Goal: Book appointment/travel/reservation

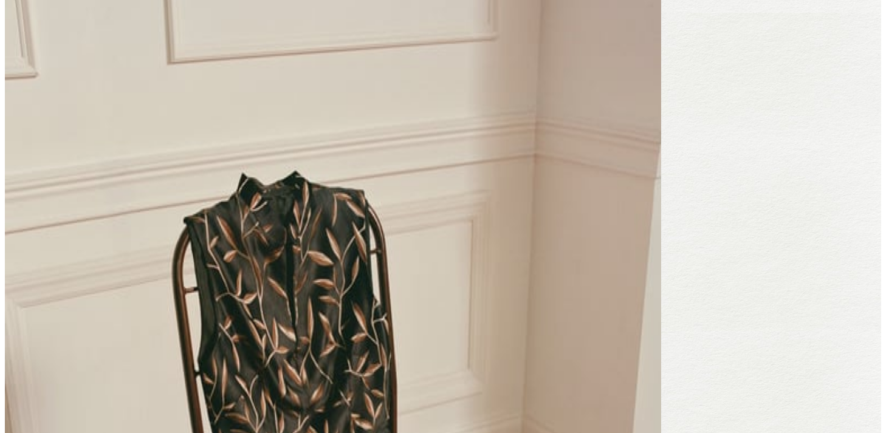
scroll to position [767, 0]
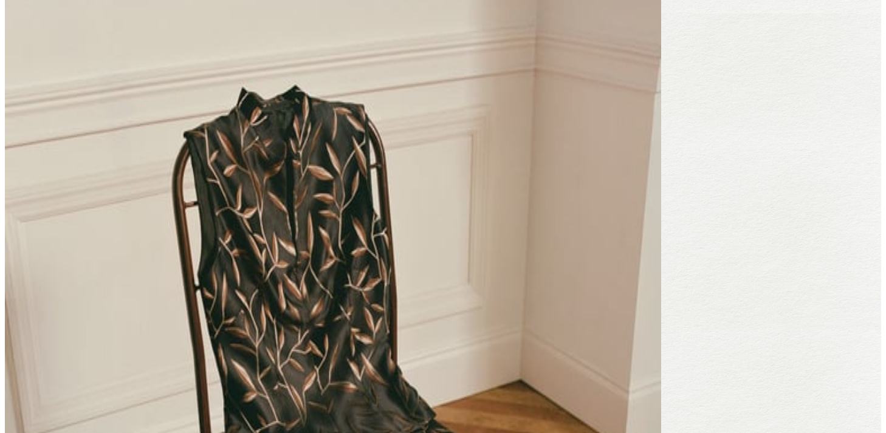
scroll to position [0, 0]
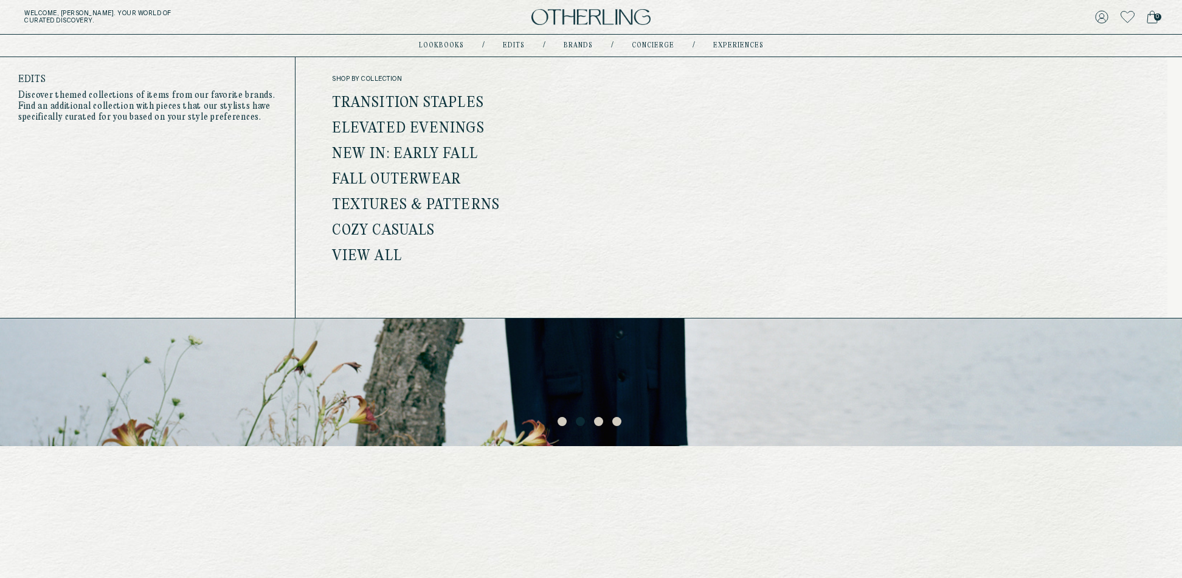
click at [518, 46] on link "Edits" at bounding box center [514, 46] width 22 height 6
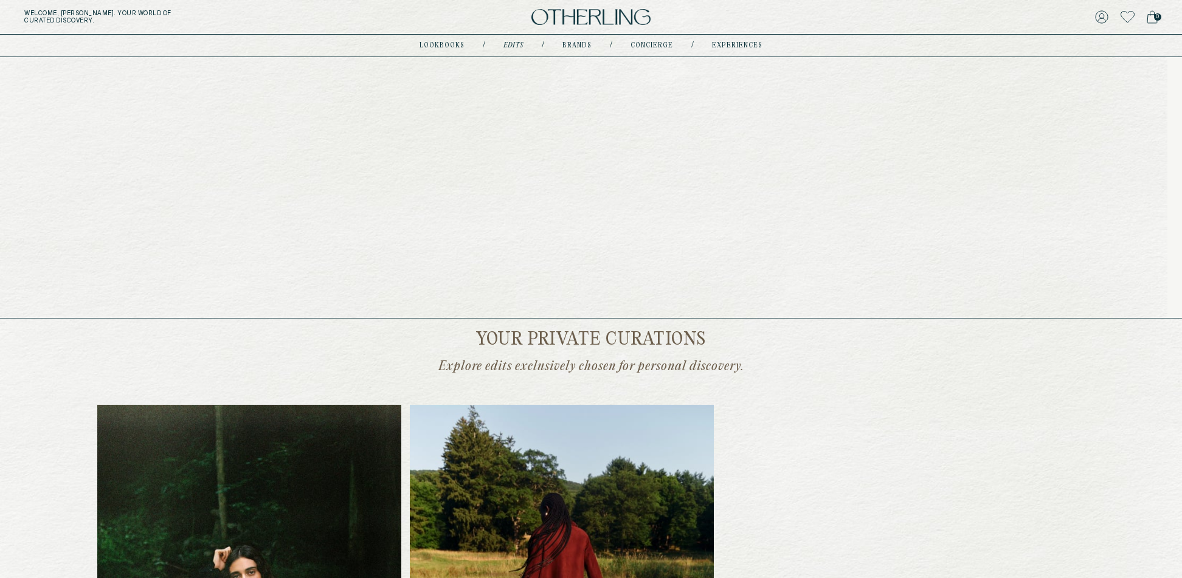
click at [450, 43] on link "lookbooks" at bounding box center [441, 46] width 45 height 6
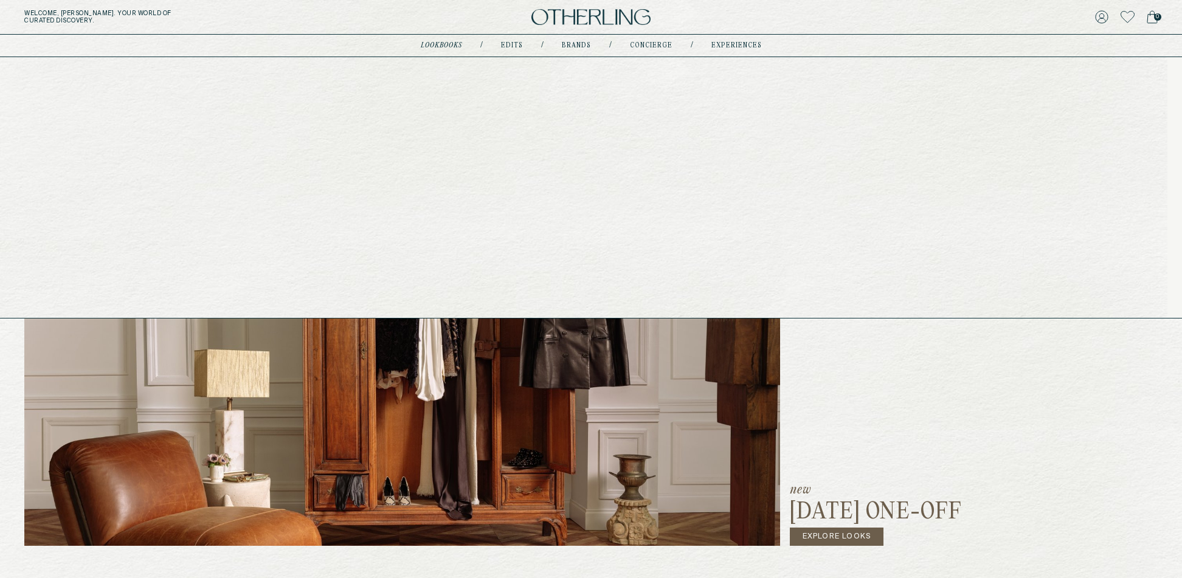
click at [514, 44] on link "Edits" at bounding box center [512, 46] width 22 height 6
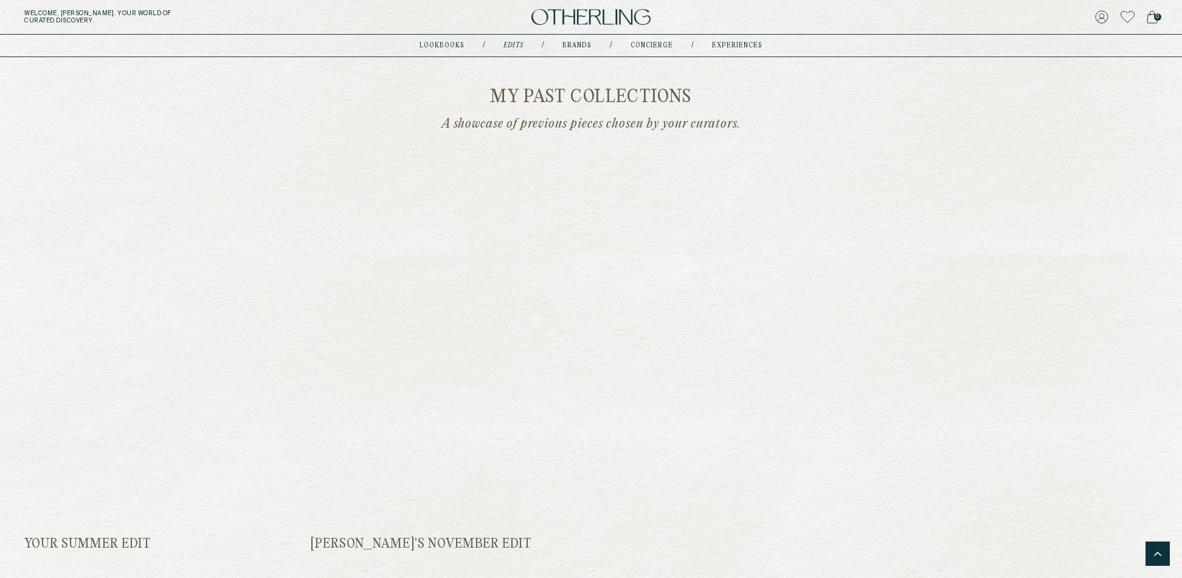
scroll to position [1829, 0]
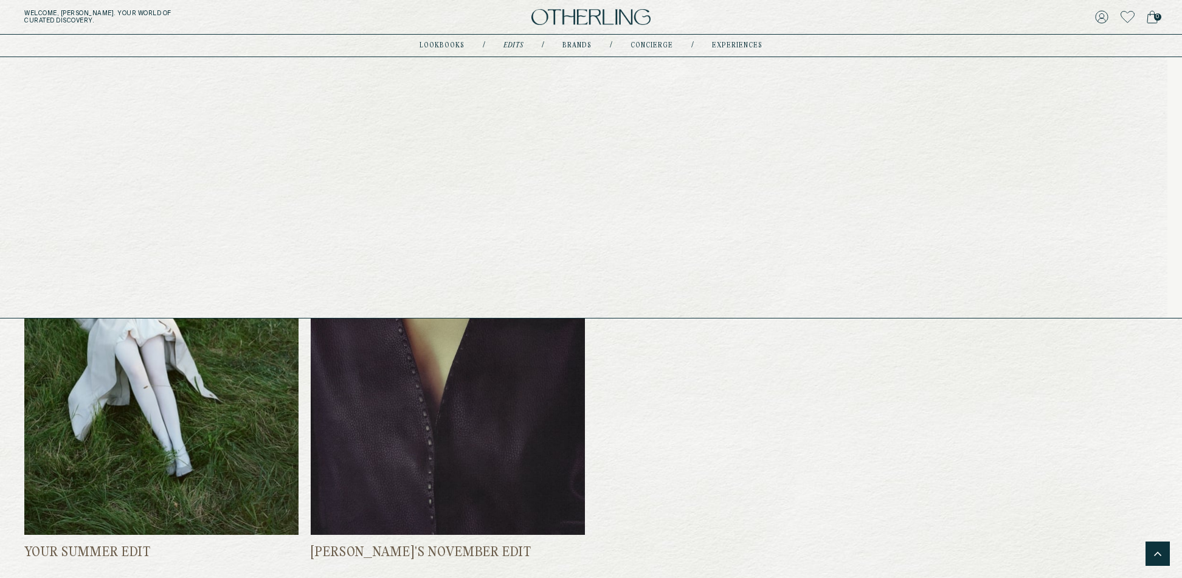
click at [580, 44] on link "Brands" at bounding box center [576, 46] width 29 height 6
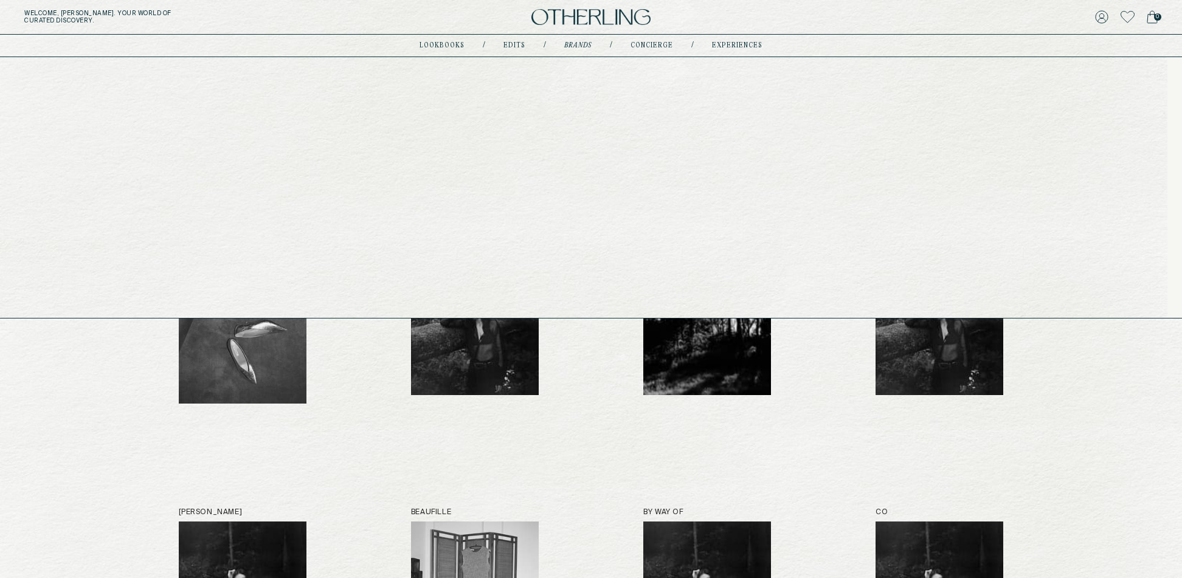
click at [660, 47] on link "concierge" at bounding box center [651, 46] width 43 height 6
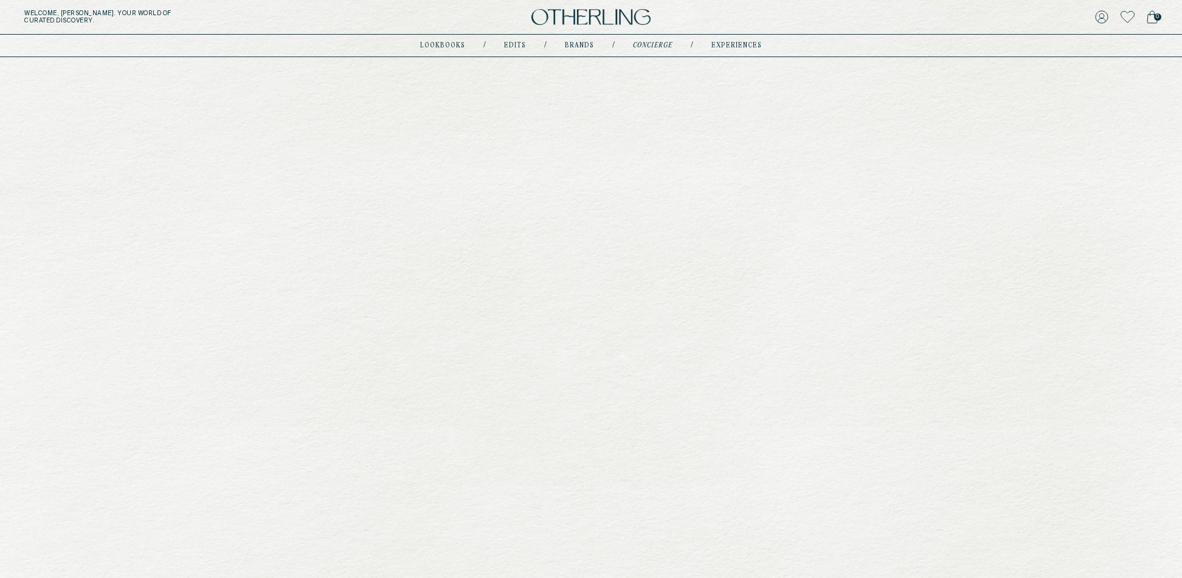
type input "********"
type input "**********"
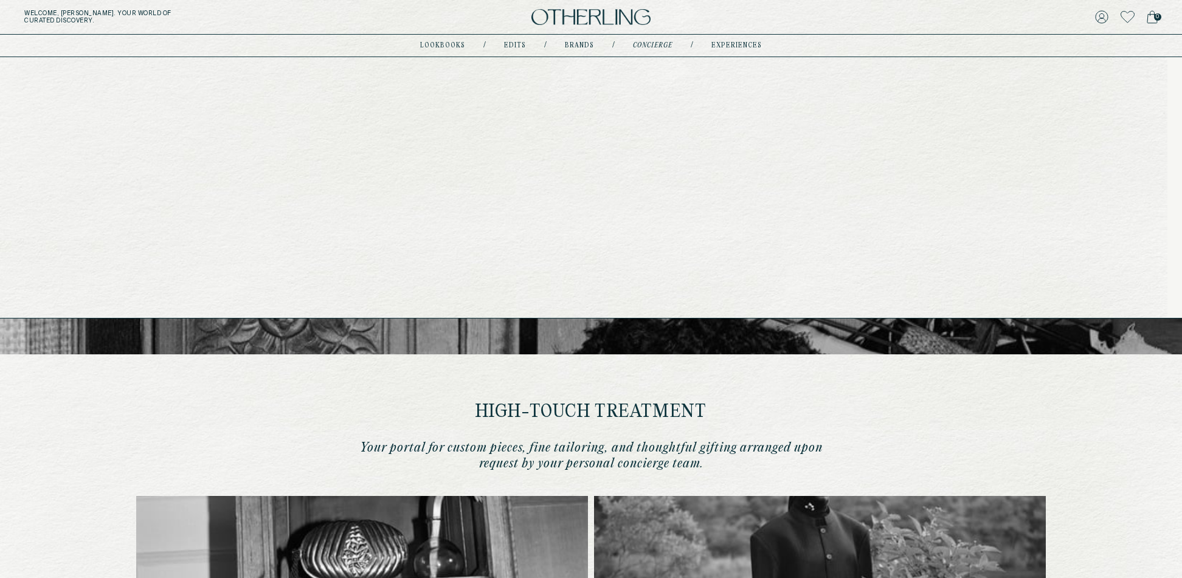
click at [583, 43] on link "Brands" at bounding box center [579, 46] width 29 height 6
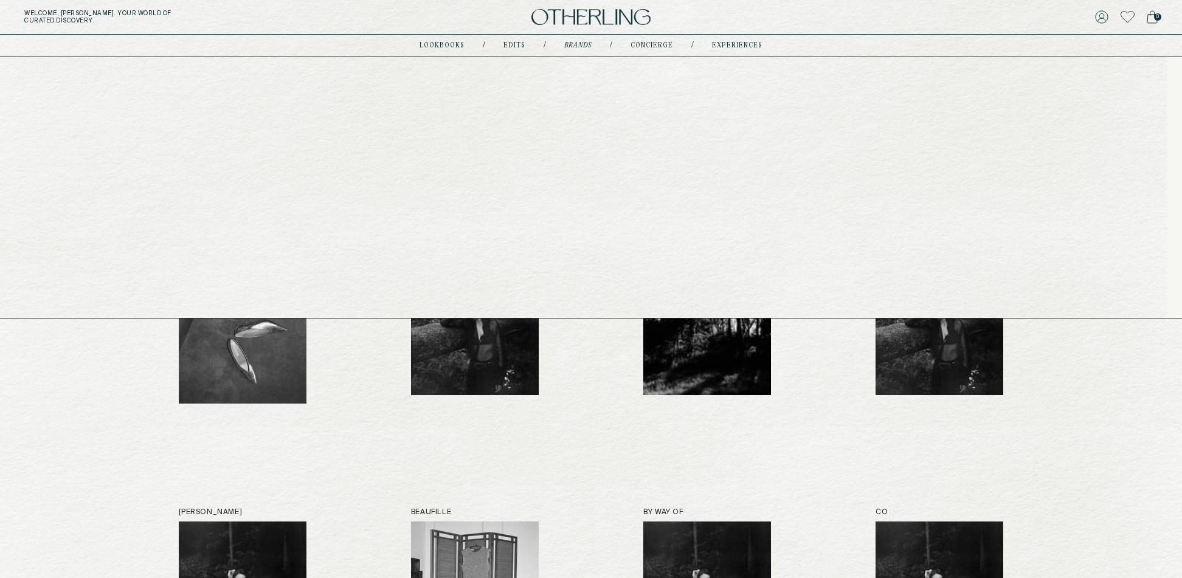
click at [658, 45] on link "concierge" at bounding box center [651, 46] width 43 height 6
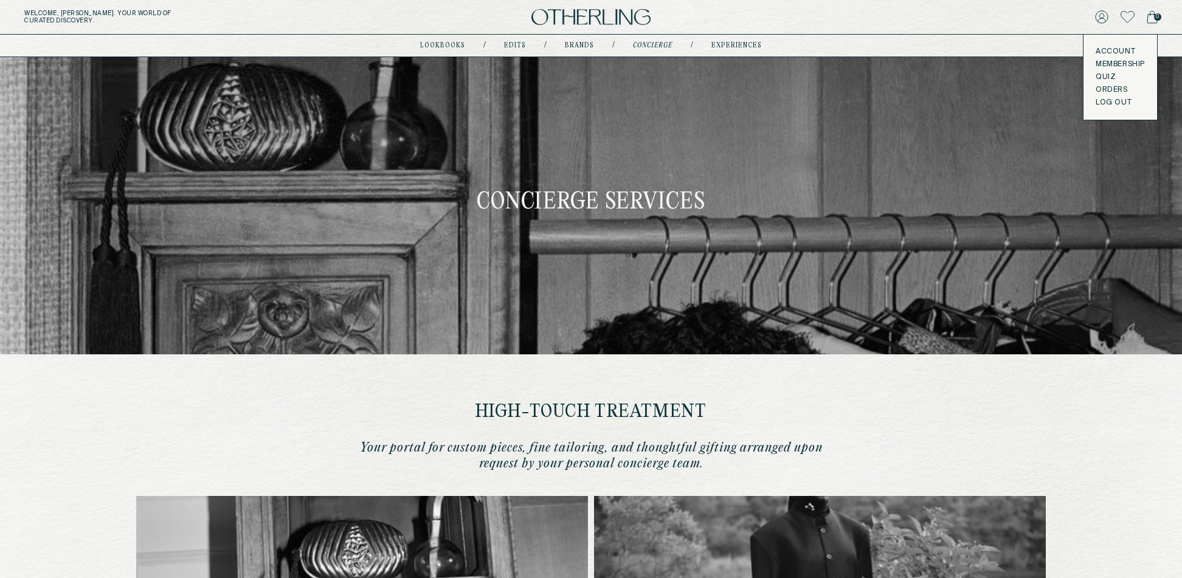
click at [1100, 19] on icon at bounding box center [1101, 16] width 13 height 13
click at [1105, 75] on link "Quiz" at bounding box center [1119, 77] width 49 height 10
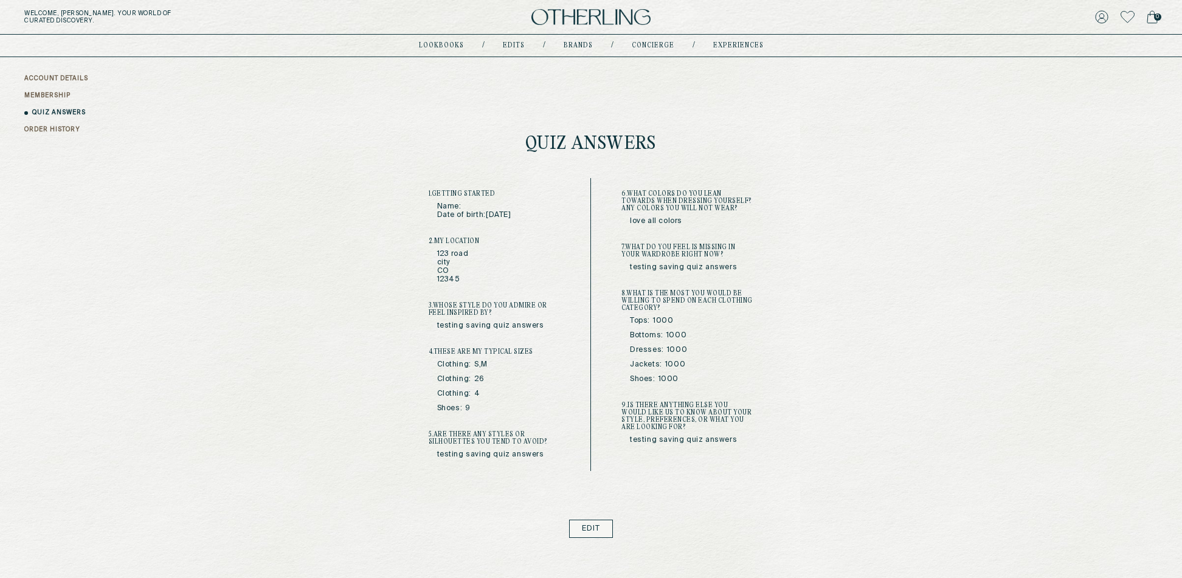
click at [64, 126] on link "ORDER HISTORY" at bounding box center [52, 129] width 56 height 9
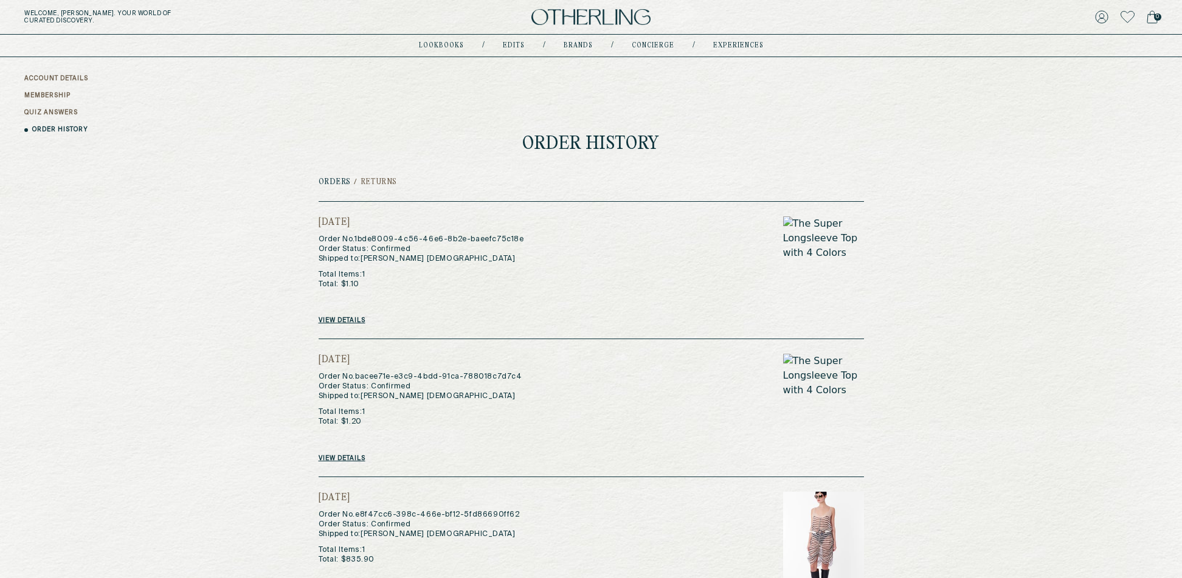
click at [371, 181] on h2 "Returns" at bounding box center [378, 182] width 36 height 9
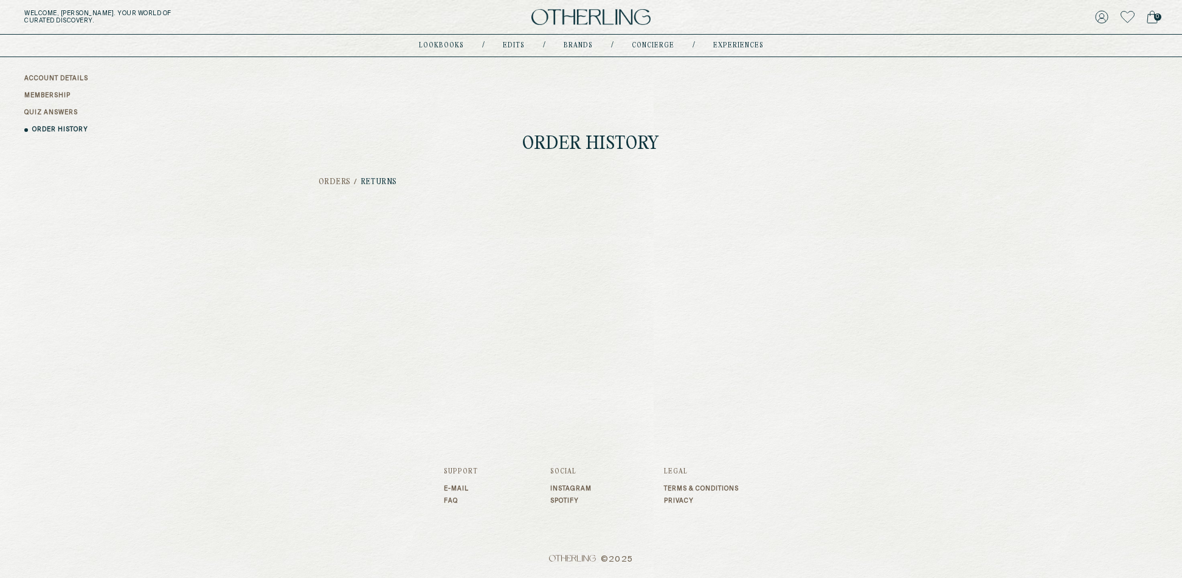
click at [334, 180] on h2 "Orders" at bounding box center [335, 182] width 33 height 9
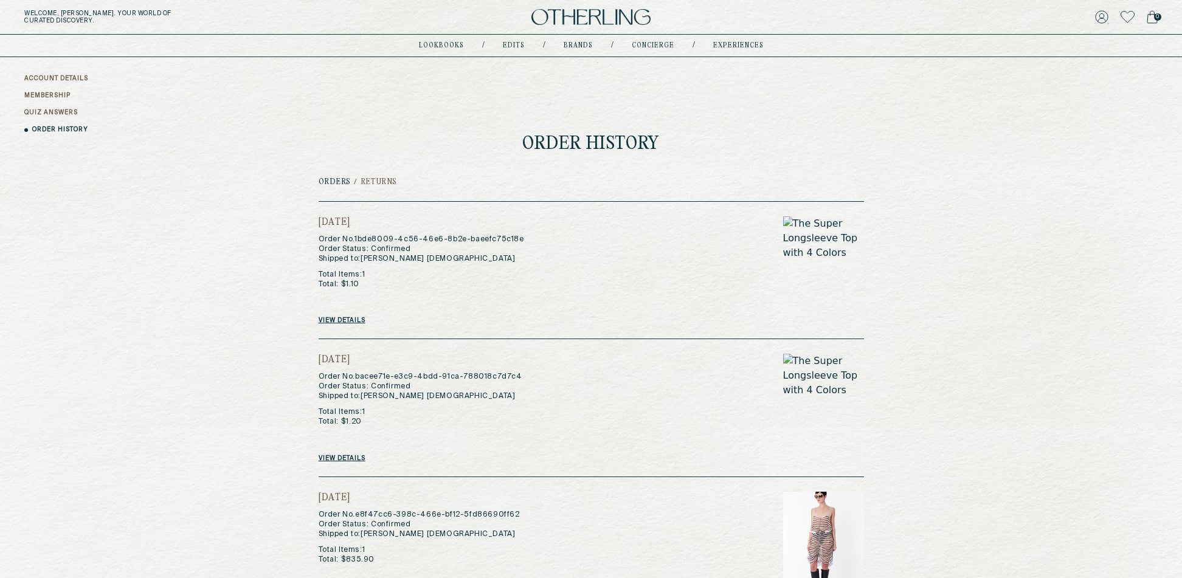
click at [343, 322] on link "View details" at bounding box center [342, 320] width 47 height 7
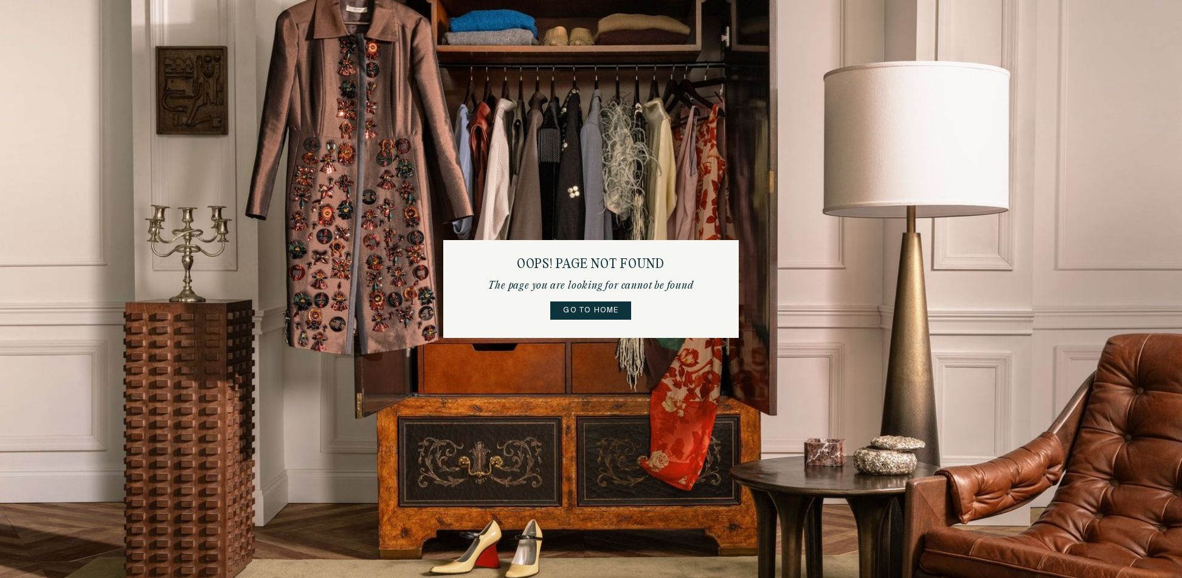
click at [591, 309] on link "Go to home" at bounding box center [590, 311] width 81 height 18
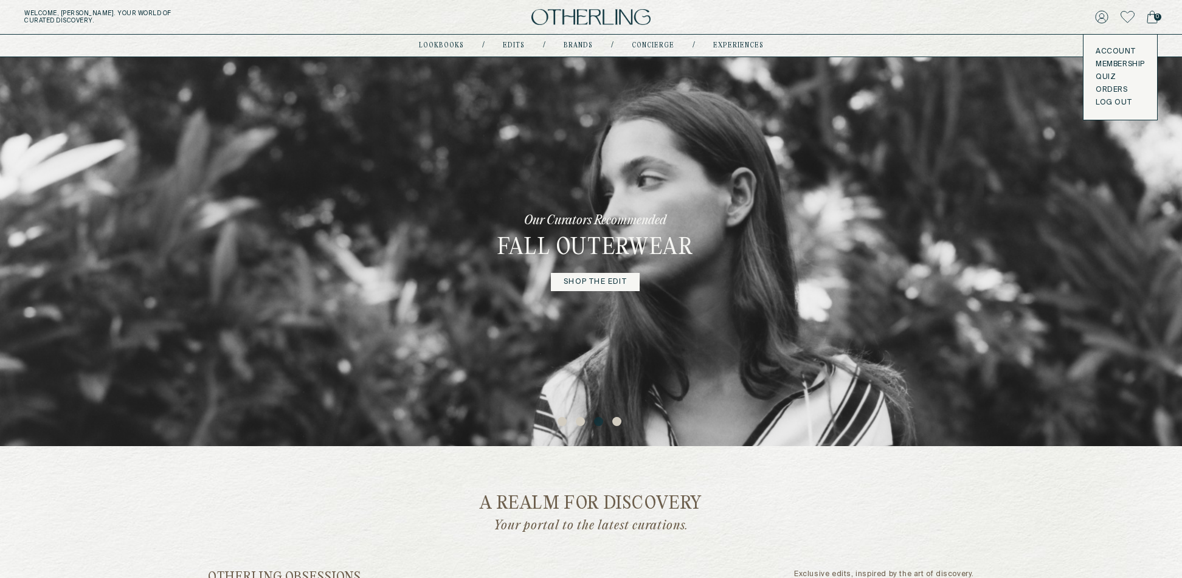
click at [1112, 61] on link "Membership" at bounding box center [1119, 65] width 49 height 10
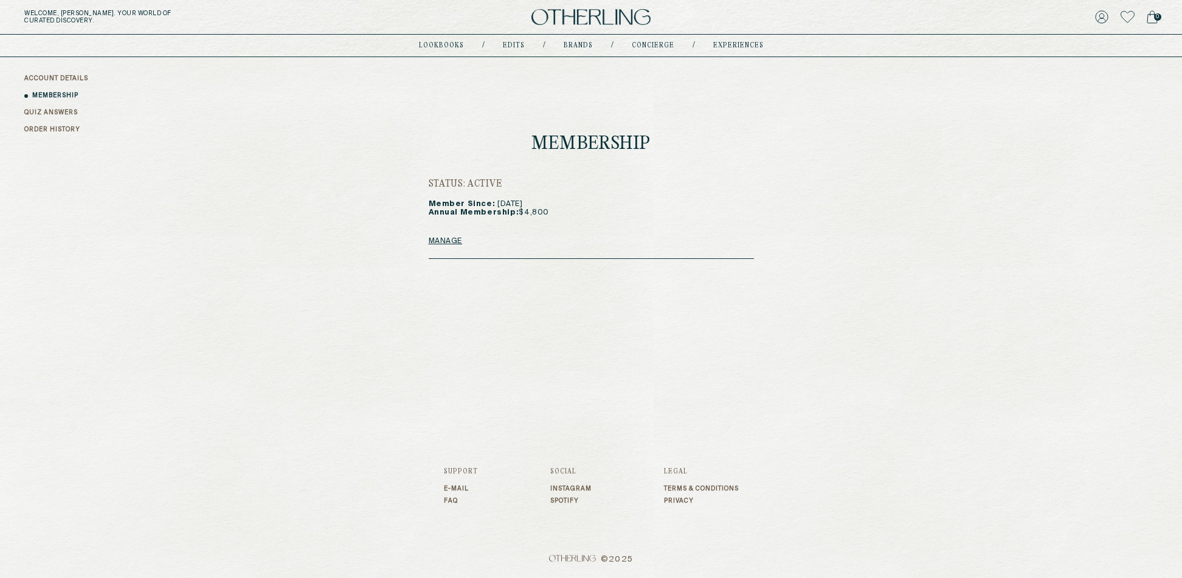
click at [446, 243] on link "Manage" at bounding box center [446, 241] width 34 height 10
click at [562, 486] on link "Instagram" at bounding box center [570, 488] width 41 height 7
click at [558, 504] on link "Spotify" at bounding box center [570, 500] width 41 height 7
click at [72, 127] on link "ORDER HISTORY" at bounding box center [52, 129] width 56 height 9
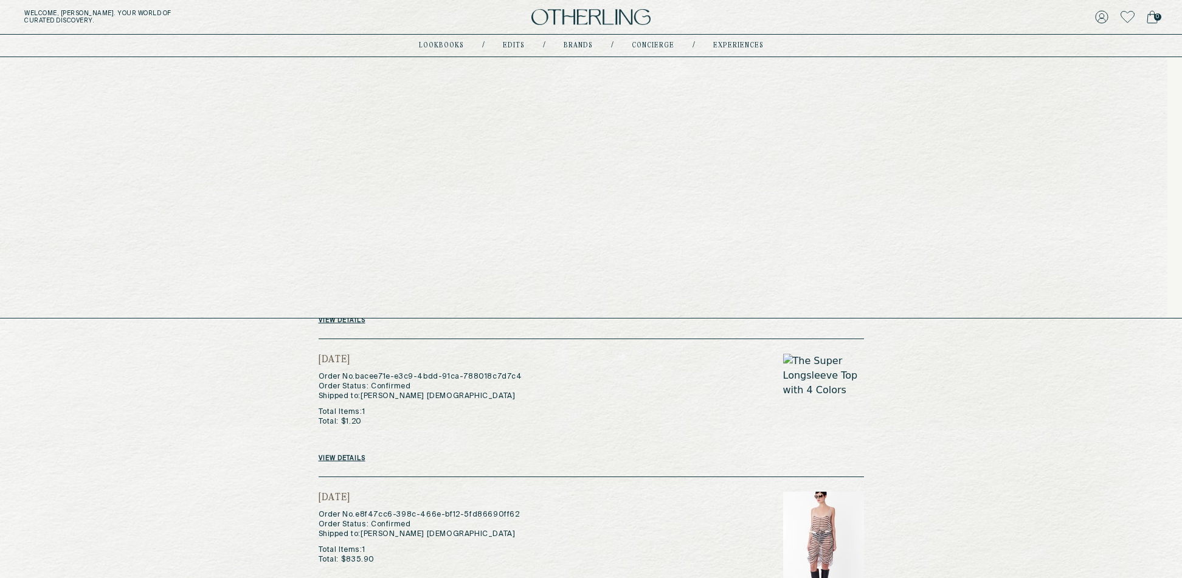
click at [665, 49] on link "concierge" at bounding box center [653, 46] width 43 height 6
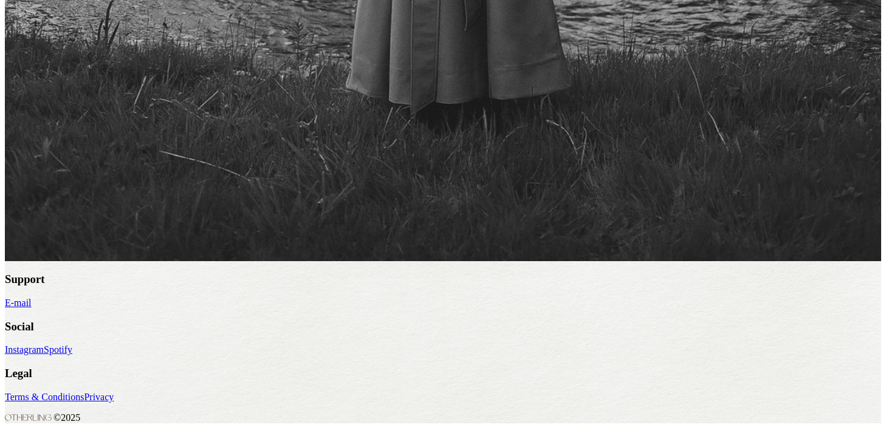
scroll to position [916, 0]
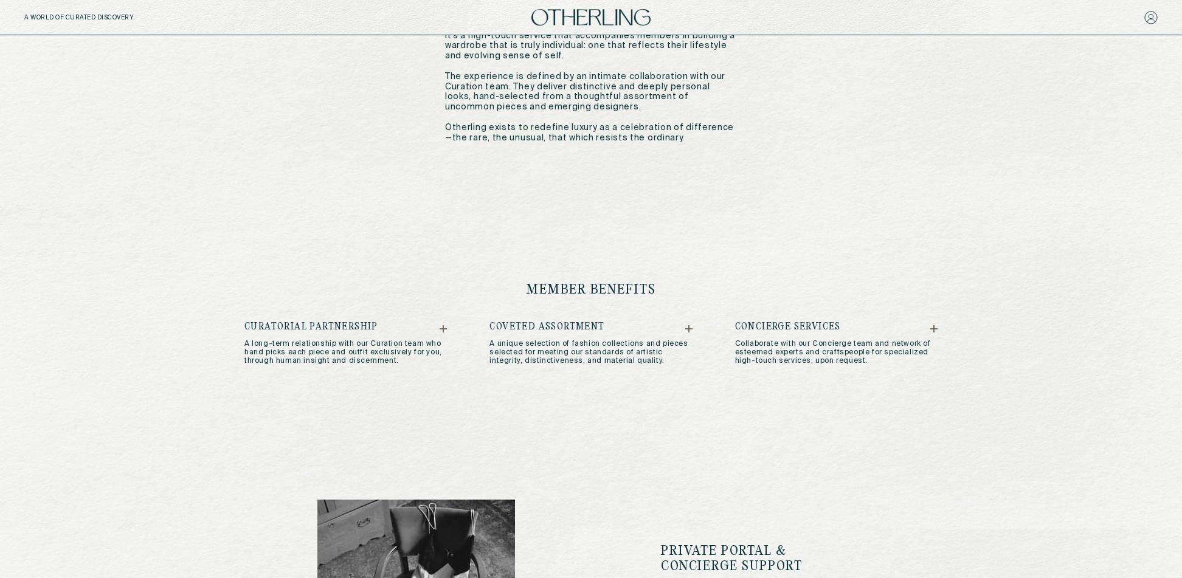
scroll to position [538, 0]
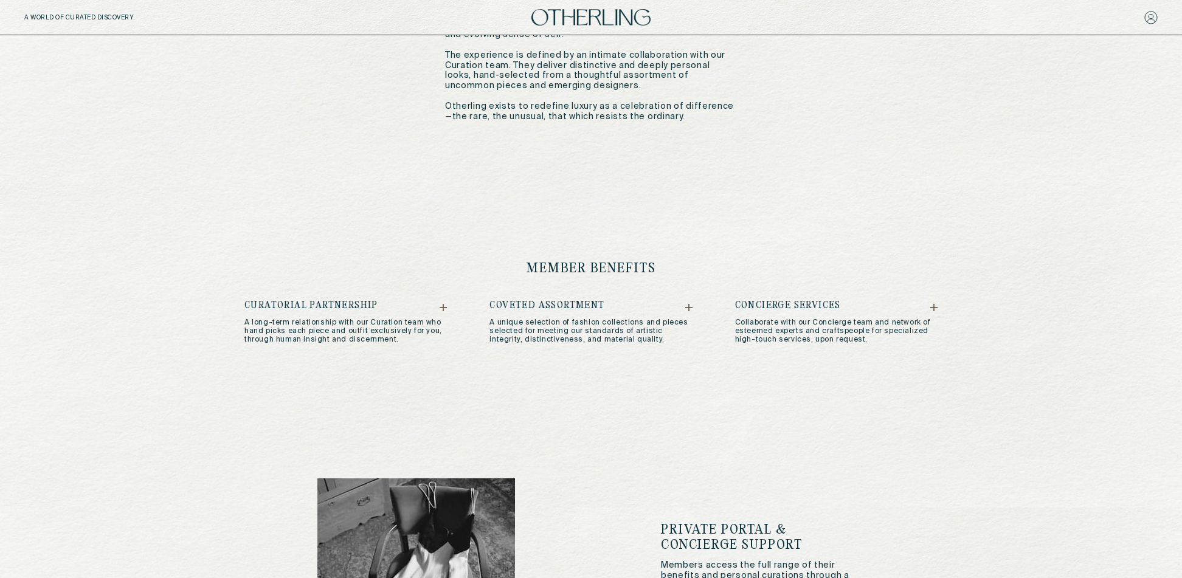
click at [444, 303] on h5 "Curatorial Partnership" at bounding box center [345, 306] width 202 height 10
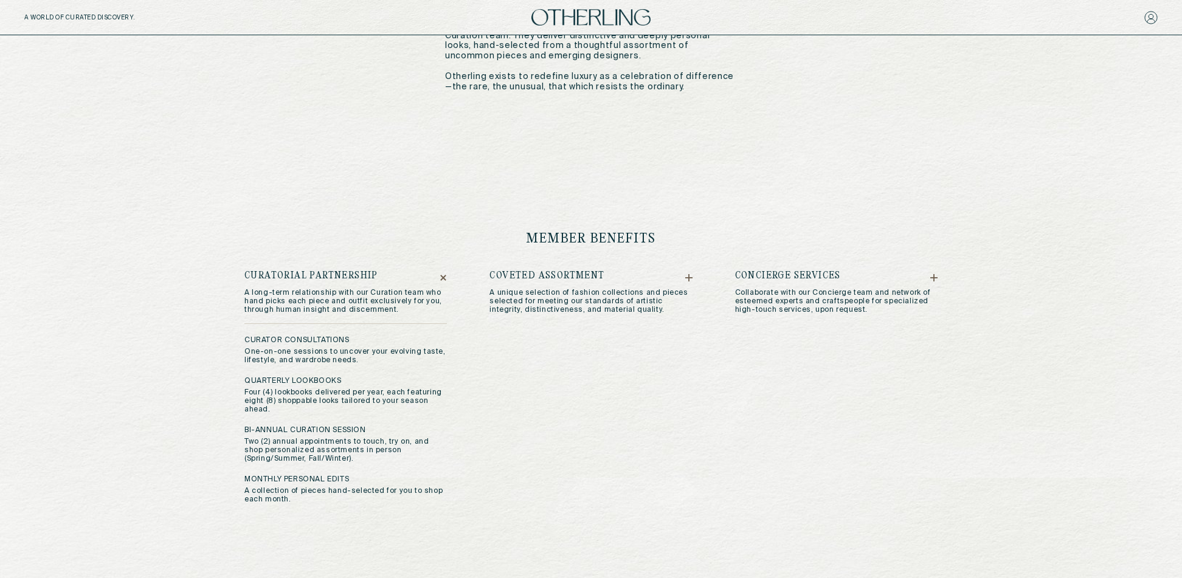
scroll to position [570, 0]
click at [685, 279] on icon at bounding box center [688, 275] width 7 height 7
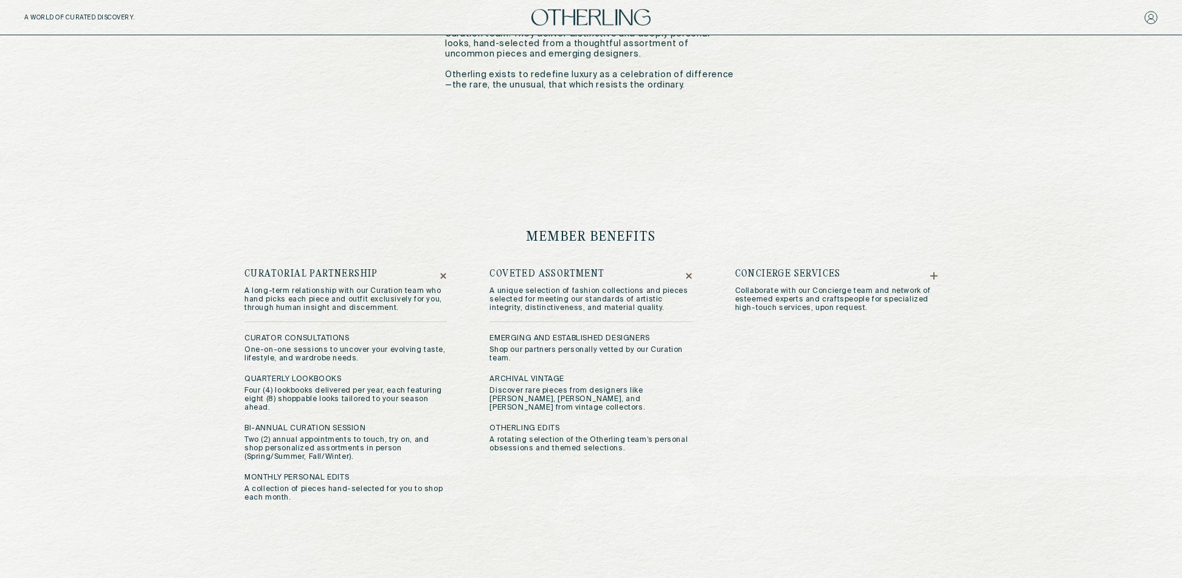
click at [934, 276] on icon at bounding box center [933, 276] width 7 height 0
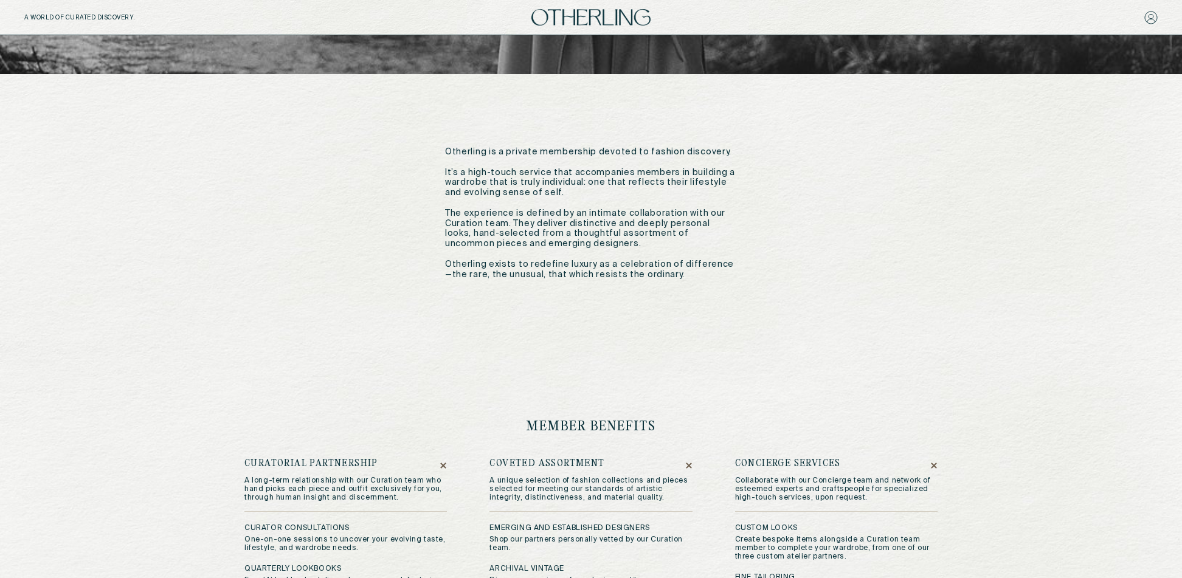
scroll to position [0, 0]
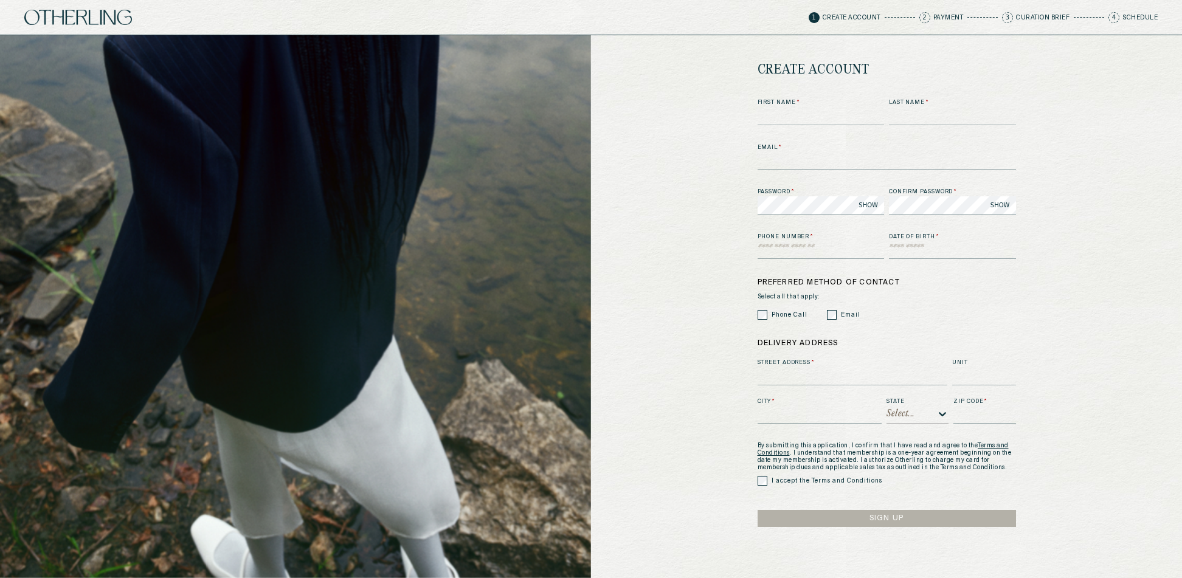
click at [916, 413] on div "Select..." at bounding box center [917, 413] width 62 height 19
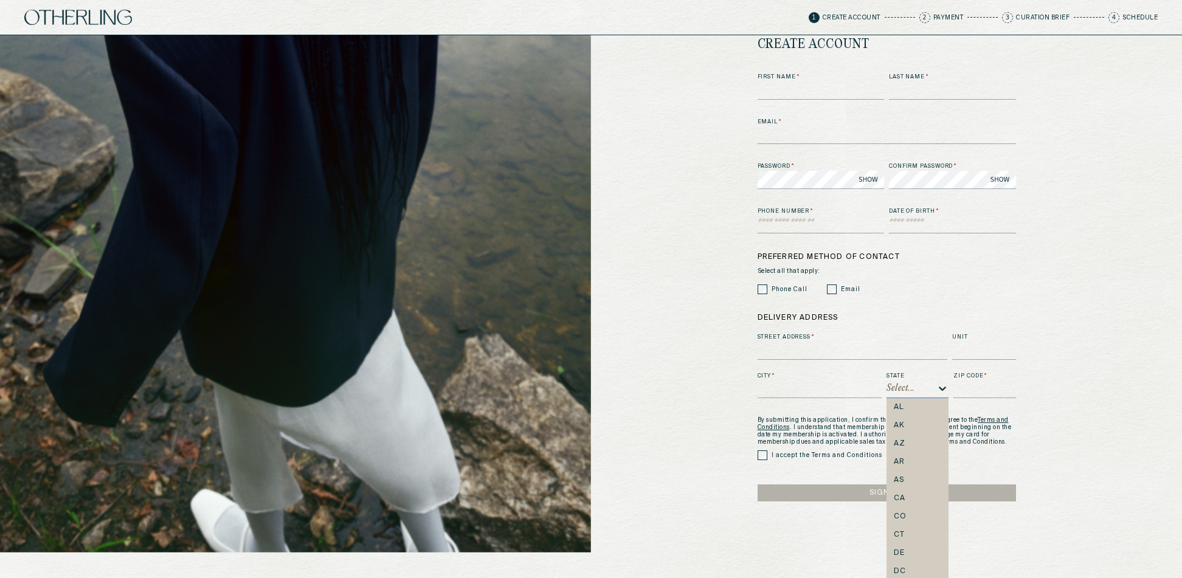
scroll to position [28, 0]
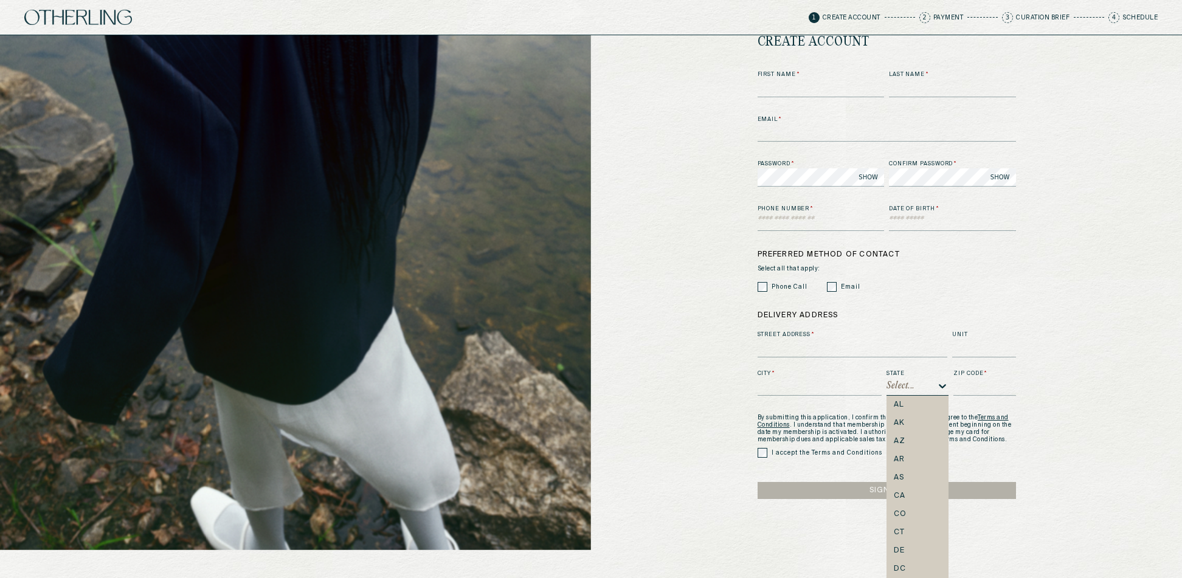
click at [1092, 309] on div "create account First Name * Last Name * Email * Password * SHOW Confirm passwor…" at bounding box center [886, 278] width 591 height 543
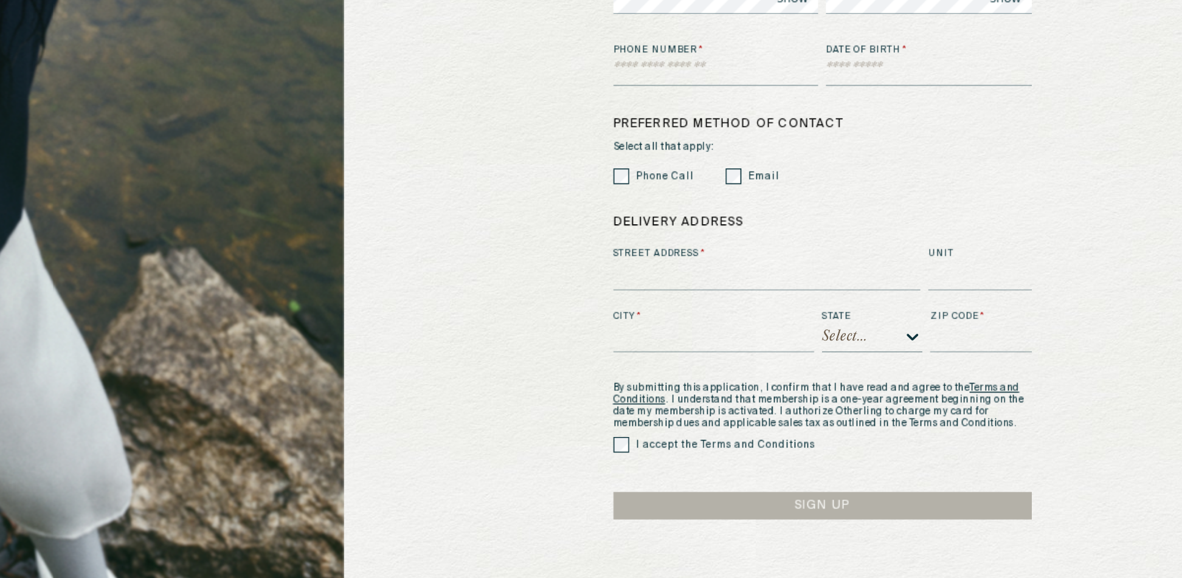
click at [993, 415] on link "Terms and Conditions" at bounding box center [882, 421] width 251 height 13
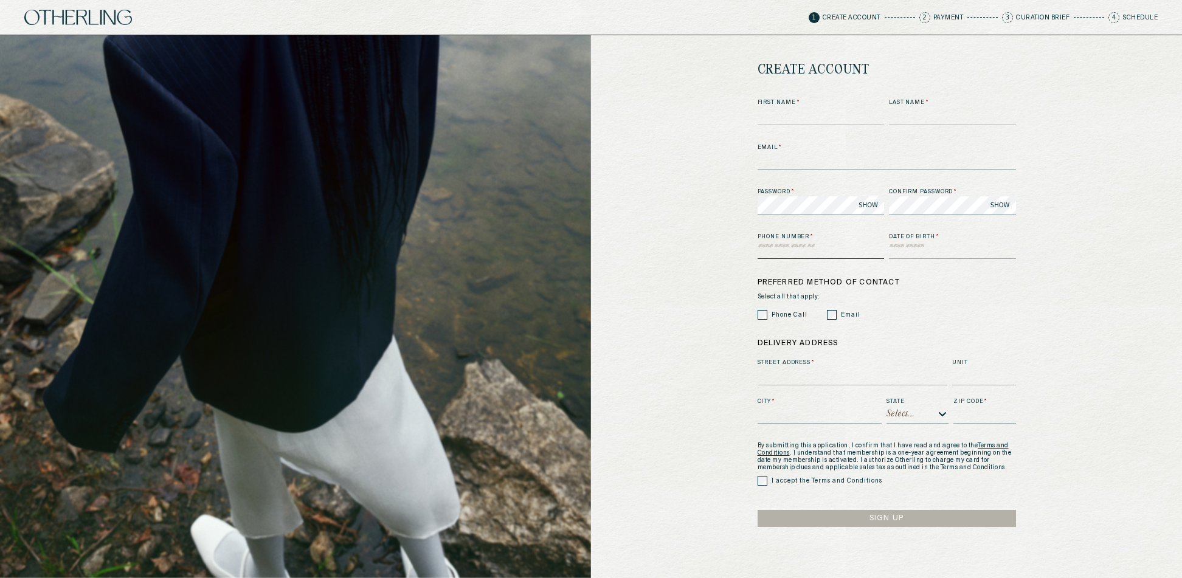
click at [814, 245] on input "text" at bounding box center [820, 250] width 127 height 18
click at [1142, 224] on div "create account First Name * Last Name * Email * Password * SHOW Confirm passwor…" at bounding box center [886, 306] width 591 height 543
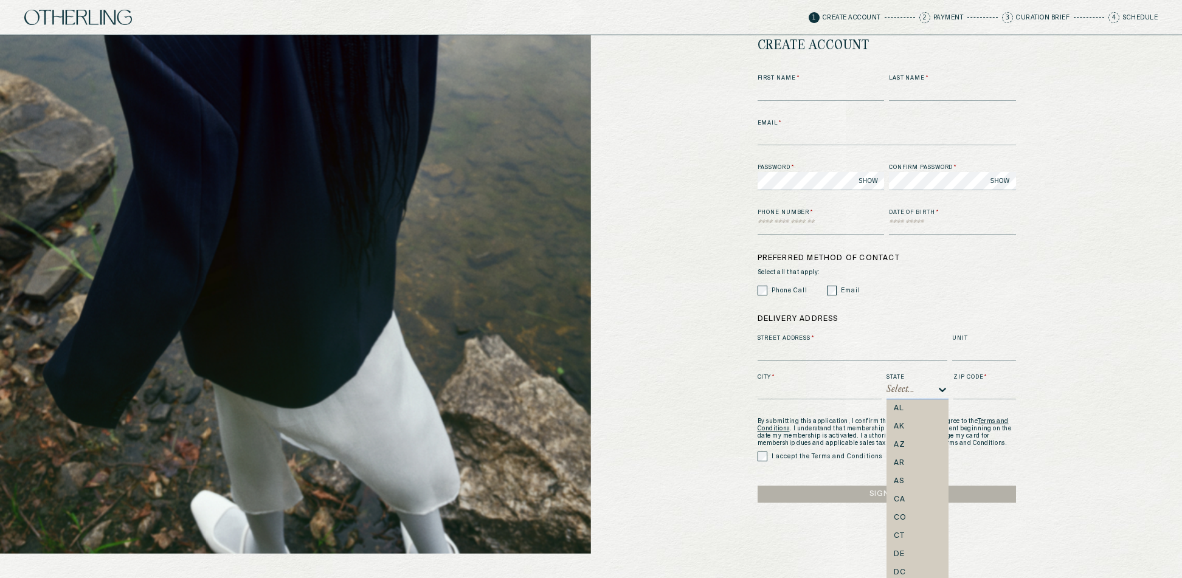
click at [921, 399] on div "AL, 1 of 57. 57 results available. Use Up and Down to choose options, press Ent…" at bounding box center [917, 389] width 62 height 19
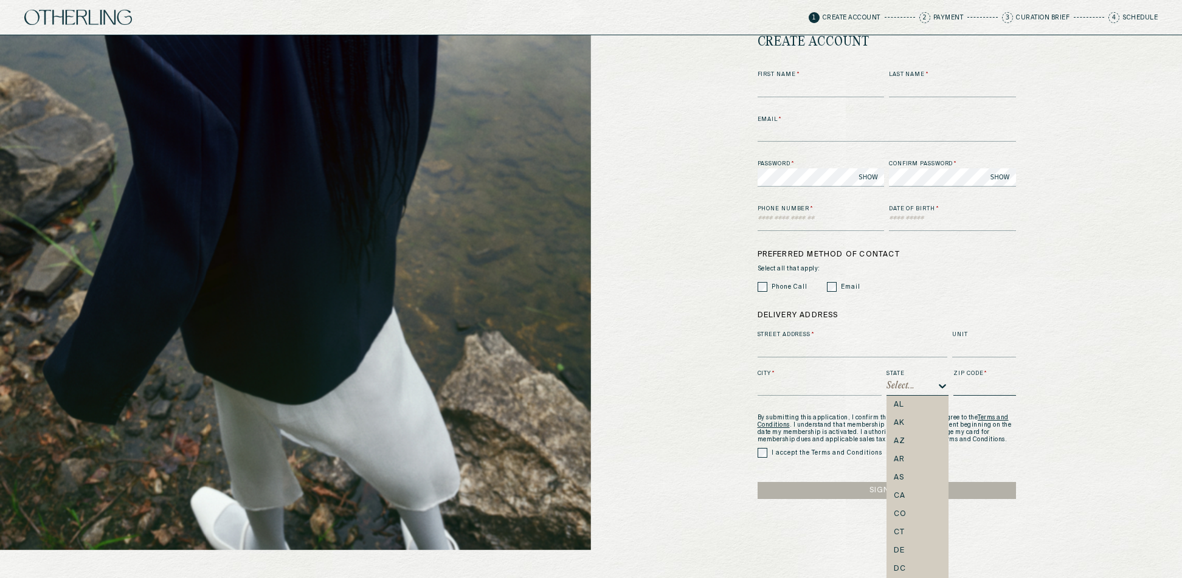
click at [993, 392] on input at bounding box center [984, 387] width 62 height 18
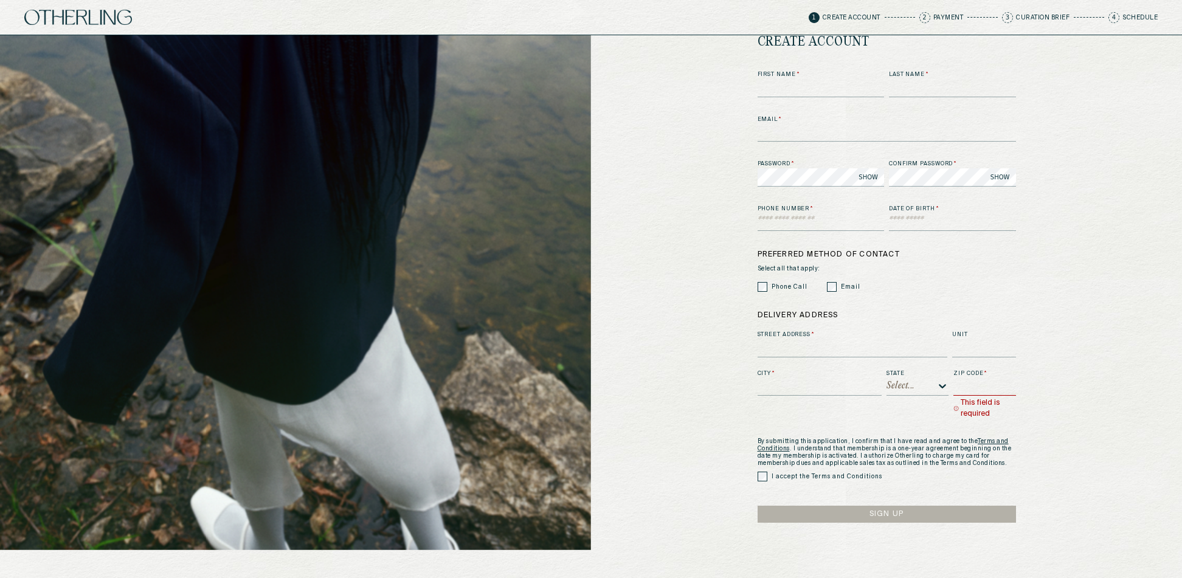
click at [1085, 350] on div "create account First Name * Last Name * Email * Password * SHOW Confirm passwor…" at bounding box center [886, 278] width 591 height 543
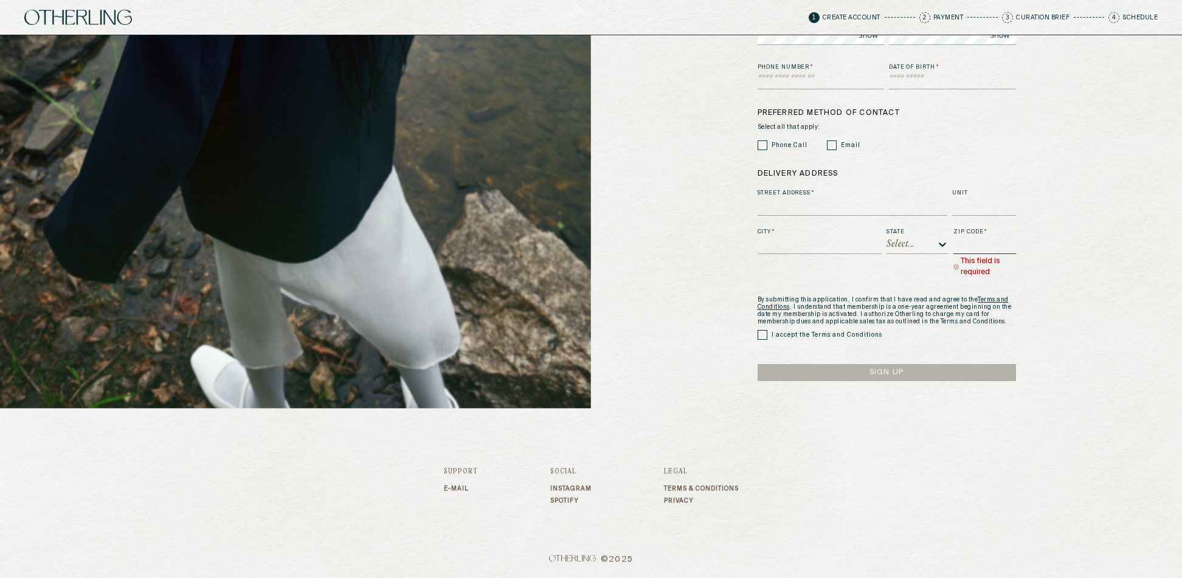
scroll to position [0, 0]
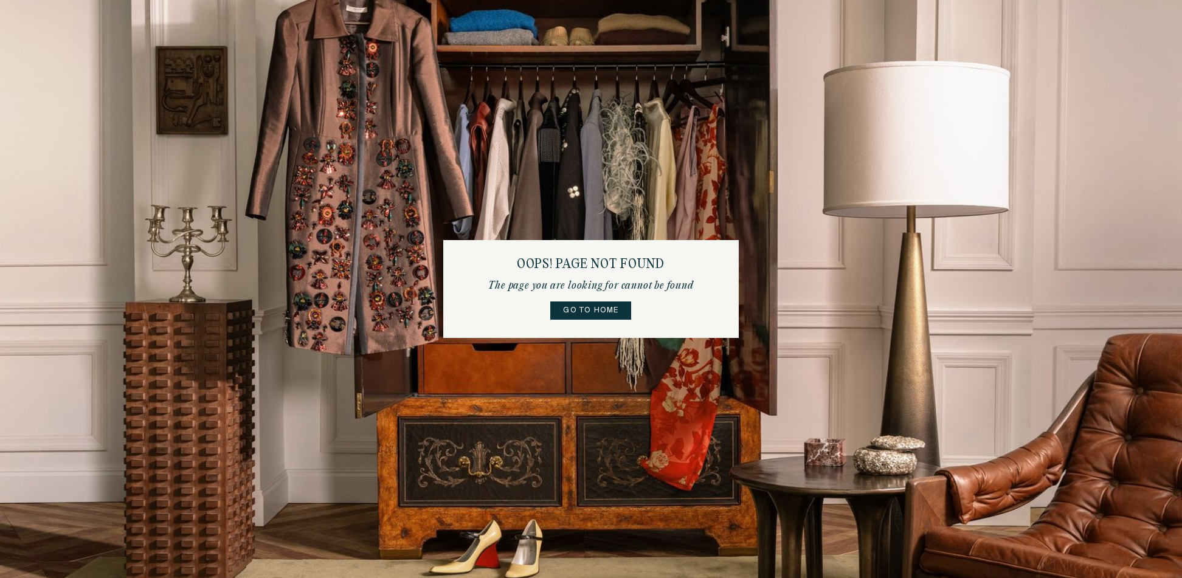
click at [573, 309] on link "Go to home" at bounding box center [590, 311] width 81 height 18
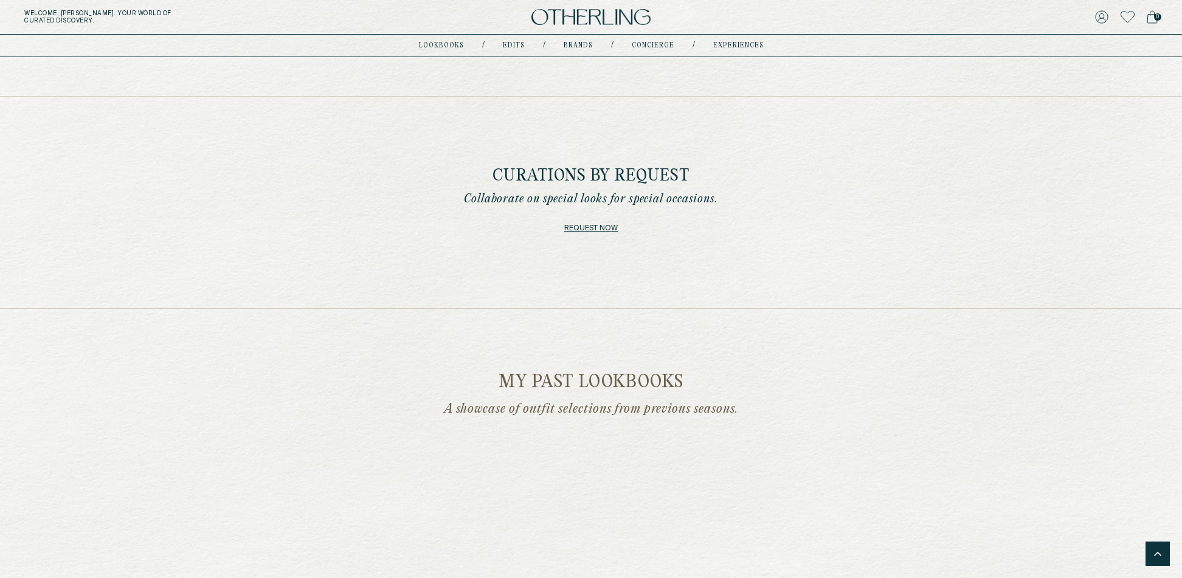
scroll to position [1274, 0]
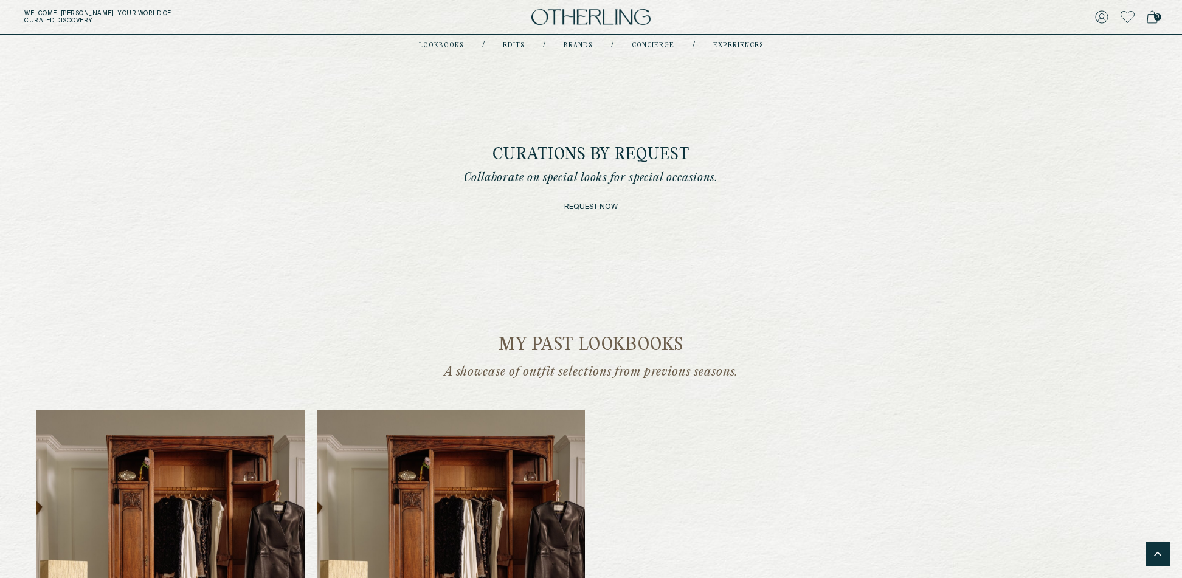
click at [606, 203] on link "Request now" at bounding box center [590, 207] width 53 height 17
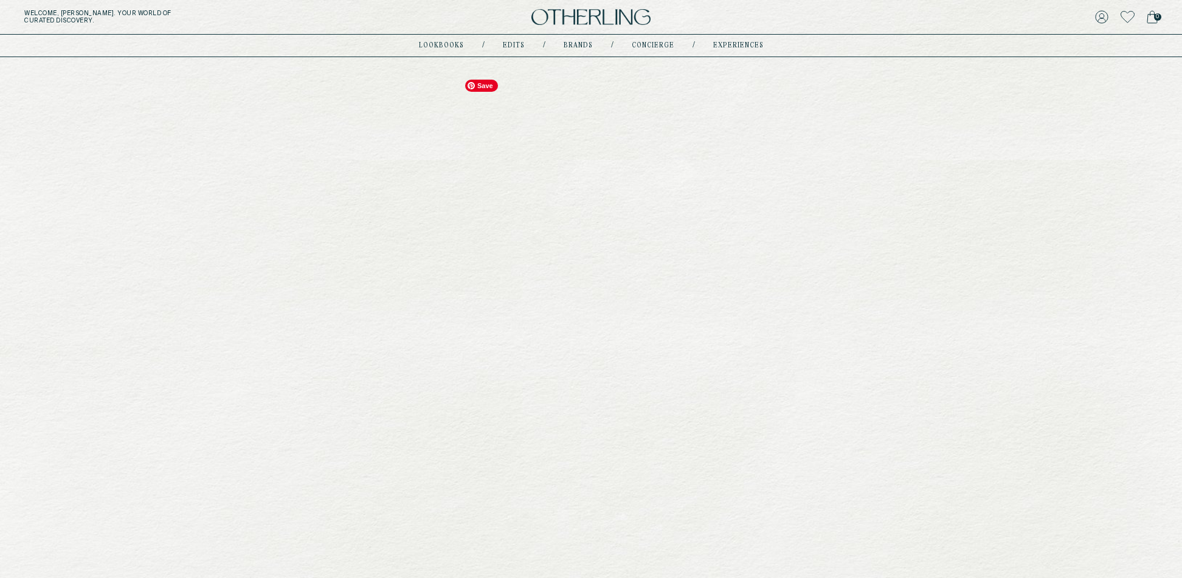
scroll to position [1138, 0]
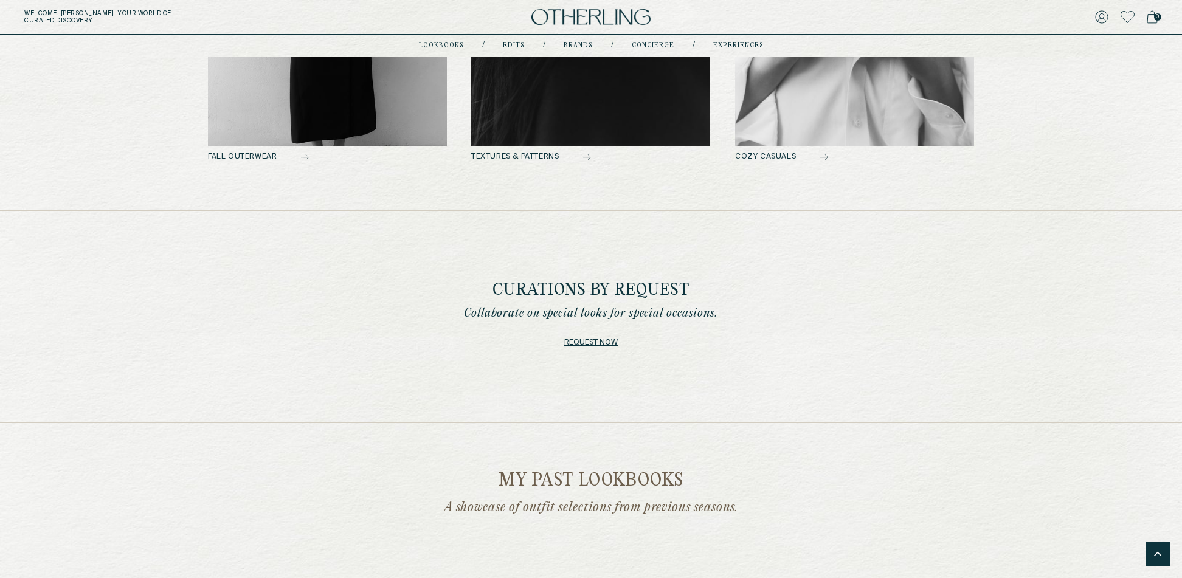
click at [582, 344] on link "Request now" at bounding box center [590, 342] width 53 height 17
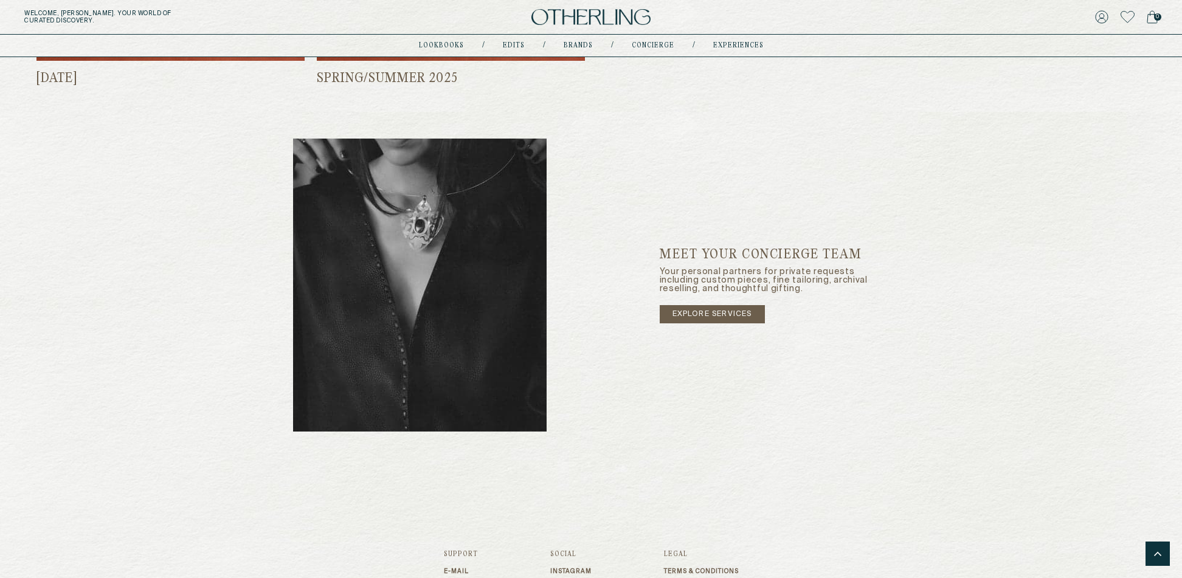
scroll to position [2062, 0]
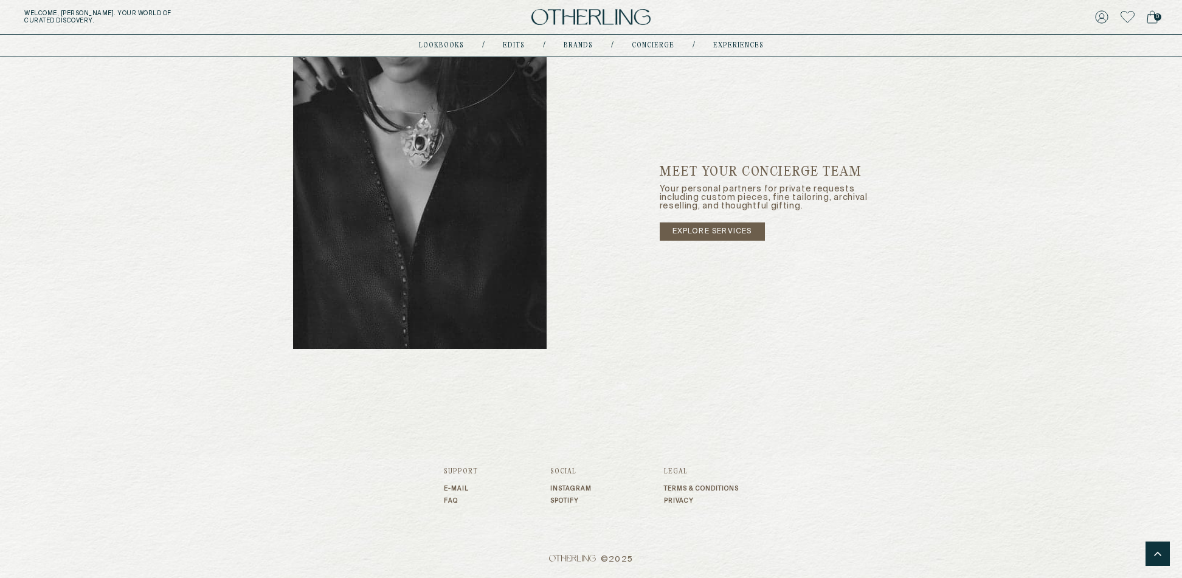
click at [734, 234] on link "explore services" at bounding box center [712, 231] width 105 height 18
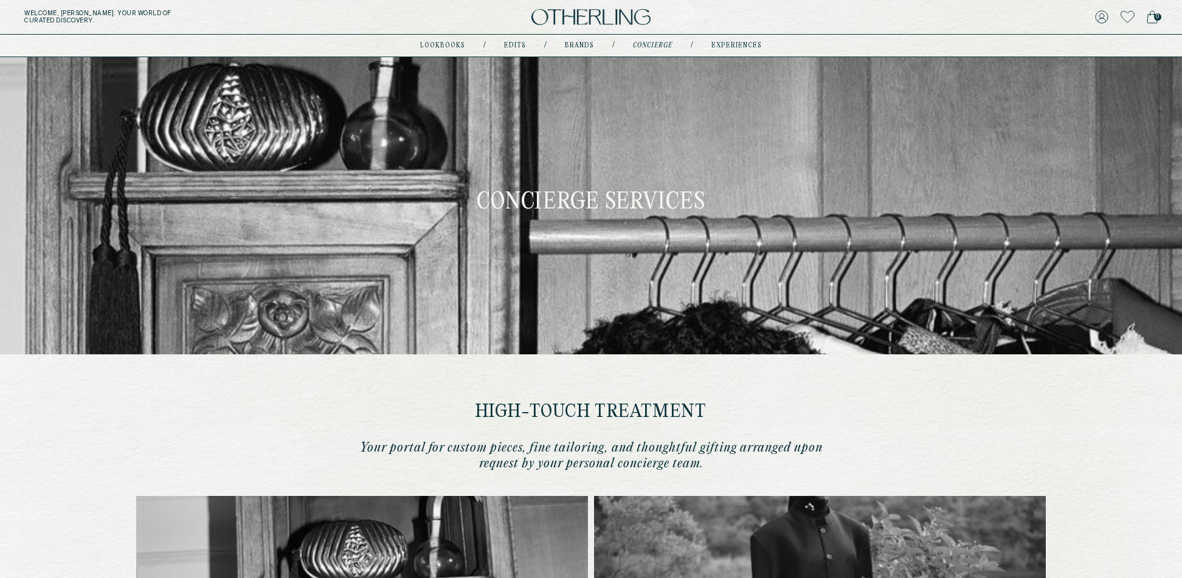
type input "********"
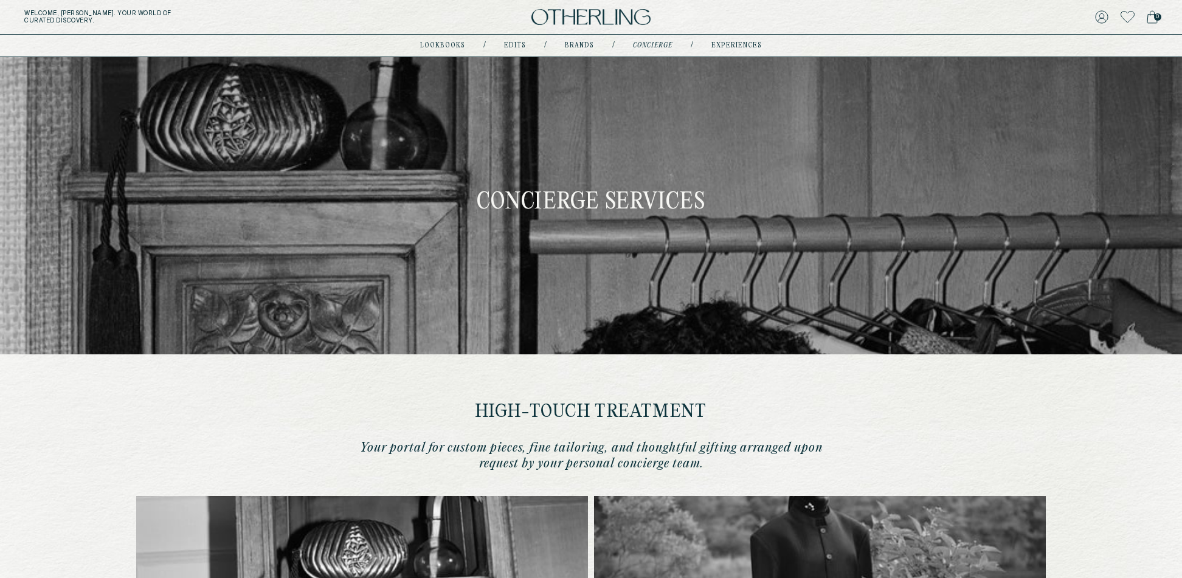
type input "**********"
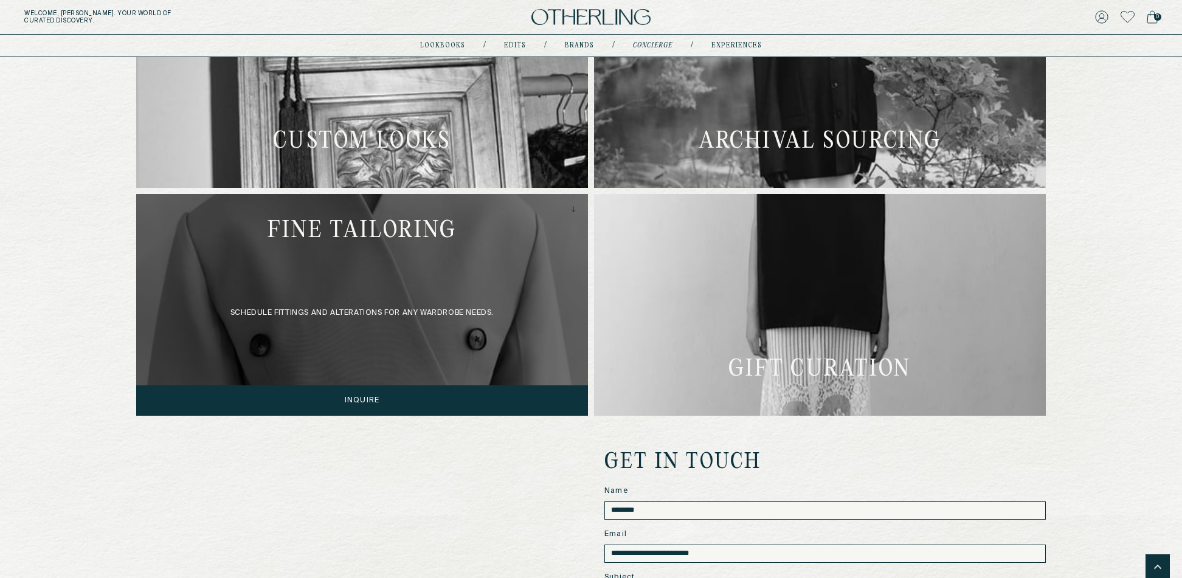
scroll to position [185, 0]
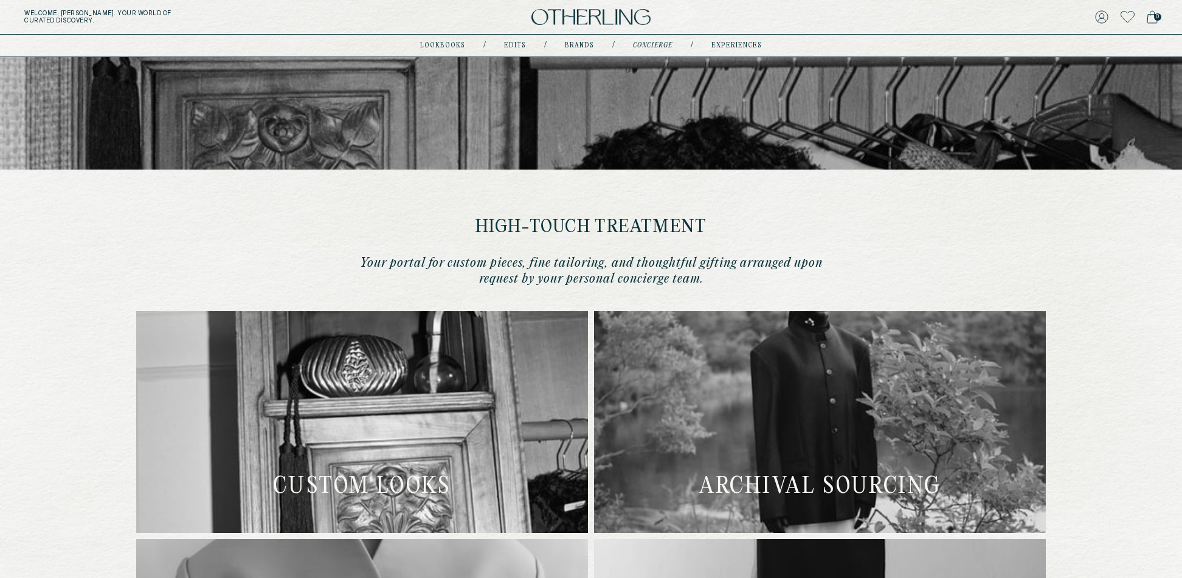
click at [609, 19] on img at bounding box center [590, 17] width 119 height 16
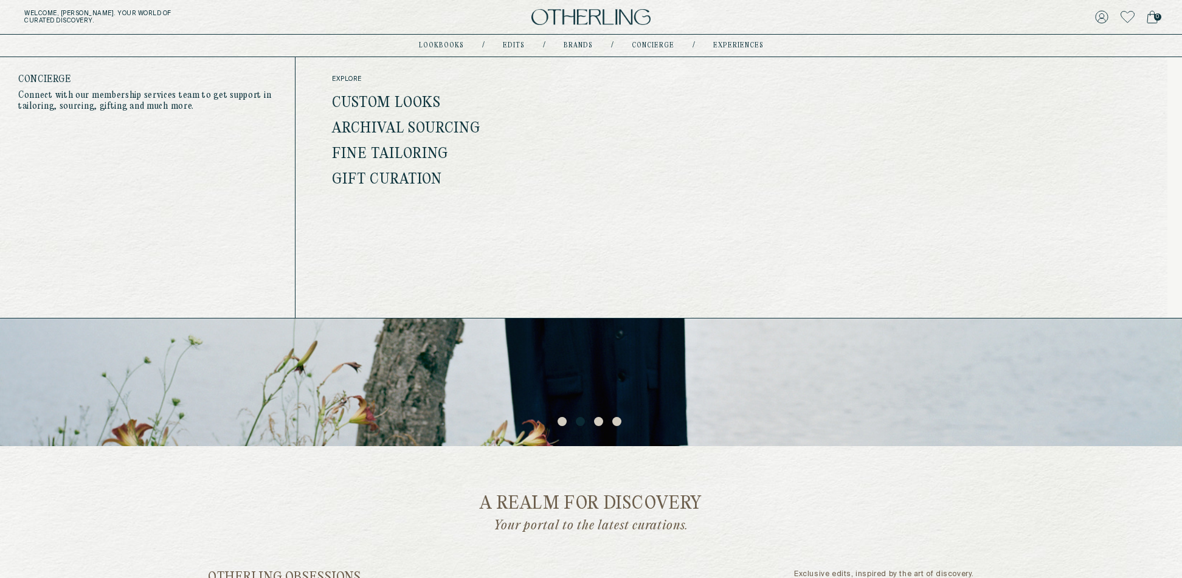
click at [642, 47] on link "concierge" at bounding box center [653, 46] width 43 height 6
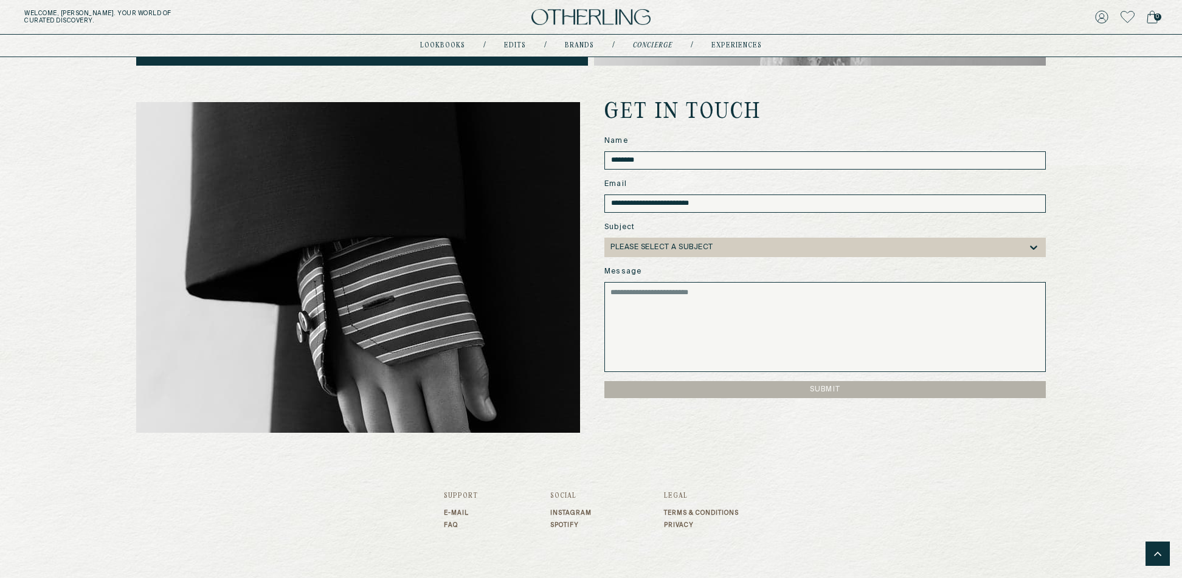
scroll to position [881, 0]
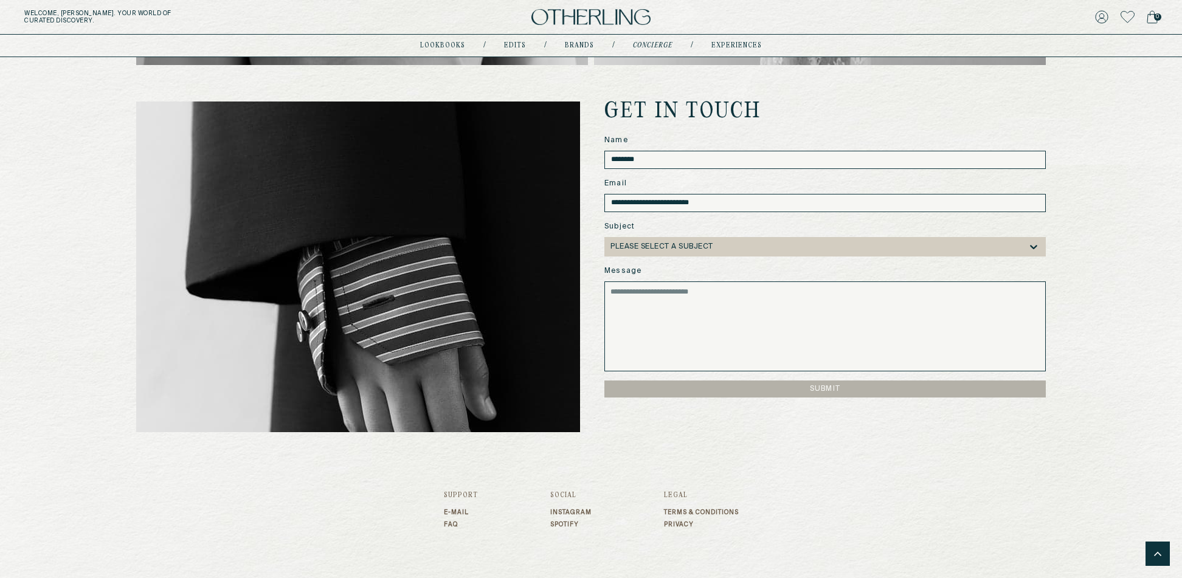
click at [668, 165] on input "********" at bounding box center [824, 160] width 441 height 18
click at [857, 244] on div at bounding box center [870, 247] width 315 height 9
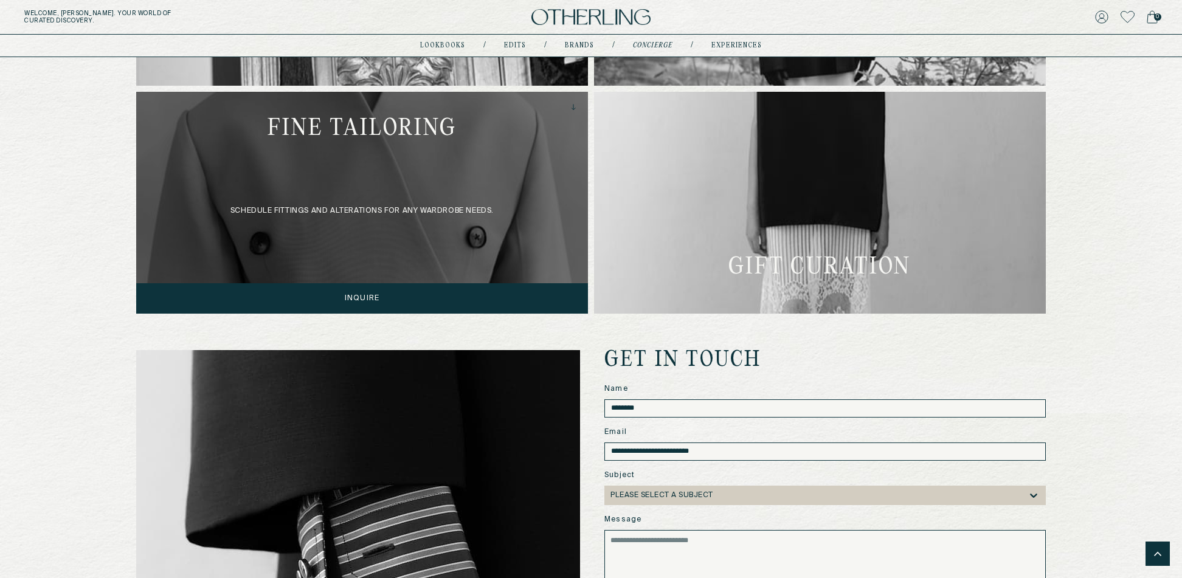
click at [401, 218] on div "schedule fittings and alterations for ANY wardrobe needs." at bounding box center [362, 203] width 452 height 222
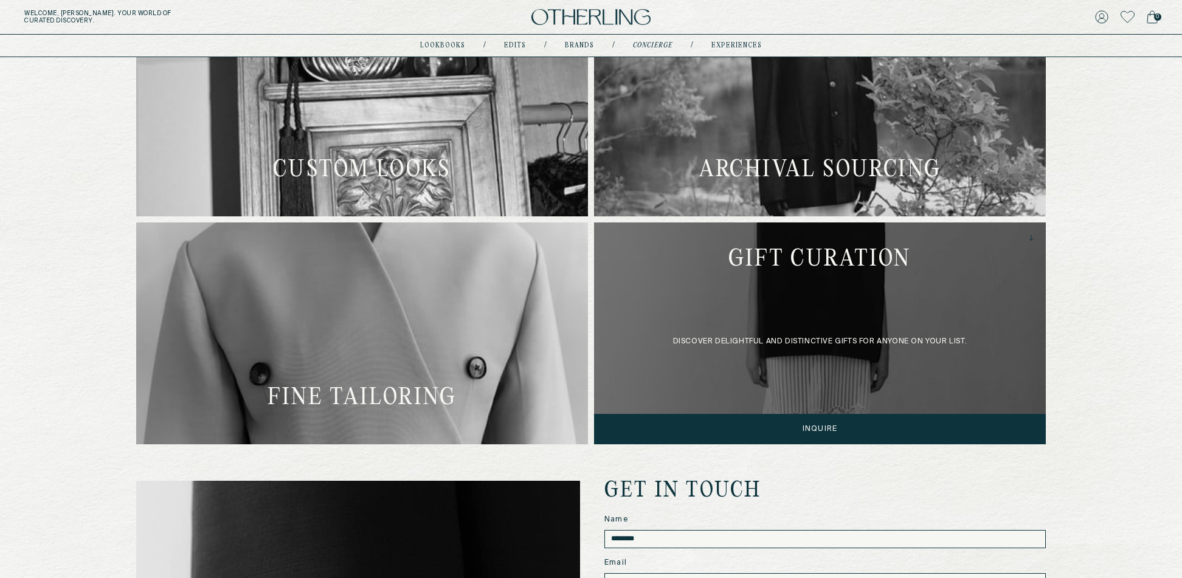
click at [767, 374] on div "discover delightful and distinctive gifts for anyone on your list." at bounding box center [820, 333] width 452 height 222
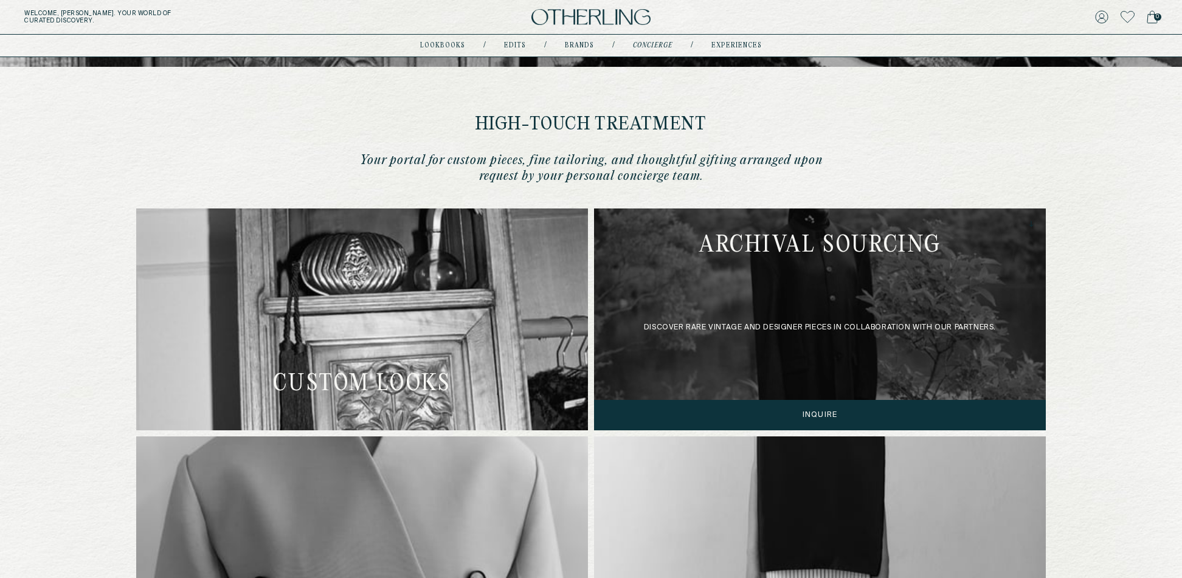
click at [802, 354] on div "discover rare vintage and designer pieces in collaboration with our partners." at bounding box center [820, 320] width 452 height 222
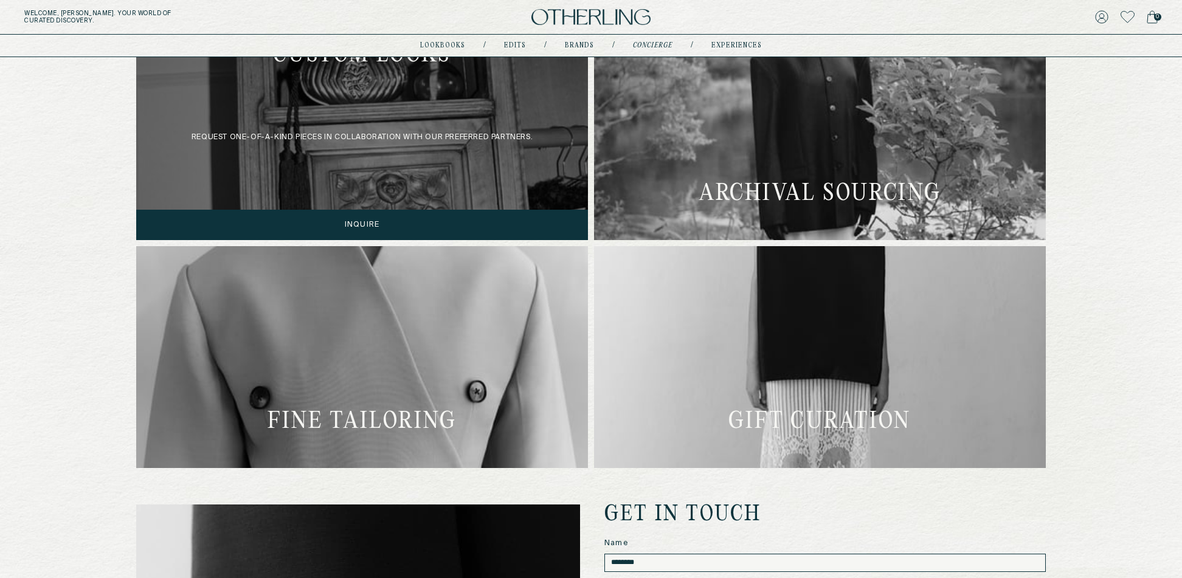
click at [376, 139] on div "request one-of-a-kind pieces in collaboration with our preferred partners." at bounding box center [362, 129] width 452 height 222
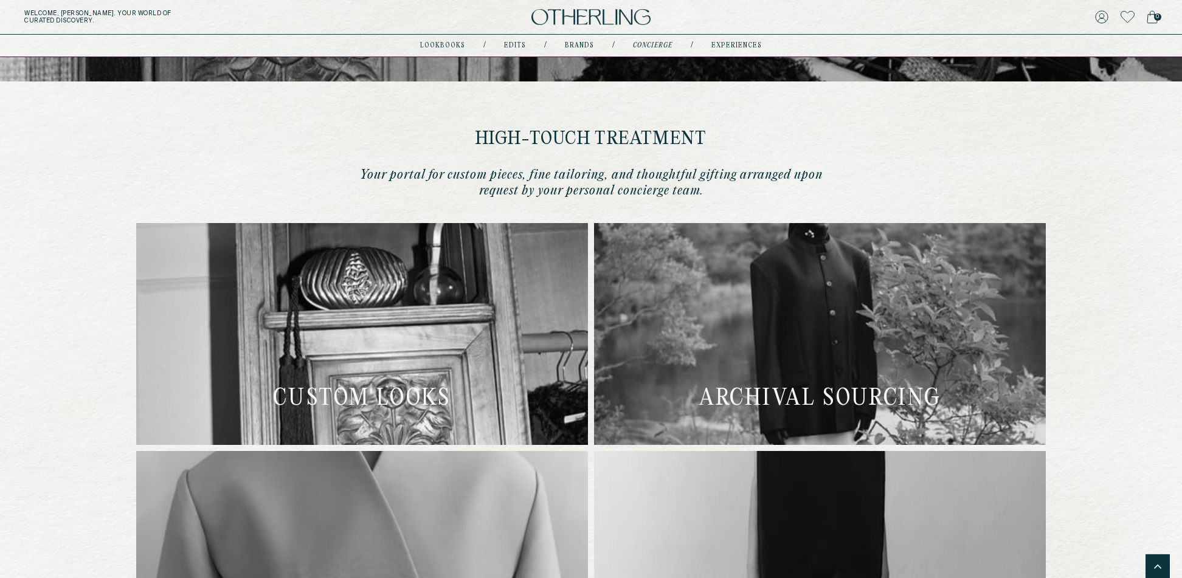
scroll to position [0, 0]
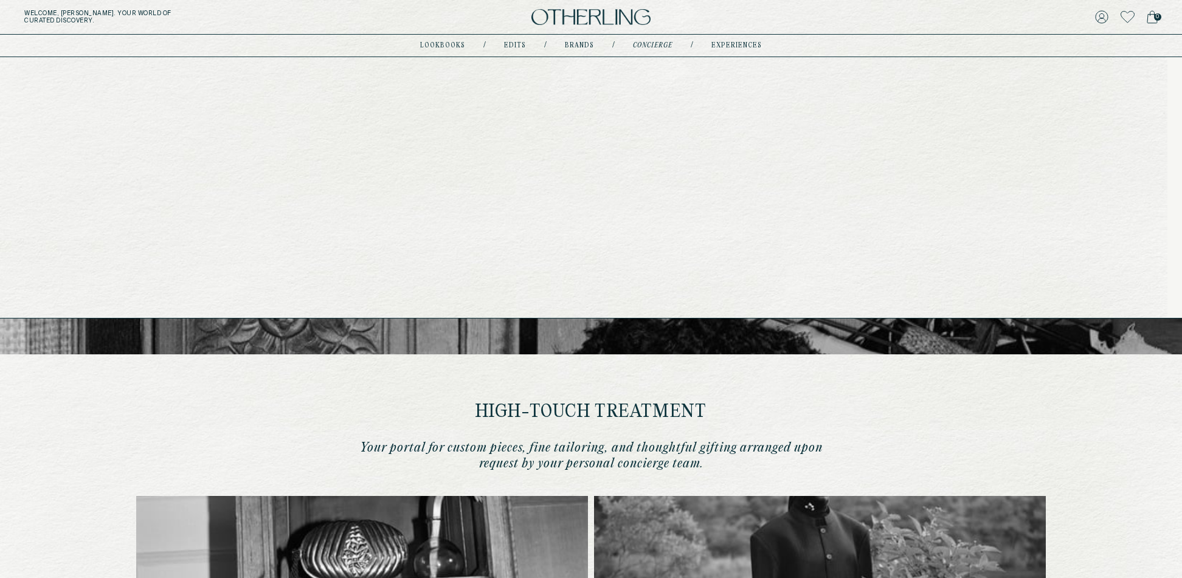
click at [738, 44] on link "experiences" at bounding box center [736, 46] width 50 height 6
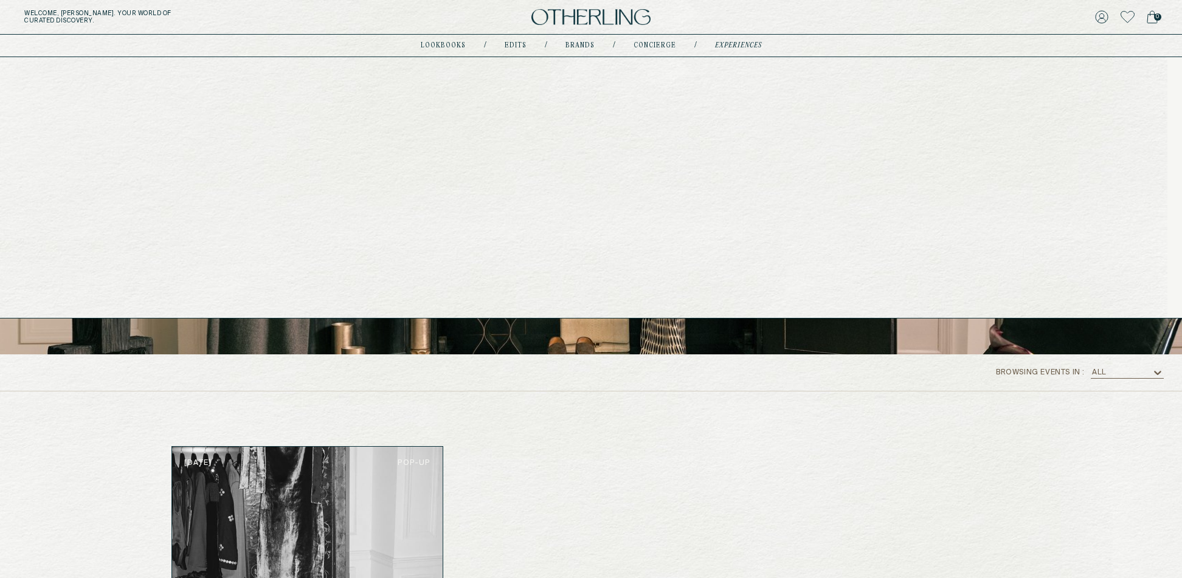
click at [584, 44] on link "Brands" at bounding box center [579, 46] width 29 height 6
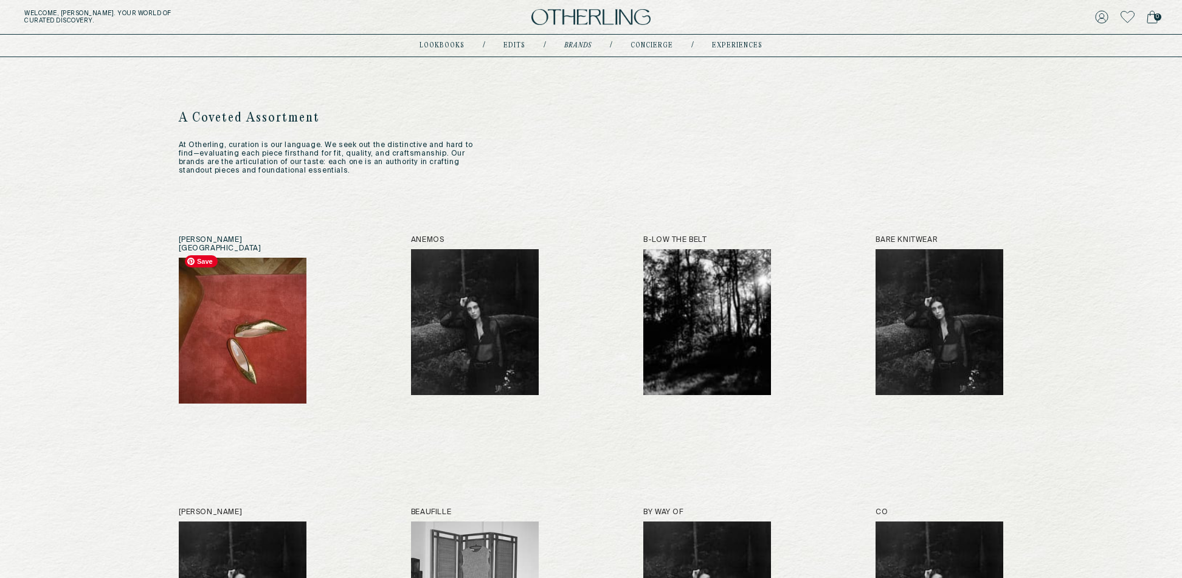
click at [254, 283] on img at bounding box center [243, 331] width 128 height 146
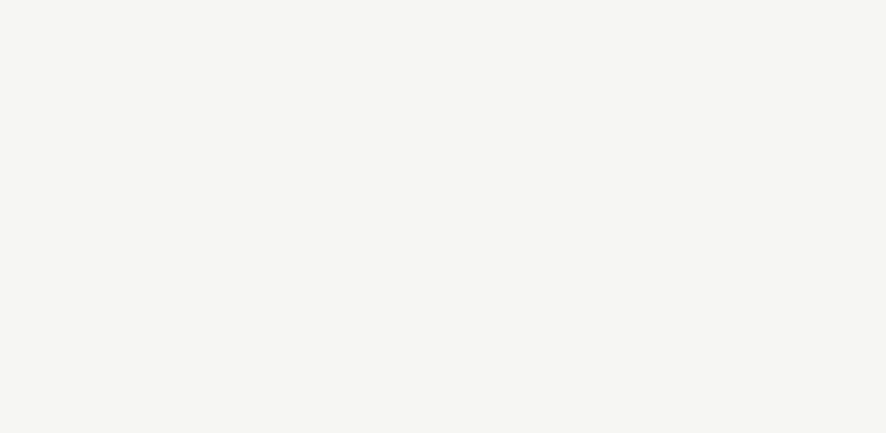
click at [807, 13] on div at bounding box center [443, 216] width 886 height 433
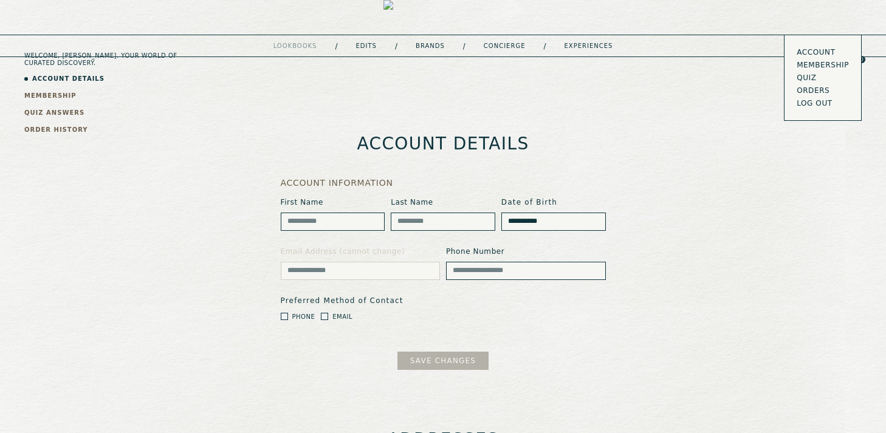
click at [808, 53] on icon at bounding box center [805, 59] width 13 height 13
click at [55, 111] on link "QUIZ ANSWERS" at bounding box center [54, 112] width 60 height 9
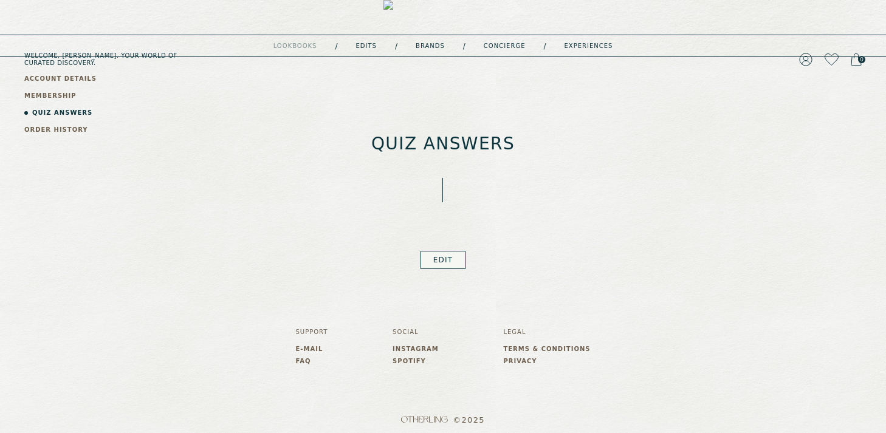
click at [53, 126] on link "ORDER HISTORY" at bounding box center [56, 129] width 64 height 9
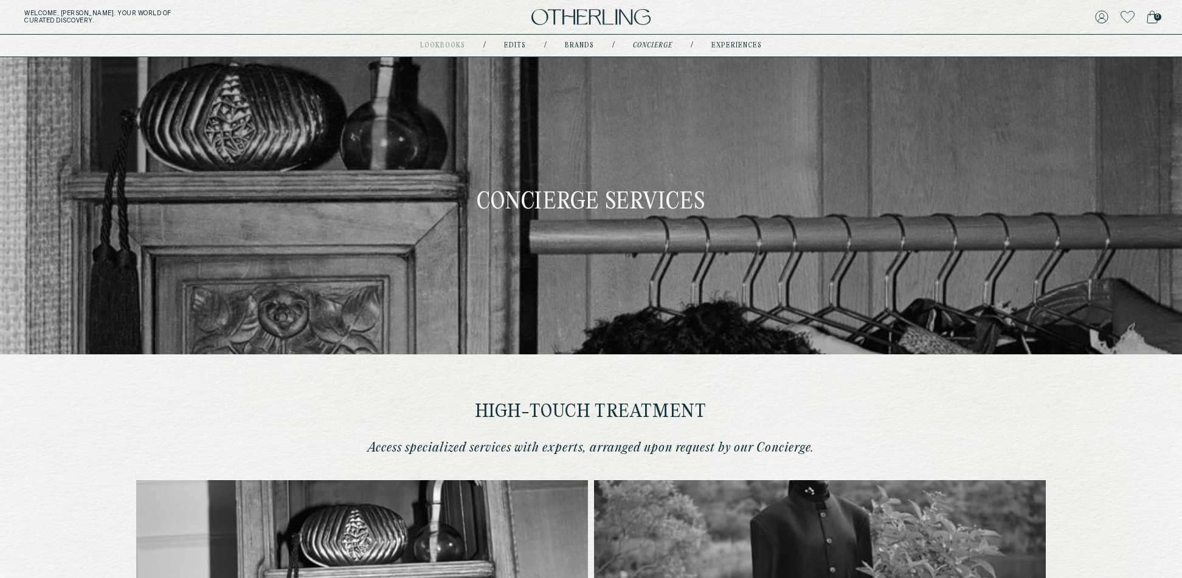
type input "********"
type input "**********"
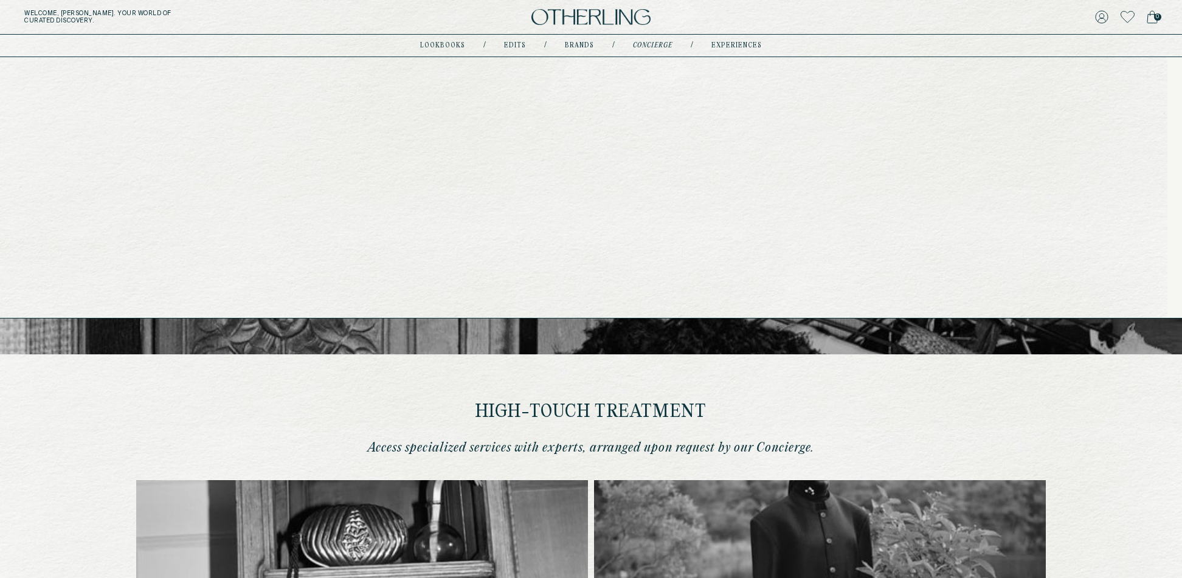
click at [655, 44] on link "concierge" at bounding box center [653, 46] width 40 height 6
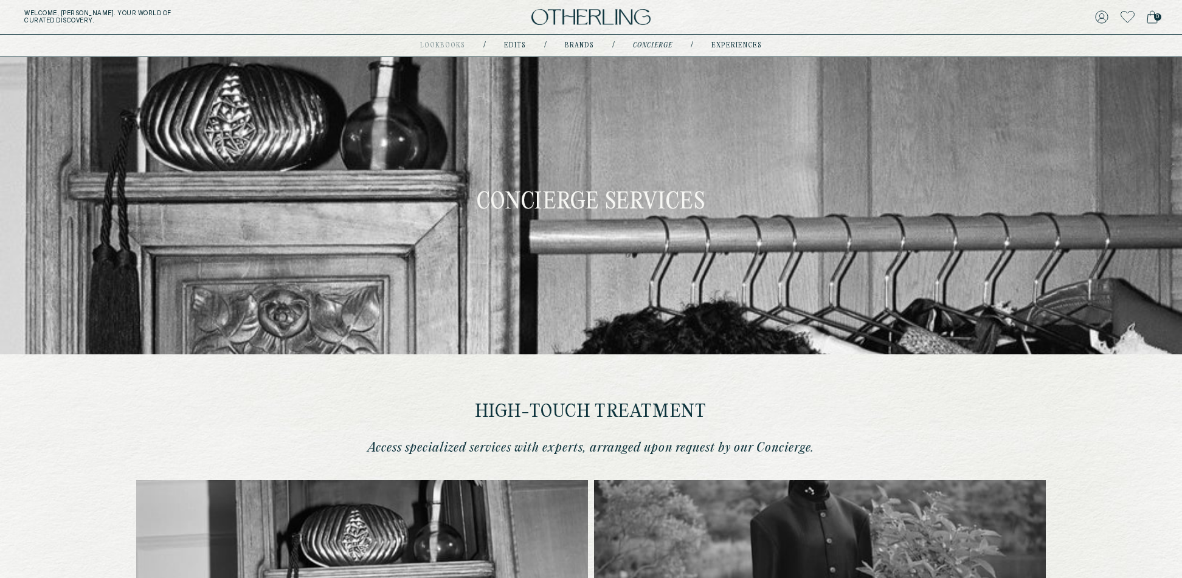
type input "********"
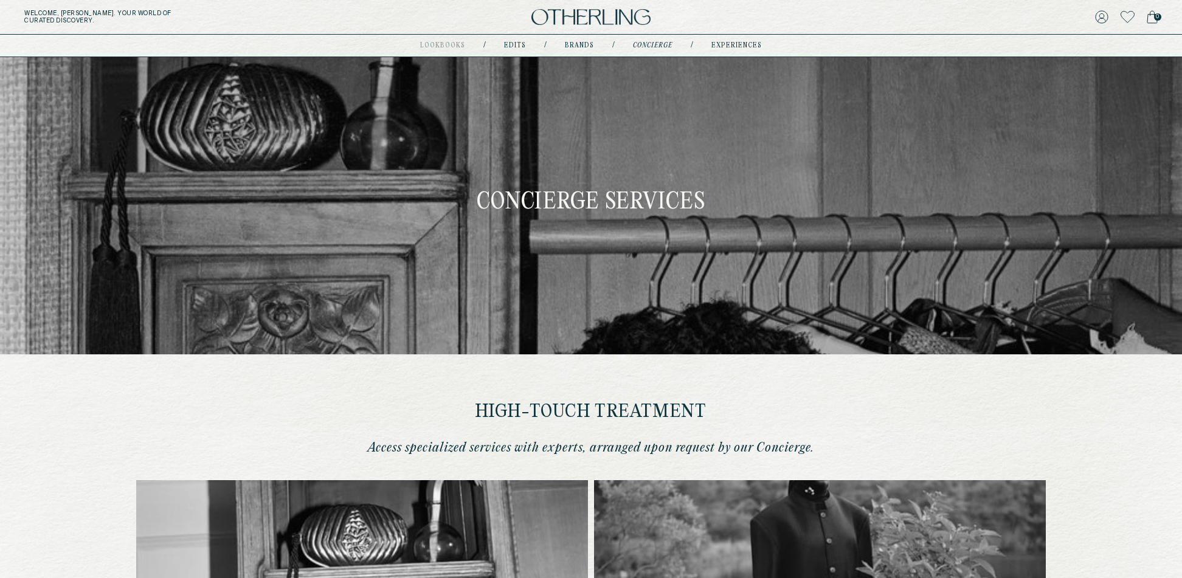
type input "**********"
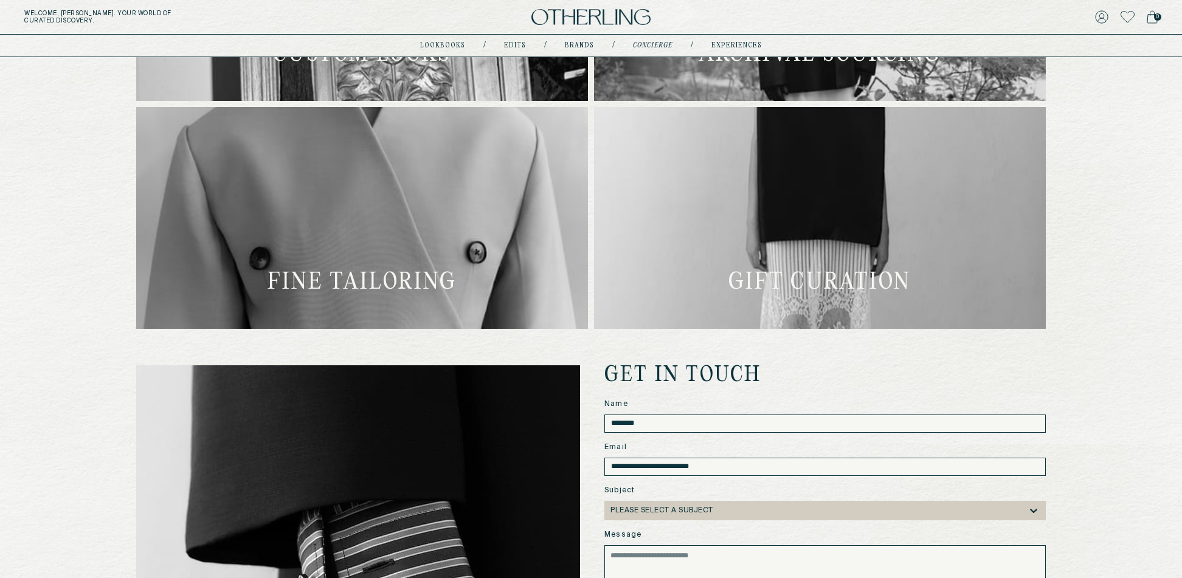
scroll to position [590, 0]
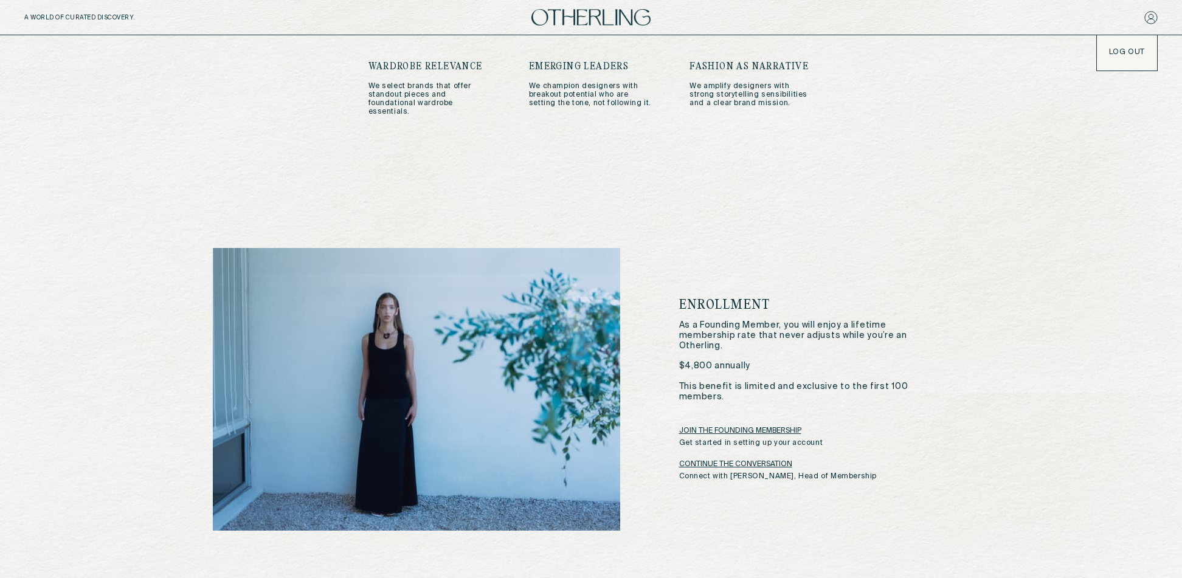
scroll to position [1871, 0]
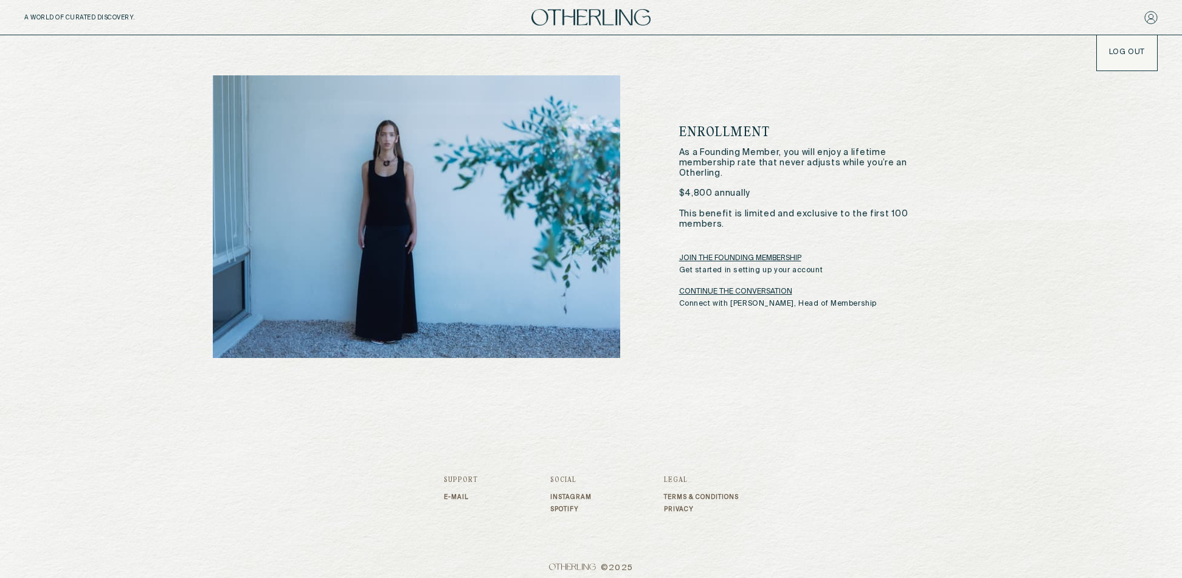
click at [737, 287] on link "CONTINUE THE CONVERSATION" at bounding box center [735, 292] width 113 height 10
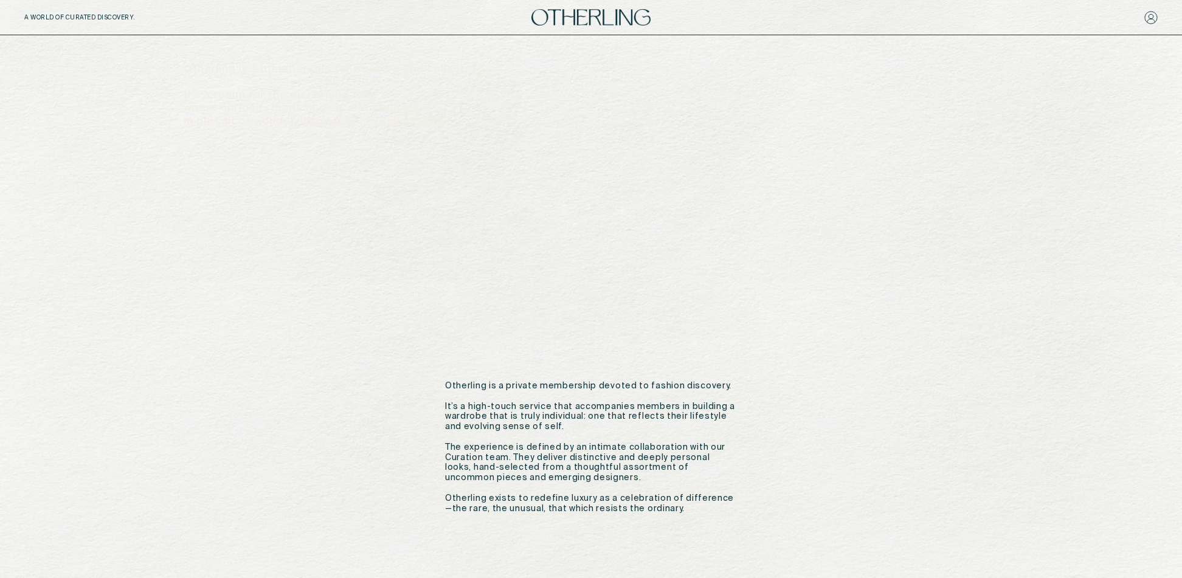
scroll to position [83, 0]
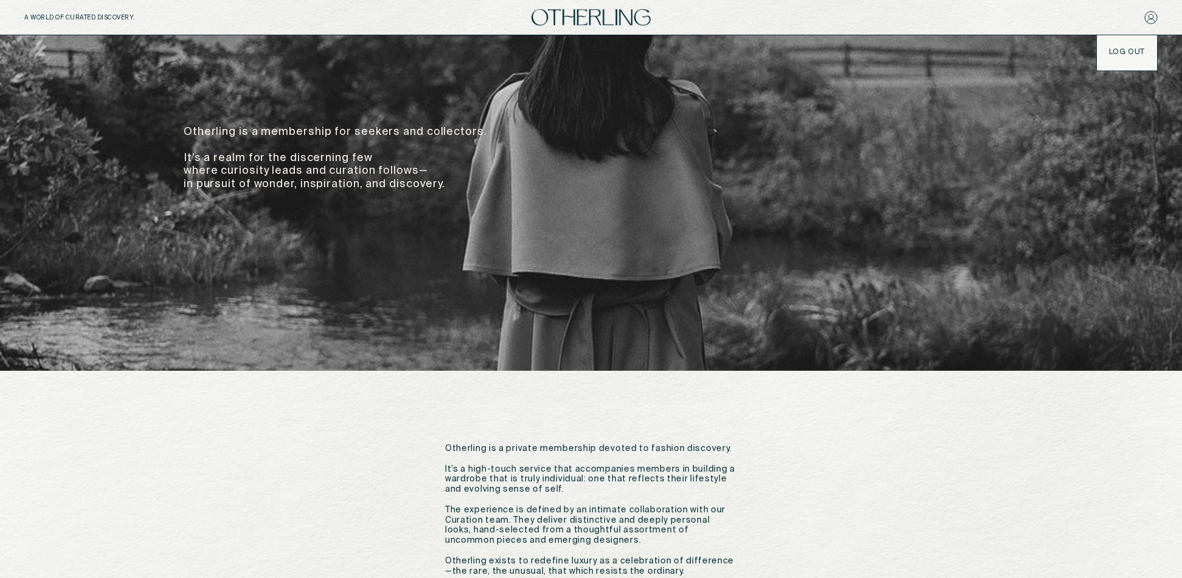
click at [1133, 55] on button "LOG OUT" at bounding box center [1127, 52] width 36 height 10
click at [1130, 49] on button "LOG OUT" at bounding box center [1127, 52] width 36 height 10
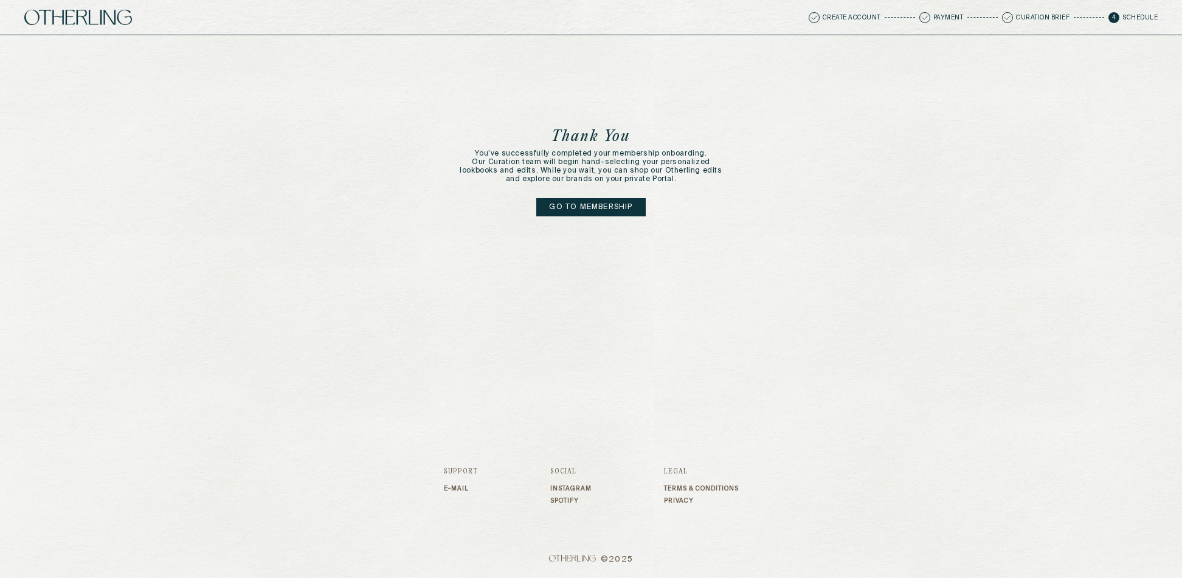
click at [599, 209] on link "Go to membership" at bounding box center [590, 207] width 109 height 18
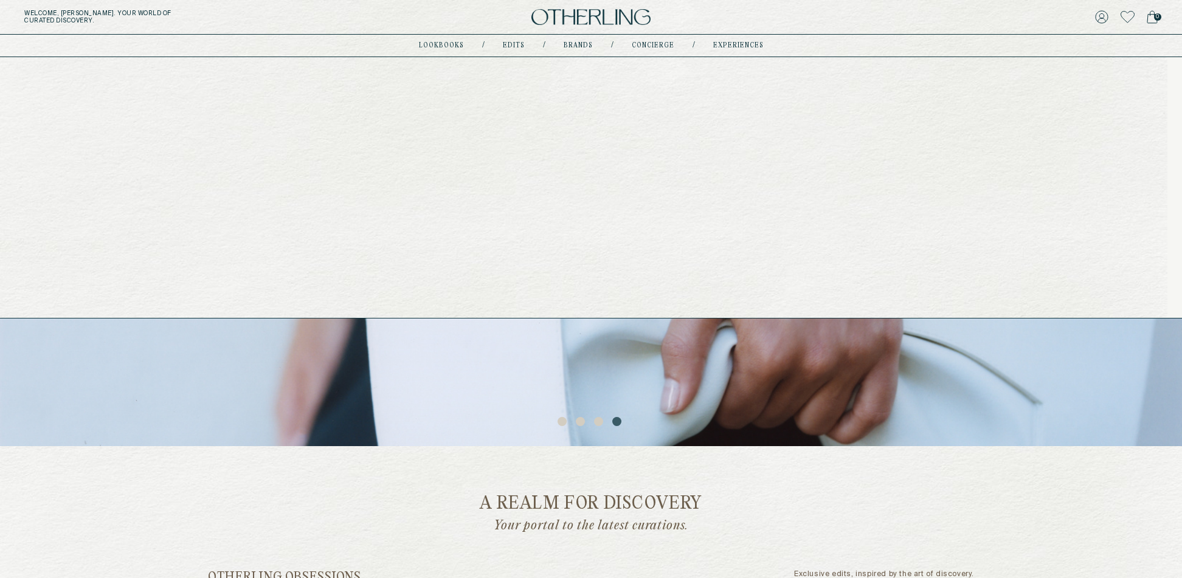
click at [653, 45] on link "concierge" at bounding box center [653, 46] width 43 height 6
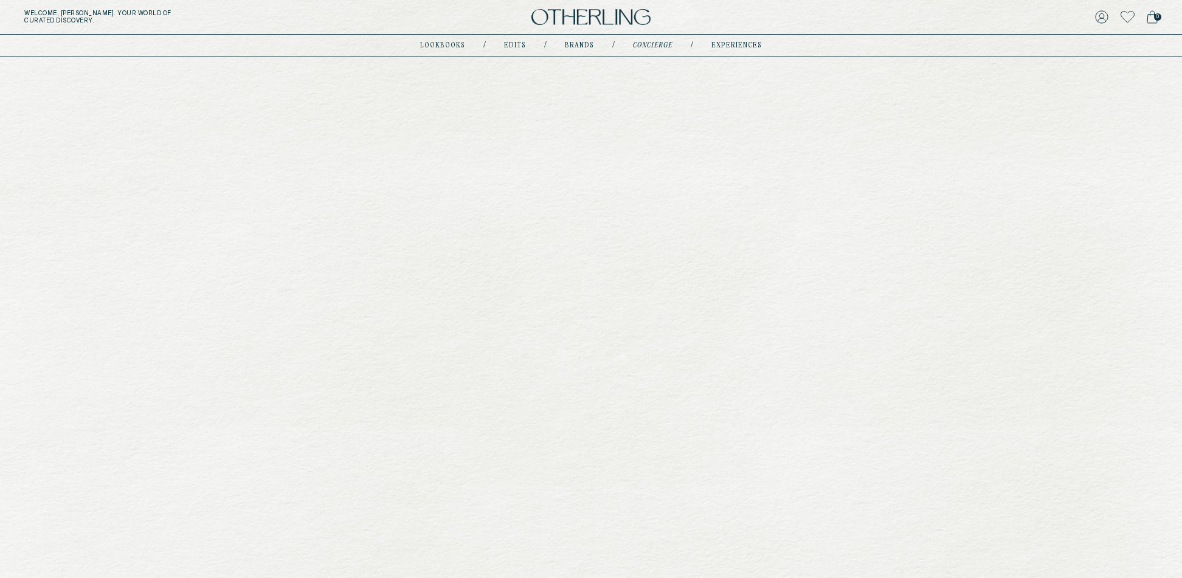
type input "********"
type input "**********"
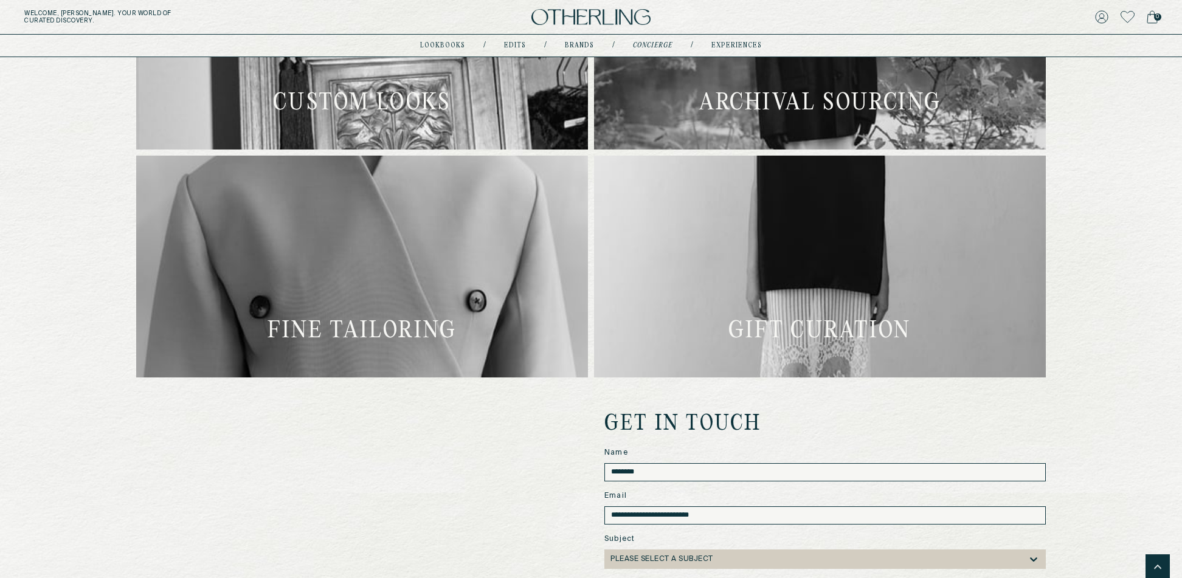
scroll to position [550, 0]
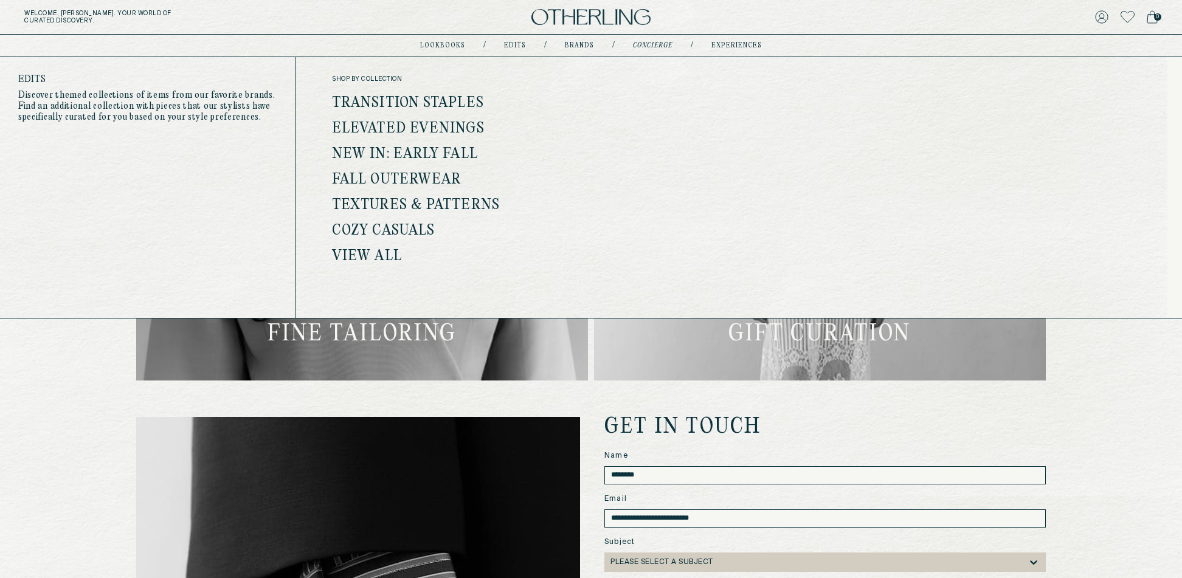
click at [511, 47] on link "Edits" at bounding box center [515, 46] width 22 height 6
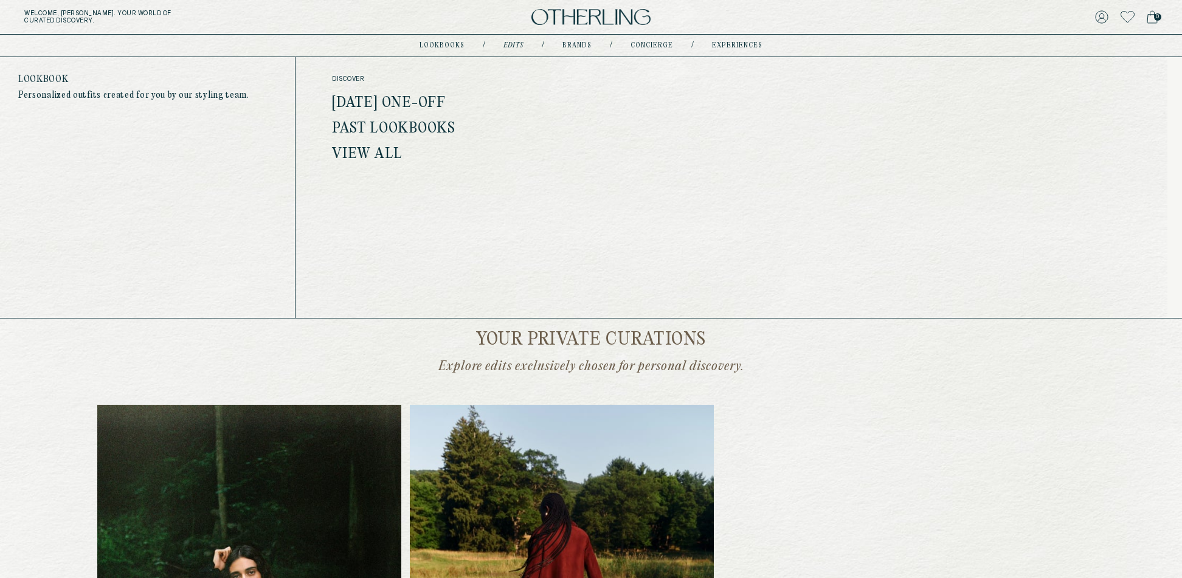
click at [454, 43] on link "lookbooks" at bounding box center [441, 46] width 45 height 6
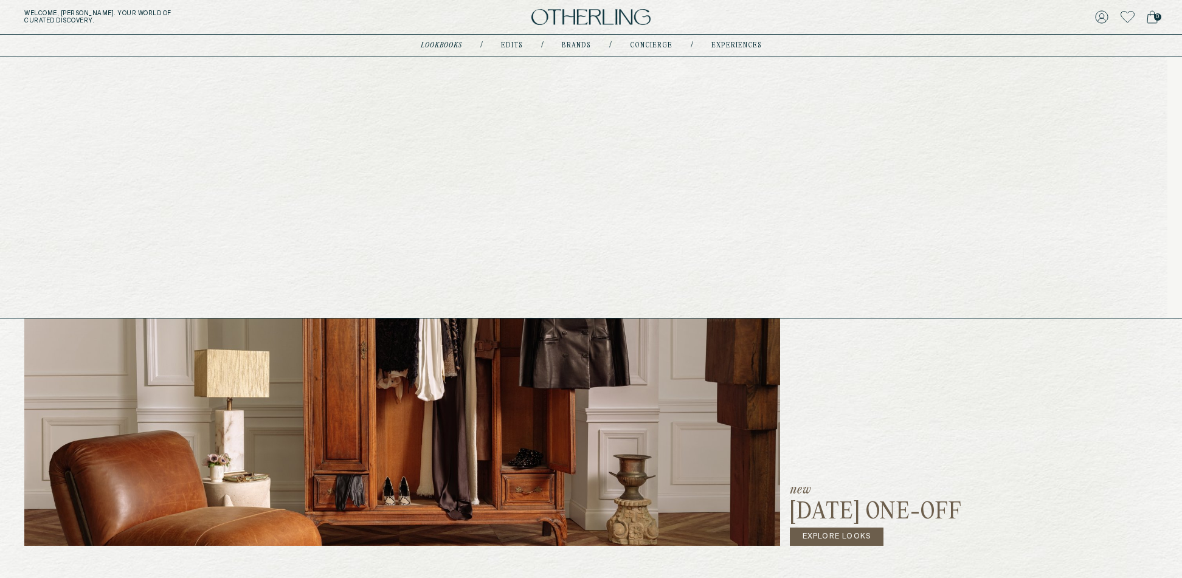
click at [515, 43] on link "Edits" at bounding box center [512, 46] width 22 height 6
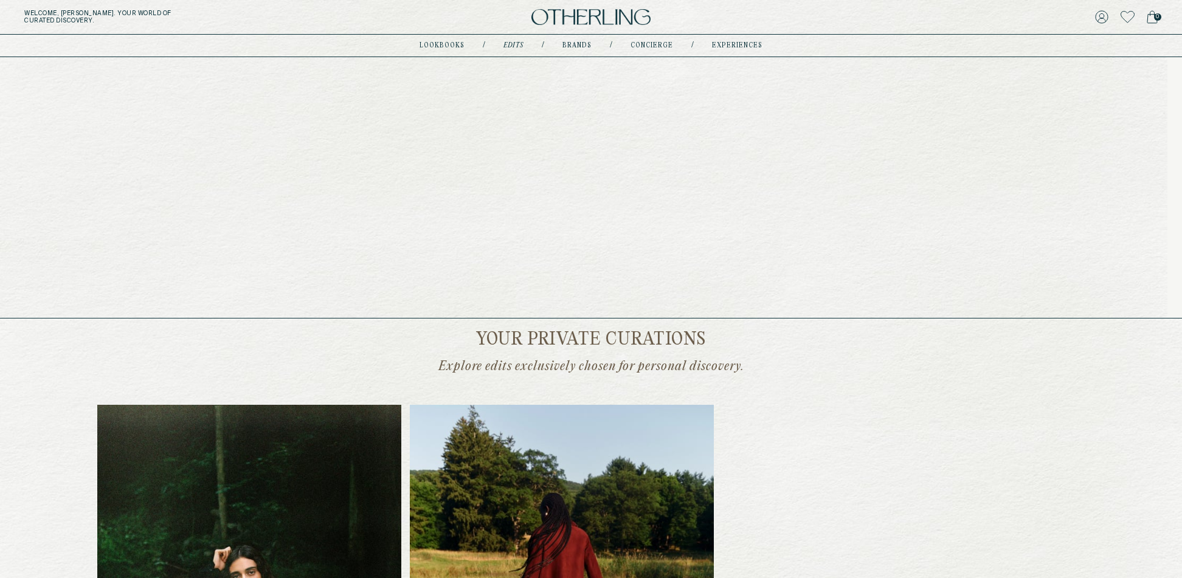
click at [579, 46] on link "Brands" at bounding box center [576, 46] width 29 height 6
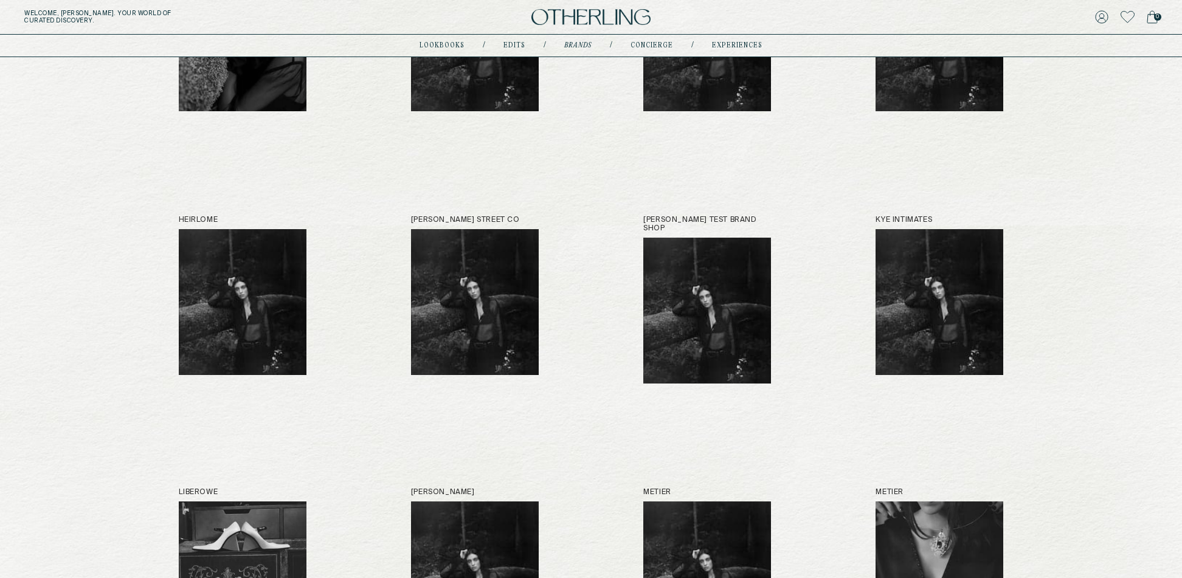
scroll to position [1016, 0]
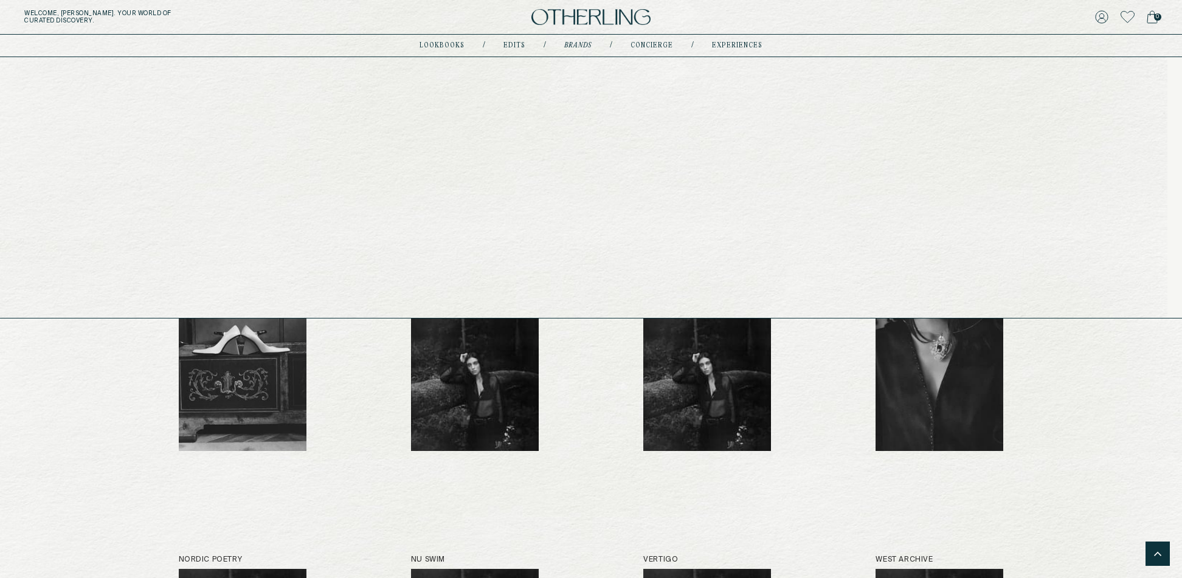
click at [650, 44] on link "concierge" at bounding box center [651, 46] width 43 height 6
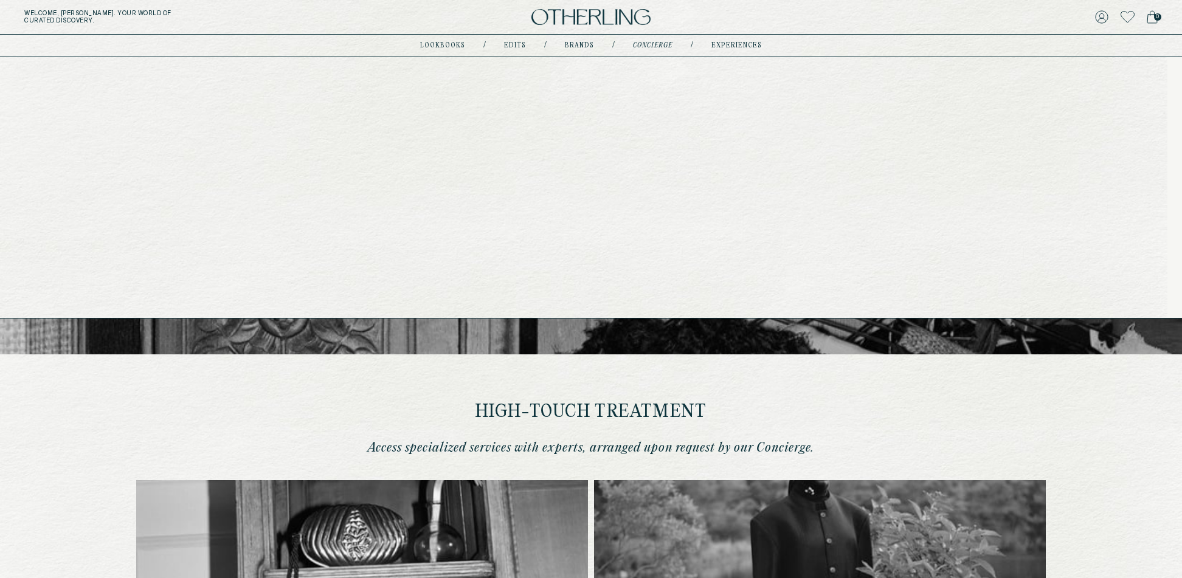
click at [734, 47] on link "experiences" at bounding box center [736, 46] width 50 height 6
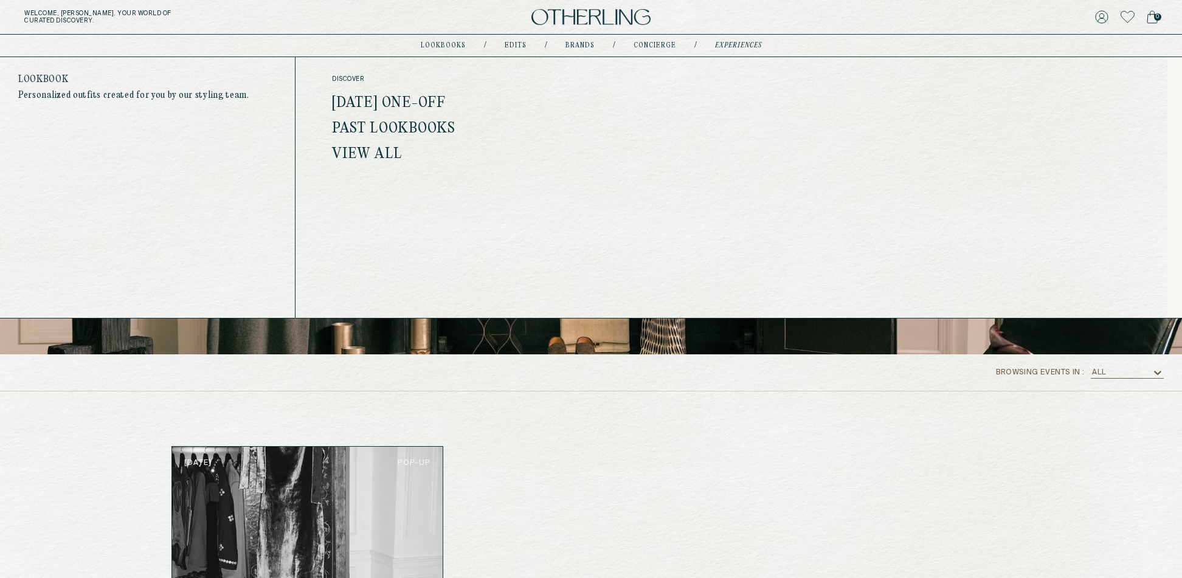
click at [430, 43] on link "lookbooks" at bounding box center [443, 46] width 45 height 6
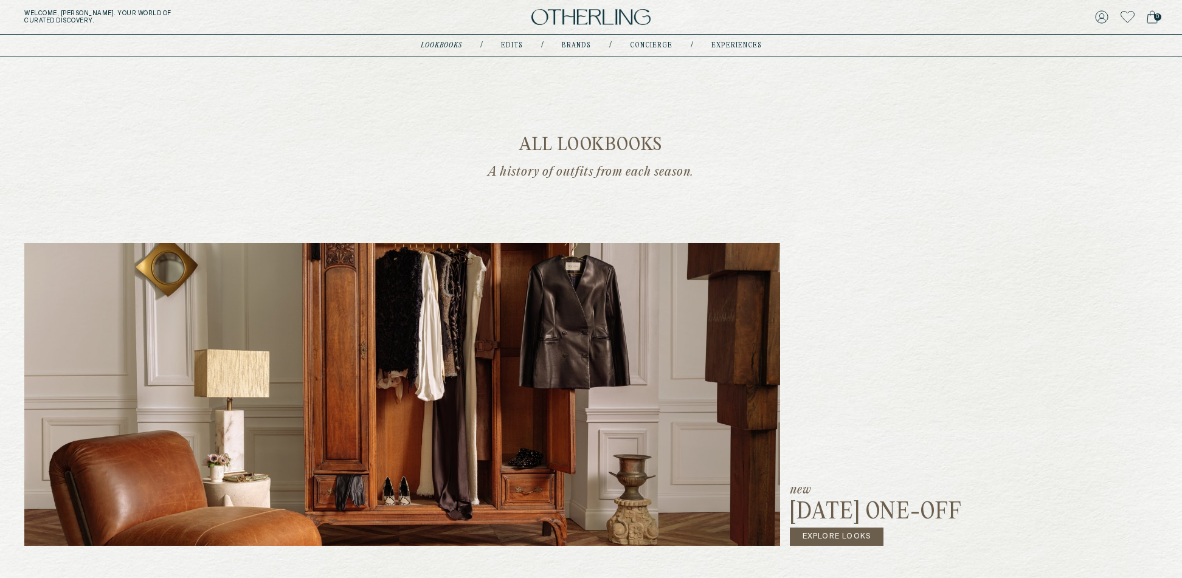
click at [1154, 15] on span "0" at bounding box center [1157, 16] width 7 height 7
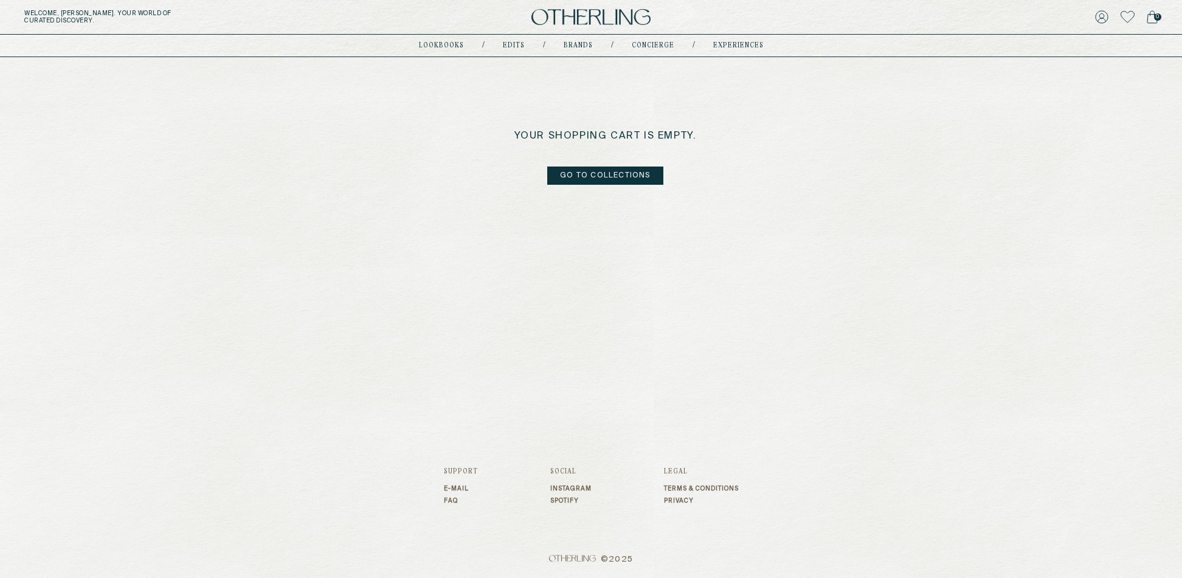
click at [1153, 15] on icon at bounding box center [1152, 16] width 11 height 13
click at [592, 179] on link "go to collections" at bounding box center [605, 176] width 116 height 18
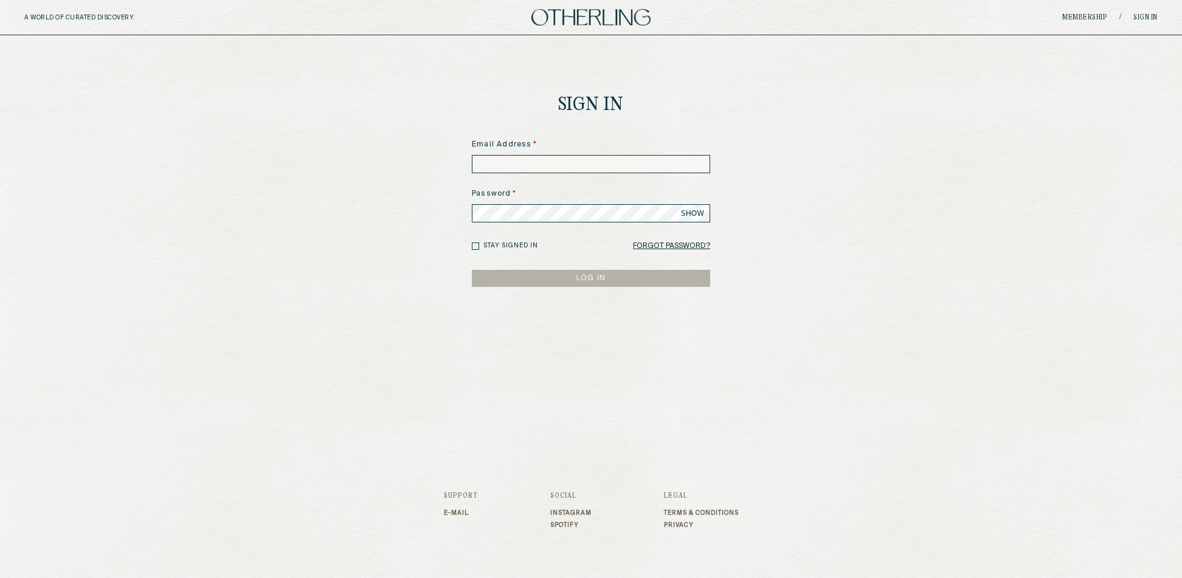
type input "**********"
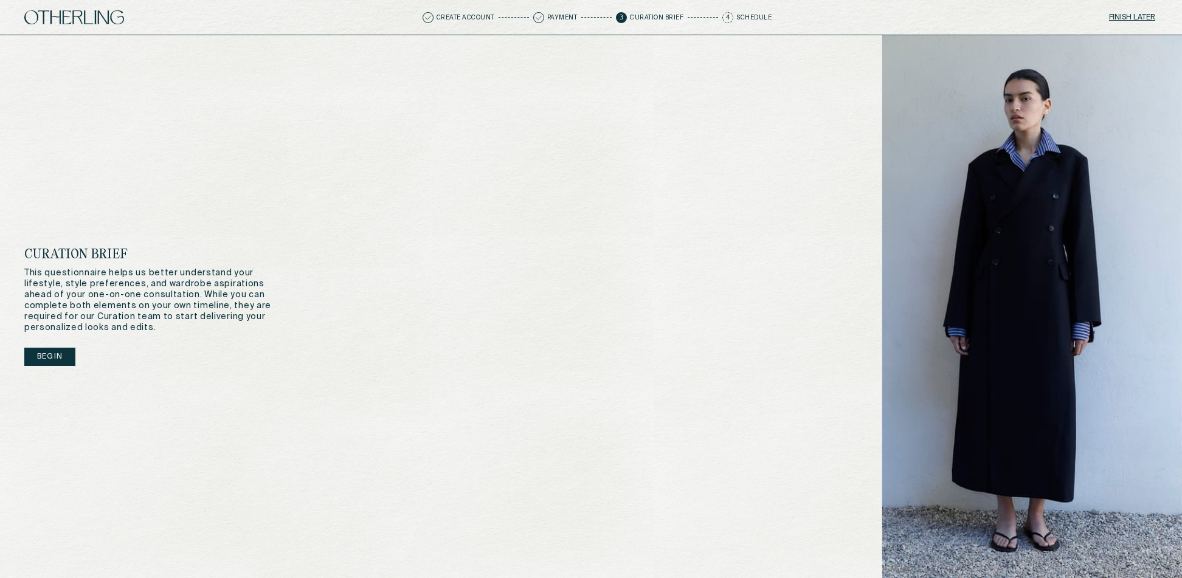
click at [1148, 18] on button "Finish later" at bounding box center [1131, 17] width 51 height 17
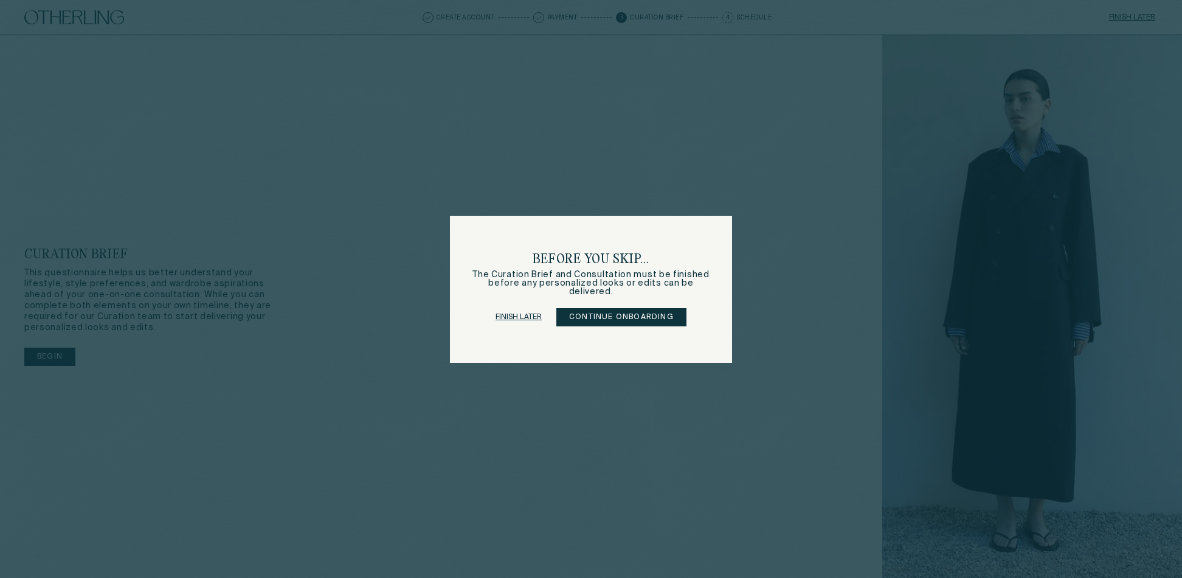
click at [533, 313] on link "Finish later" at bounding box center [518, 317] width 46 height 17
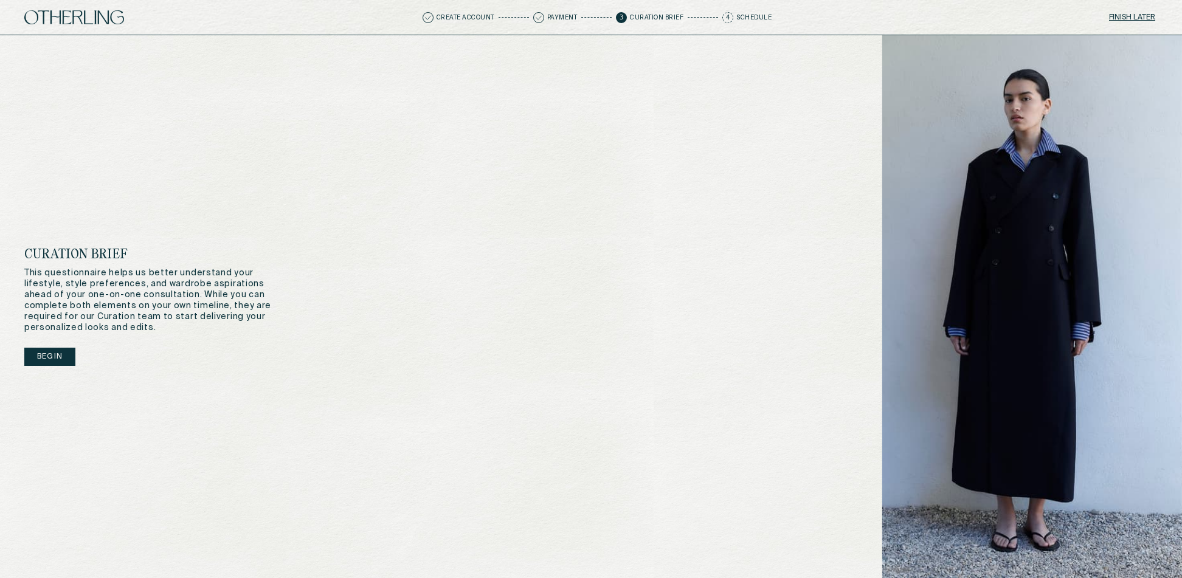
click at [63, 356] on button "Begin" at bounding box center [49, 357] width 51 height 18
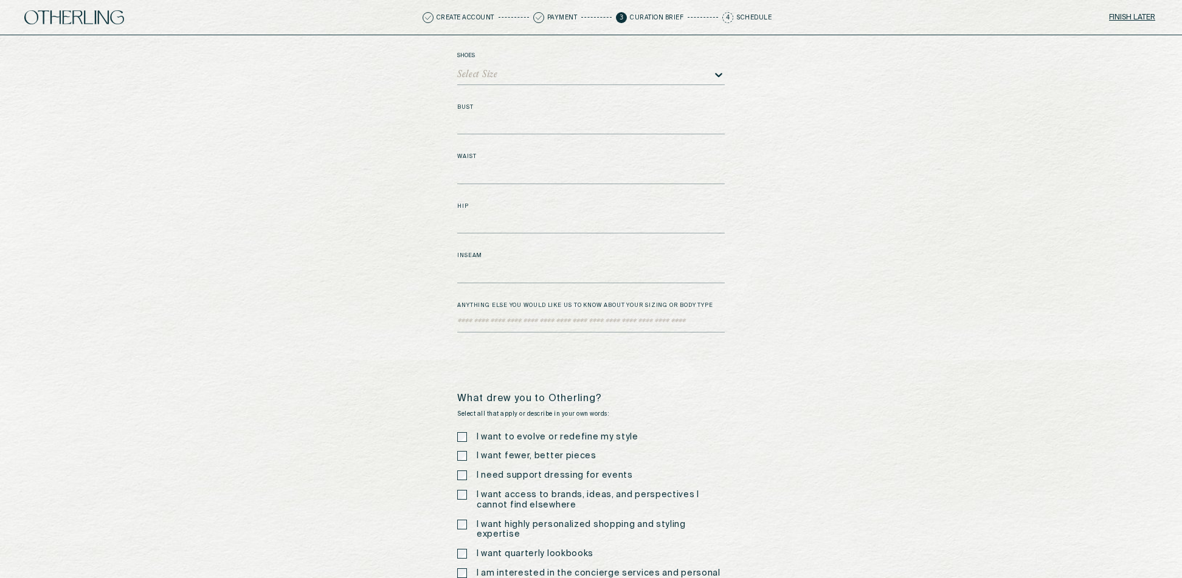
scroll to position [2035, 0]
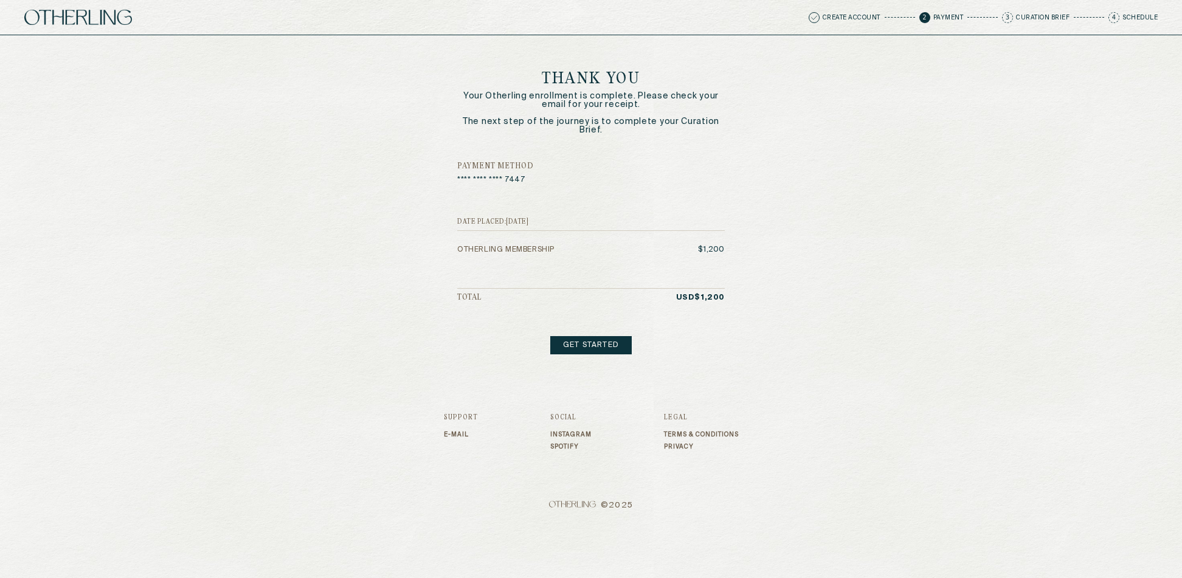
click at [596, 347] on link "Get started" at bounding box center [590, 345] width 81 height 18
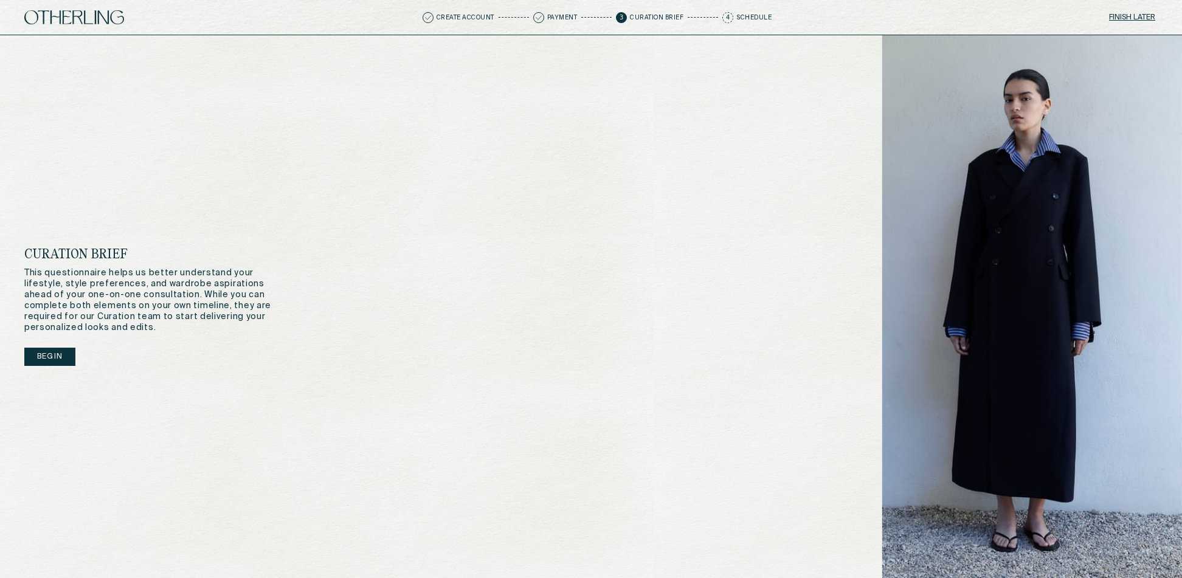
click at [46, 359] on button "Begin" at bounding box center [49, 357] width 51 height 18
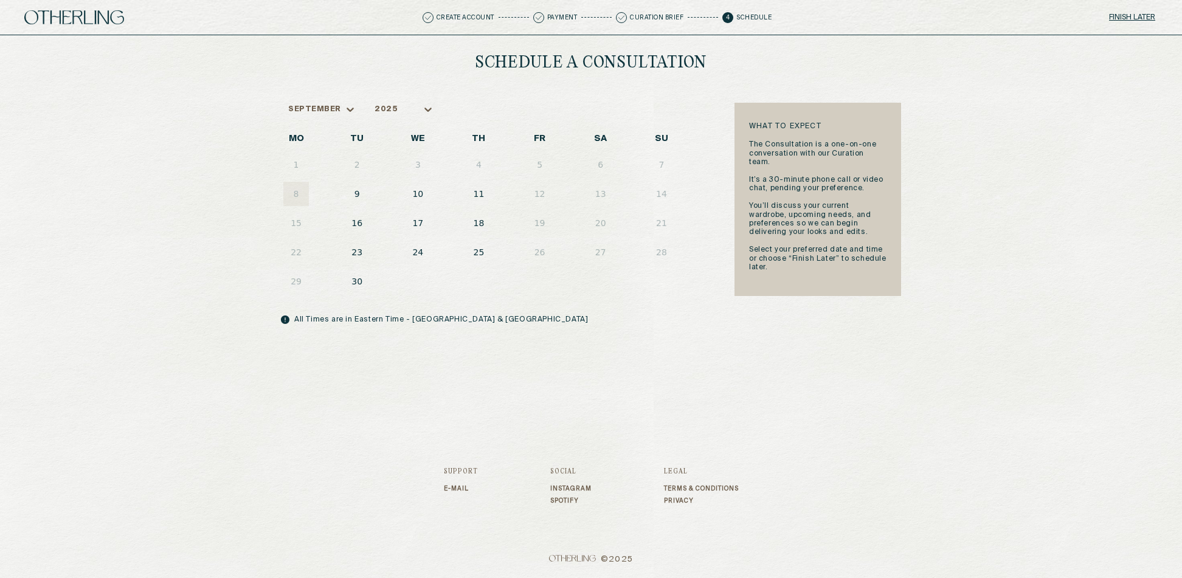
click at [416, 114] on div "2025" at bounding box center [397, 109] width 49 height 17
click at [311, 112] on div "September" at bounding box center [314, 109] width 53 height 9
click at [380, 104] on div "2025" at bounding box center [397, 109] width 49 height 17
click at [591, 360] on div "Schedule a Consultation September 2025, 1 of 6. 6 results available. Use Up and…" at bounding box center [591, 221] width 1182 height 373
click at [415, 190] on button "10" at bounding box center [418, 194] width 26 height 24
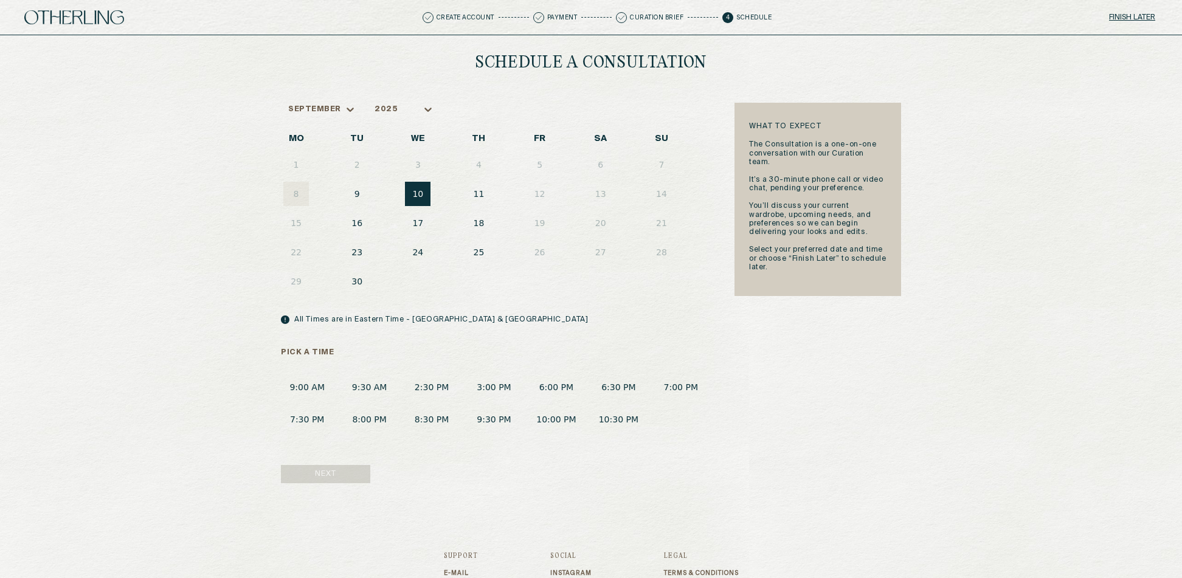
click at [495, 385] on button "3:00 PM" at bounding box center [493, 387] width 52 height 22
click at [331, 471] on button "Next" at bounding box center [325, 474] width 89 height 18
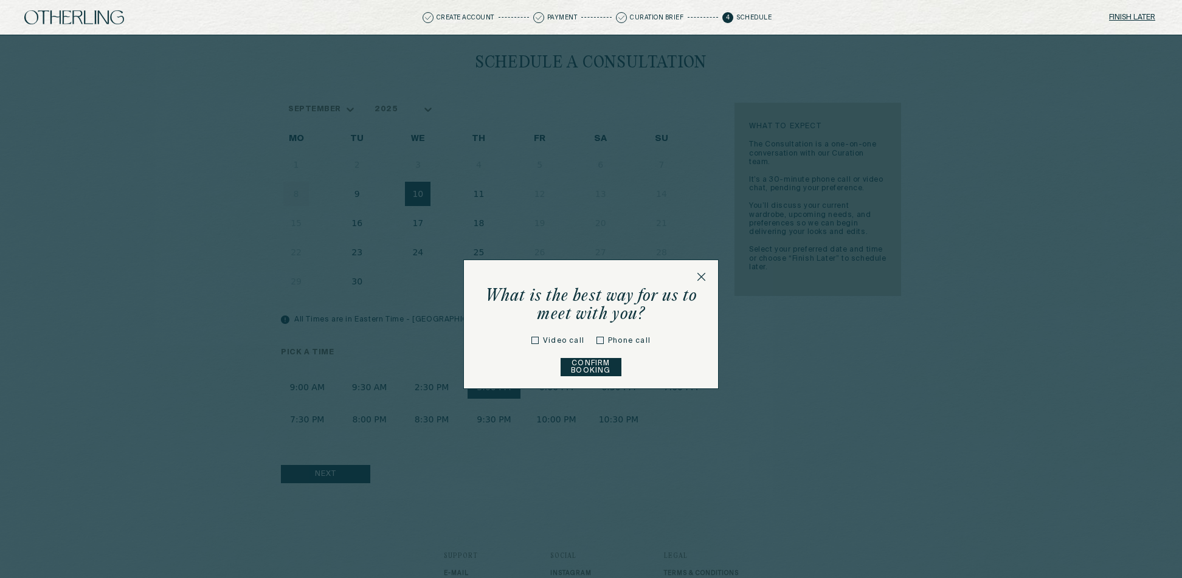
click at [598, 336] on div at bounding box center [599, 341] width 7 height 15
click at [595, 370] on button "Confirm Booking" at bounding box center [590, 367] width 61 height 18
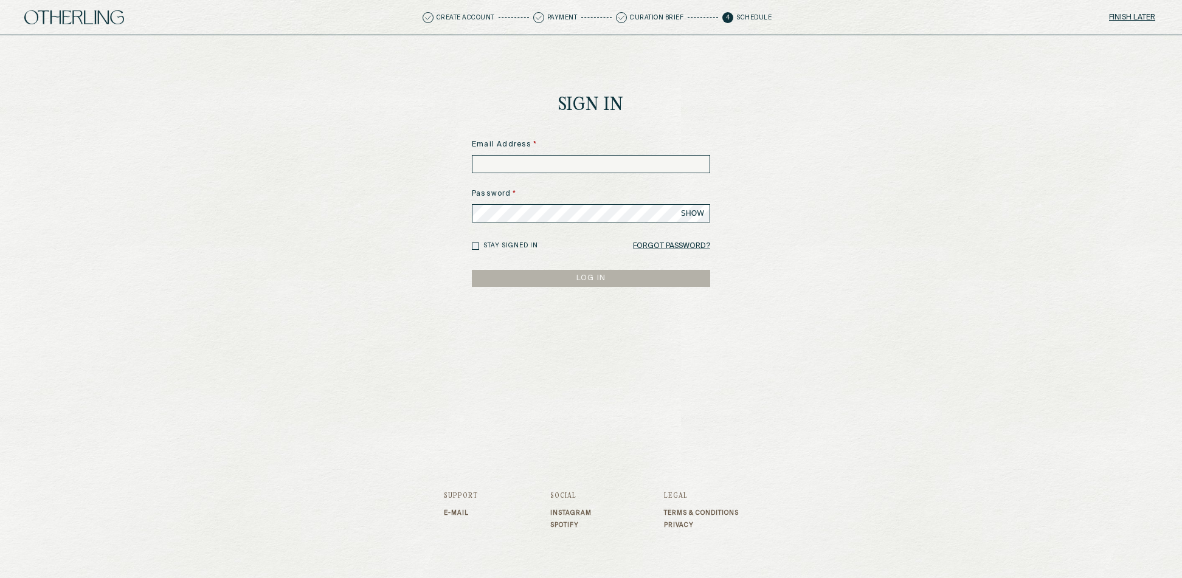
type input "**********"
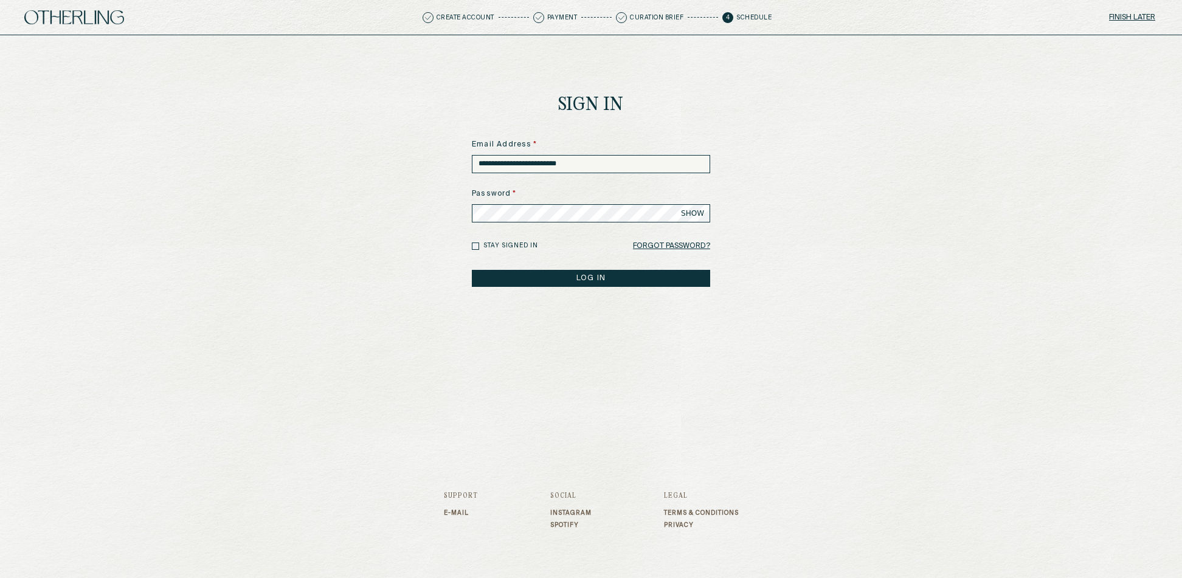
click at [591, 280] on button "LOG IN" at bounding box center [591, 278] width 238 height 17
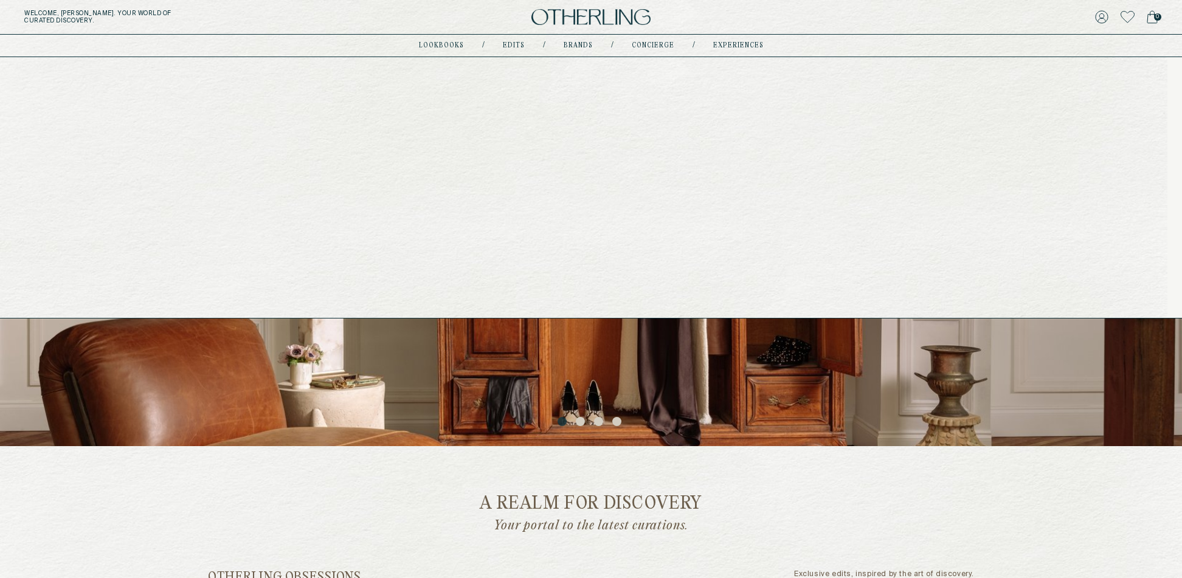
click at [518, 44] on link "Edits" at bounding box center [514, 46] width 22 height 6
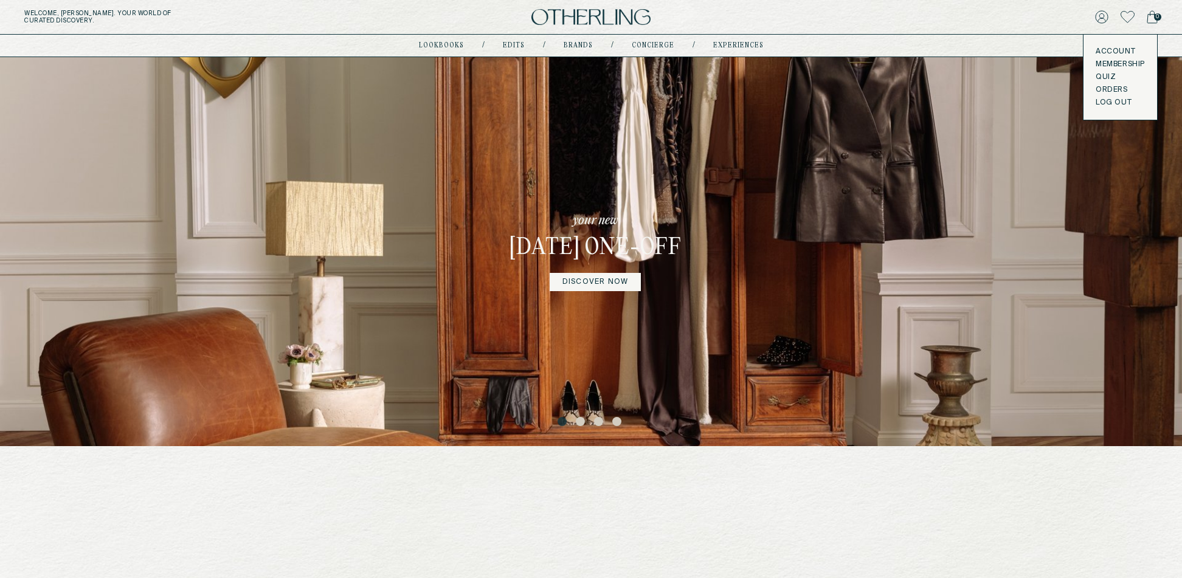
click at [1114, 104] on button "LOG OUT" at bounding box center [1113, 103] width 36 height 10
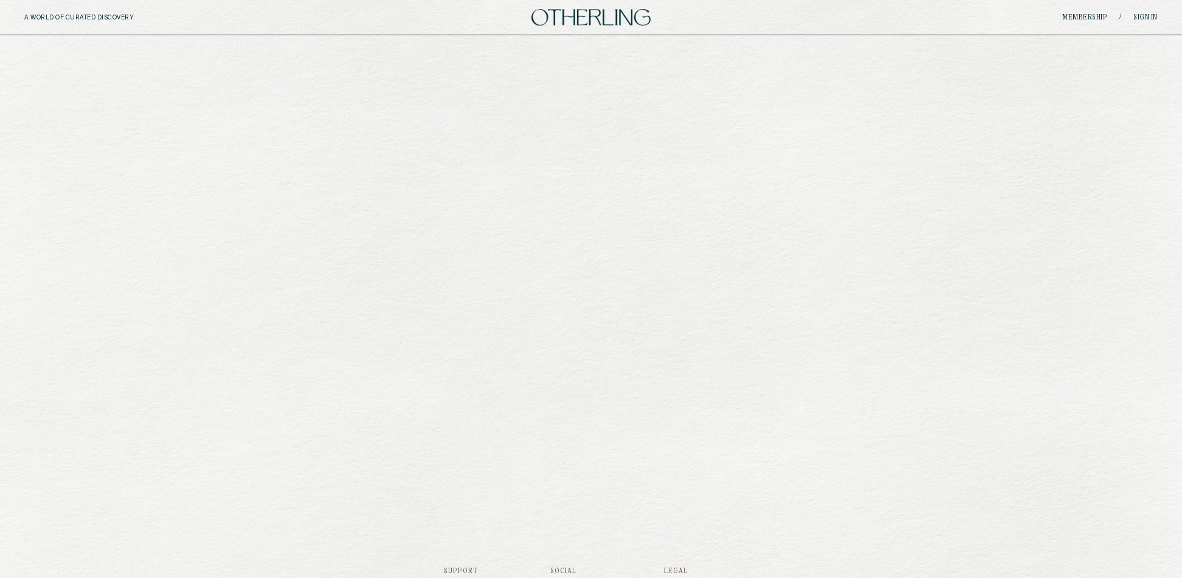
scroll to position [1446, 0]
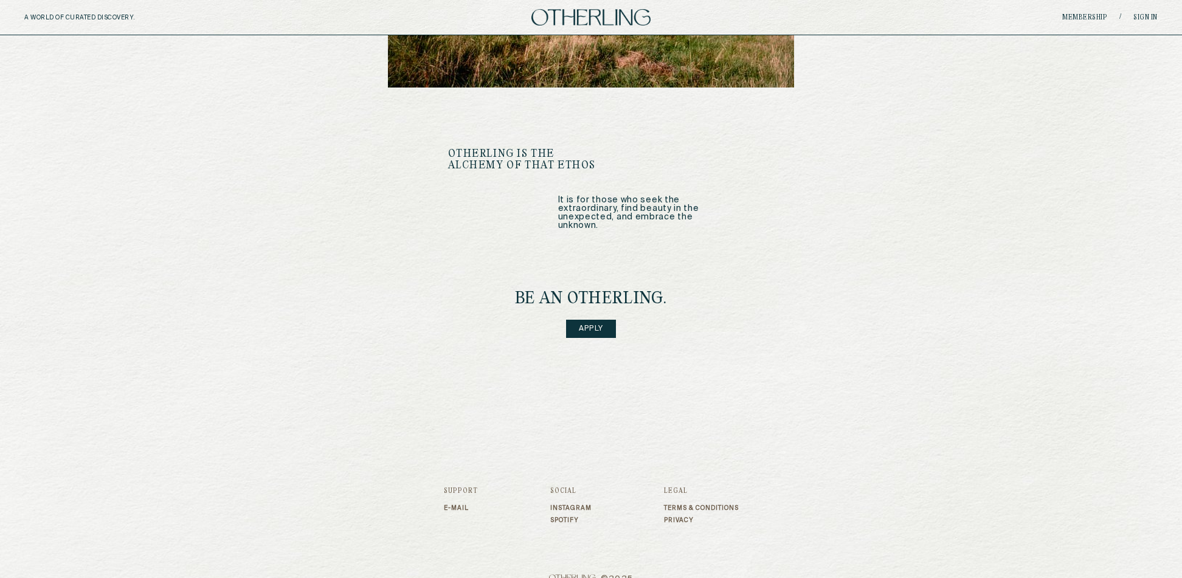
click at [588, 320] on link "Apply" at bounding box center [591, 329] width 50 height 18
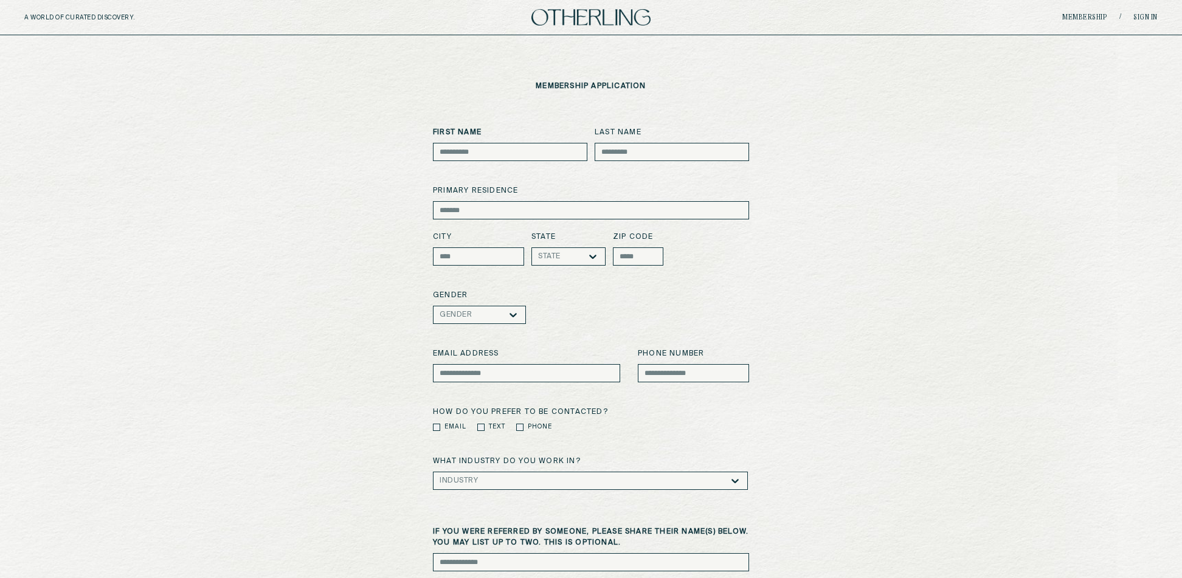
click at [502, 151] on input at bounding box center [510, 152] width 154 height 18
type input "****"
type input "*****"
type input "**********"
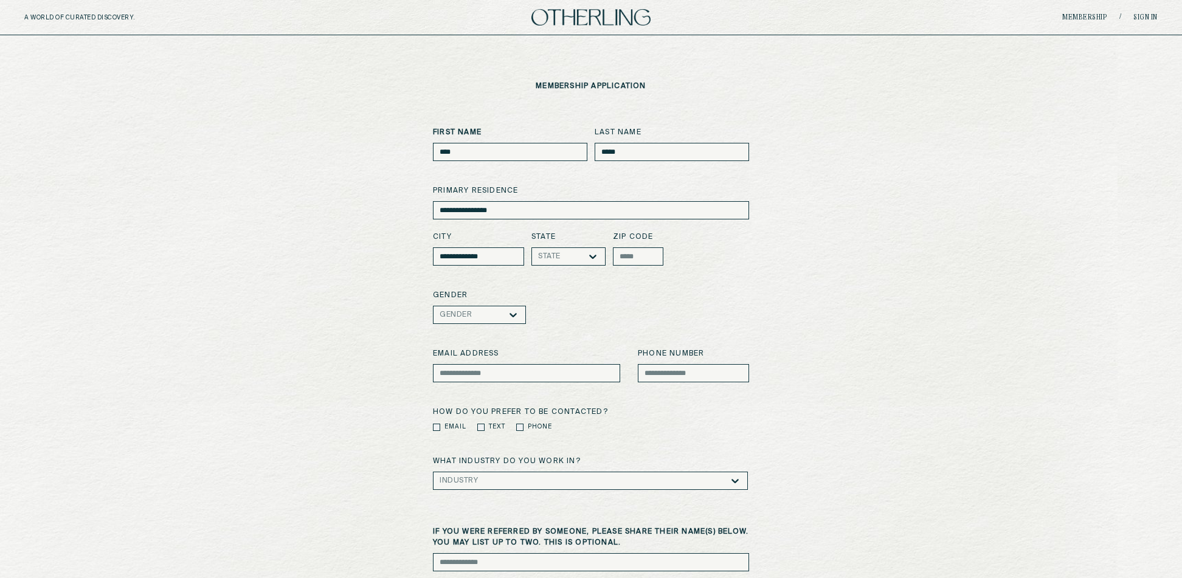
click at [869, 185] on div "**********" at bounding box center [590, 449] width 1133 height 645
click at [563, 322] on div "Gender" at bounding box center [591, 315] width 316 height 18
click at [495, 315] on div at bounding box center [489, 315] width 35 height 9
click at [481, 342] on div "Female" at bounding box center [479, 338] width 66 height 9
click at [558, 253] on div "State" at bounding box center [549, 256] width 22 height 9
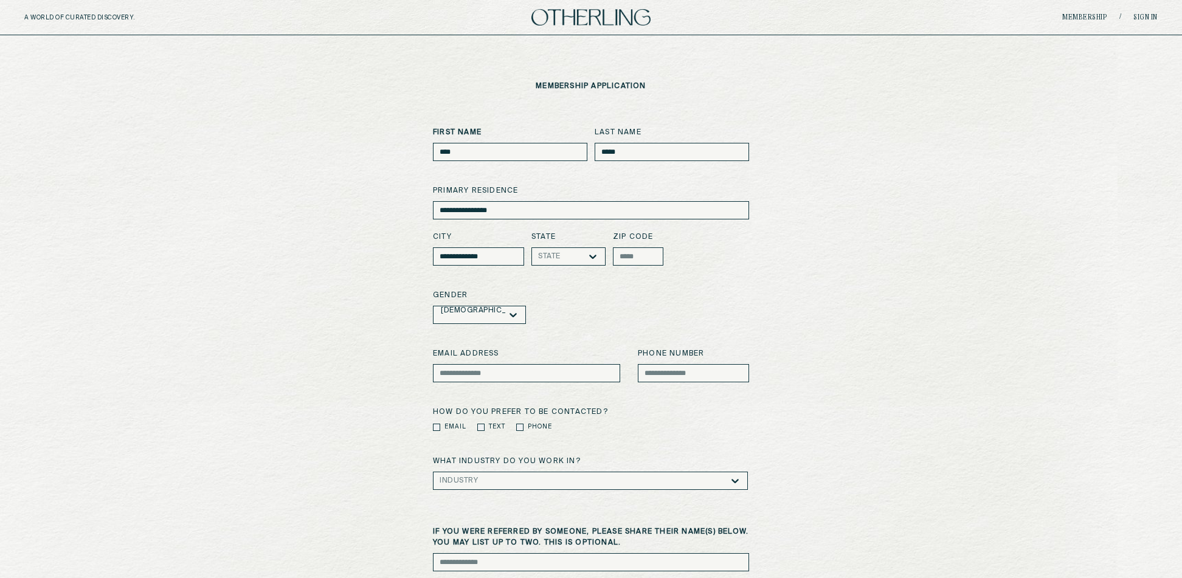
click at [595, 255] on icon at bounding box center [592, 257] width 7 height 4
click at [658, 311] on div "Female" at bounding box center [591, 315] width 316 height 18
click at [639, 263] on input at bounding box center [638, 256] width 50 height 18
type input "*****"
click at [581, 253] on div at bounding box center [573, 256] width 27 height 9
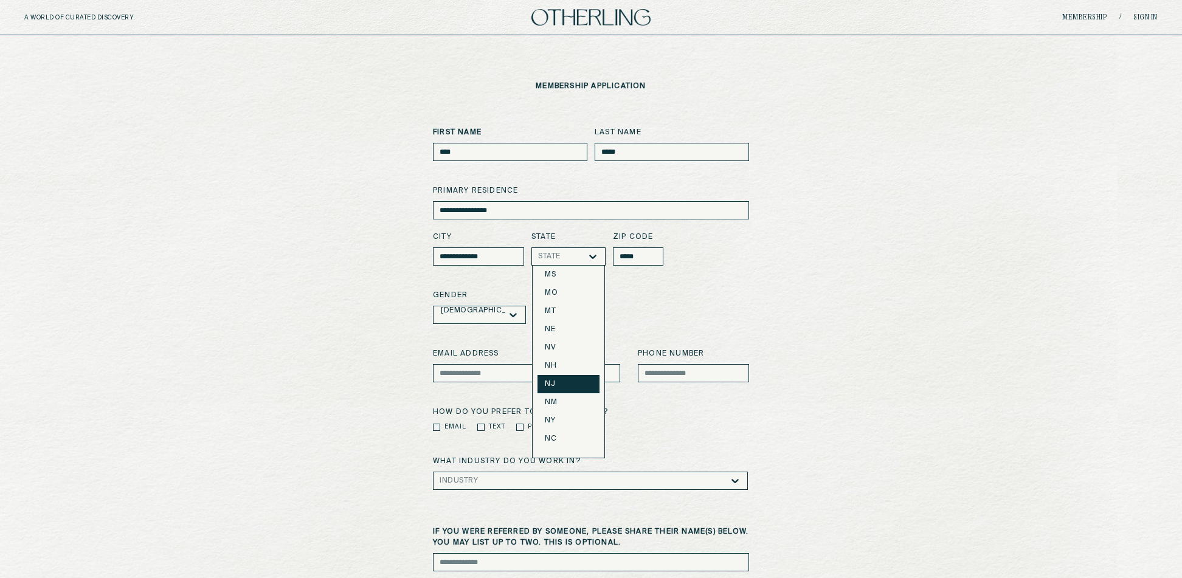
scroll to position [480, 0]
click at [566, 413] on div "NY" at bounding box center [568, 420] width 62 height 18
click at [463, 372] on input at bounding box center [526, 373] width 187 height 18
type input "**********"
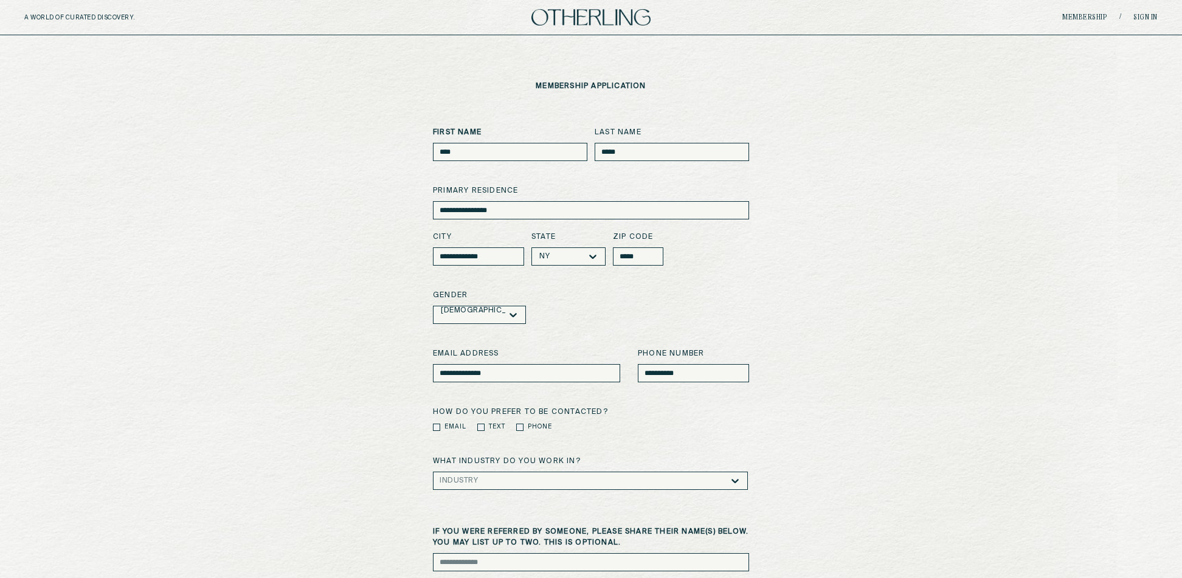
click at [373, 420] on div "**********" at bounding box center [590, 449] width 1133 height 645
click at [448, 427] on label "Email" at bounding box center [455, 426] width 22 height 9
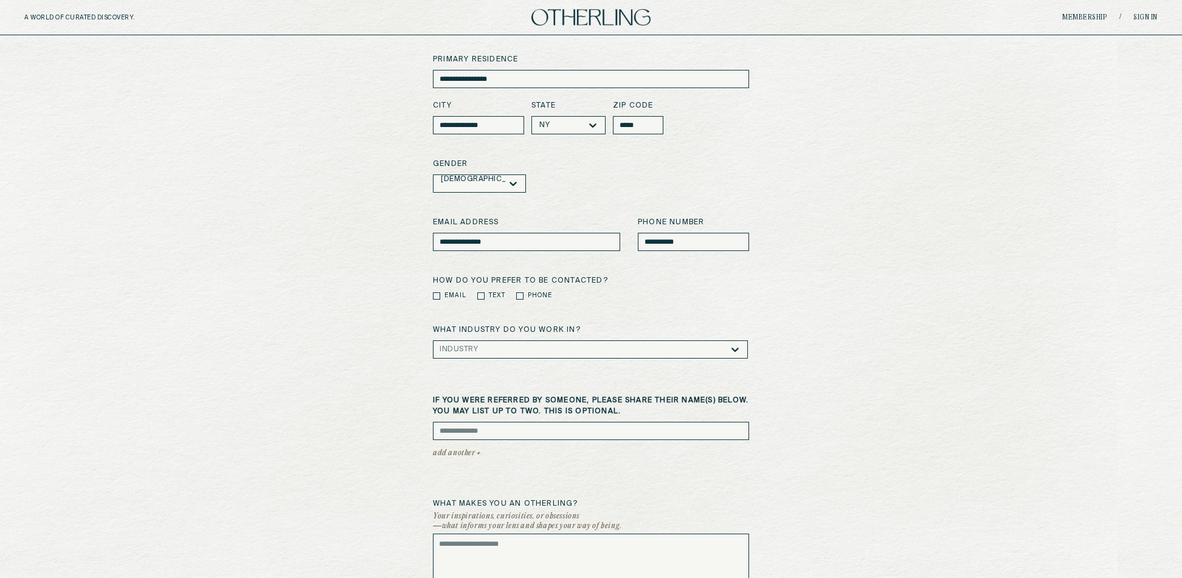
scroll to position [149, 0]
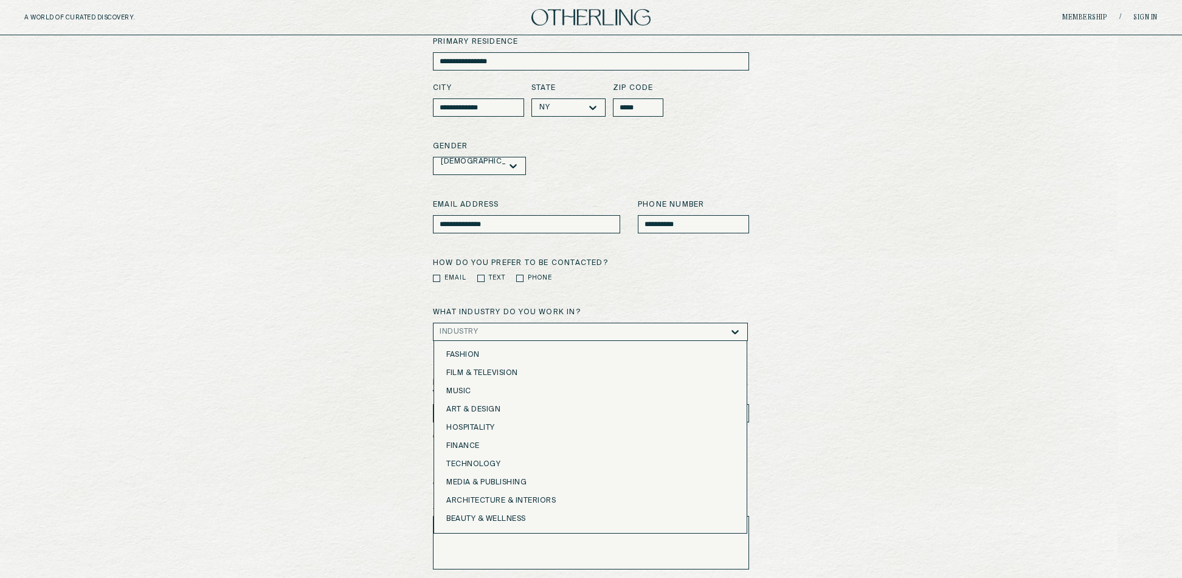
click at [498, 323] on div "Industry" at bounding box center [584, 331] width 289 height 17
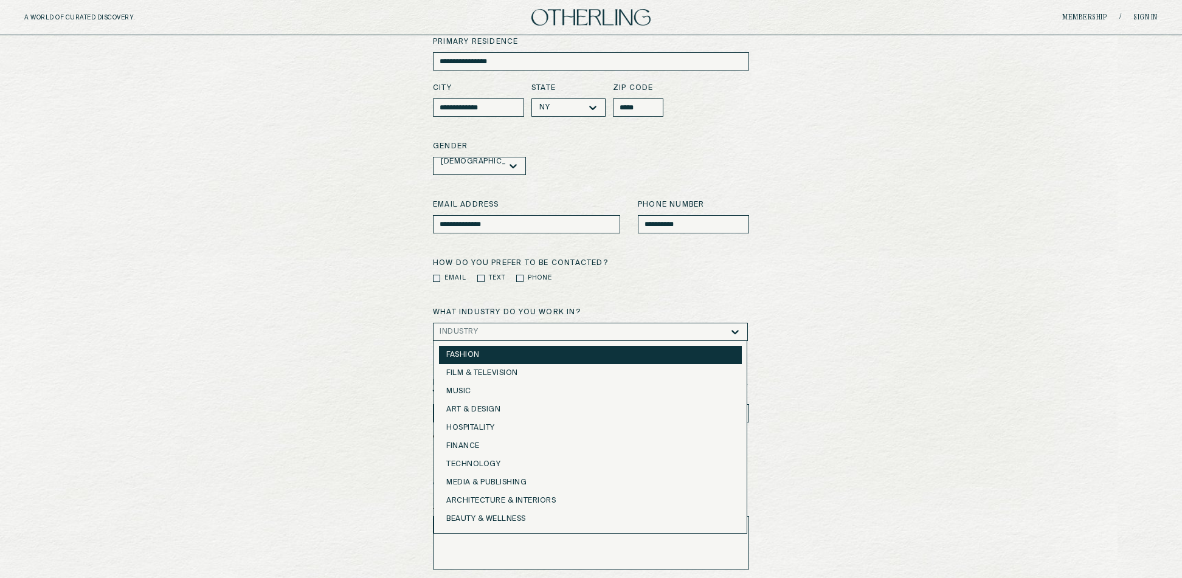
click at [496, 362] on div "Fashion" at bounding box center [590, 355] width 303 height 18
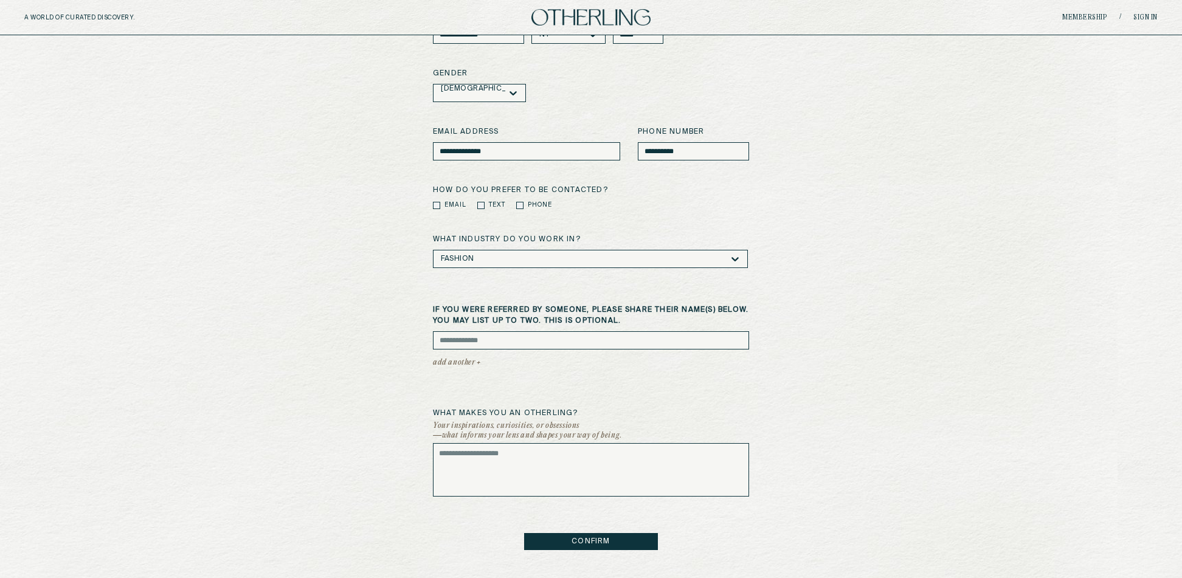
scroll to position [226, 0]
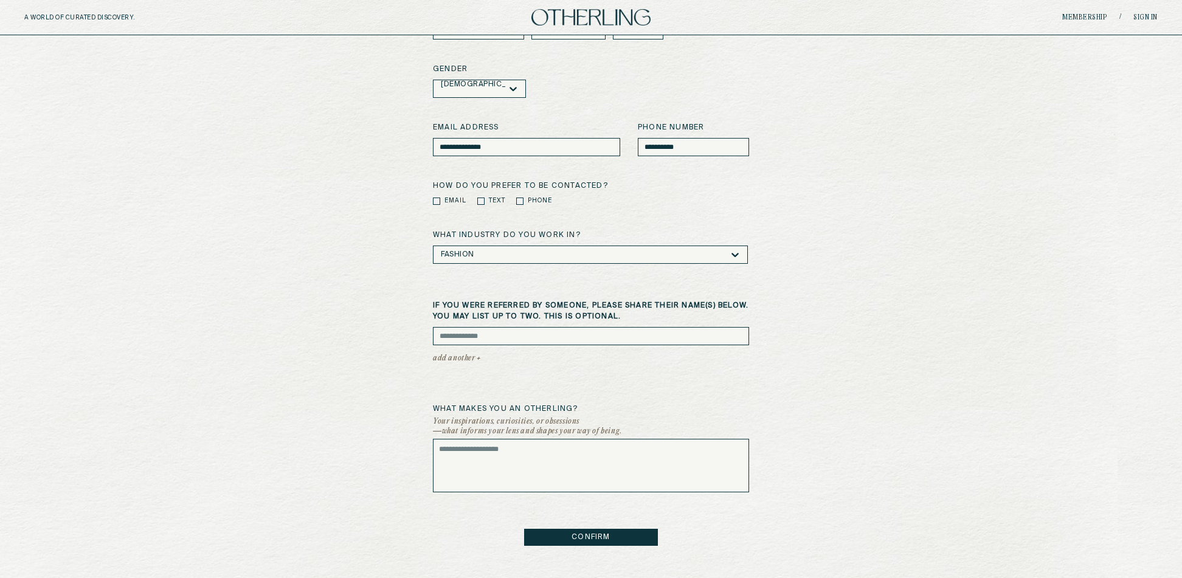
click at [495, 330] on input at bounding box center [591, 336] width 316 height 18
type input "**********"
click at [484, 491] on textarea at bounding box center [591, 465] width 316 height 53
drag, startPoint x: 453, startPoint y: 447, endPoint x: 566, endPoint y: 457, distance: 113.4
click at [566, 457] on textarea "**********" at bounding box center [591, 465] width 316 height 53
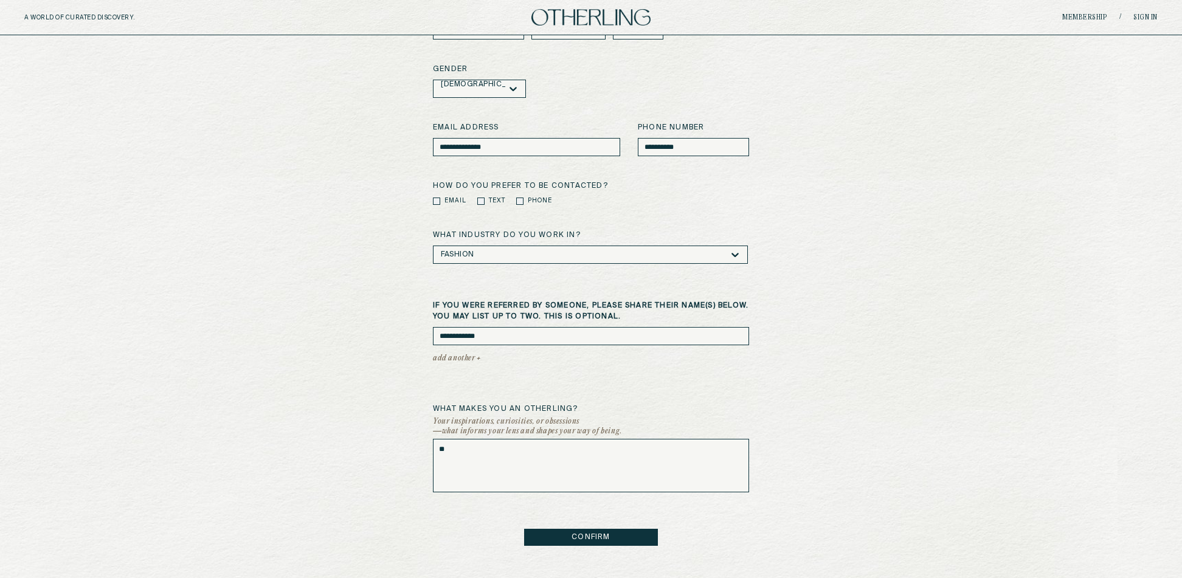
type textarea "*"
type textarea "**********"
click at [568, 534] on button "CONFIRM" at bounding box center [591, 537] width 134 height 17
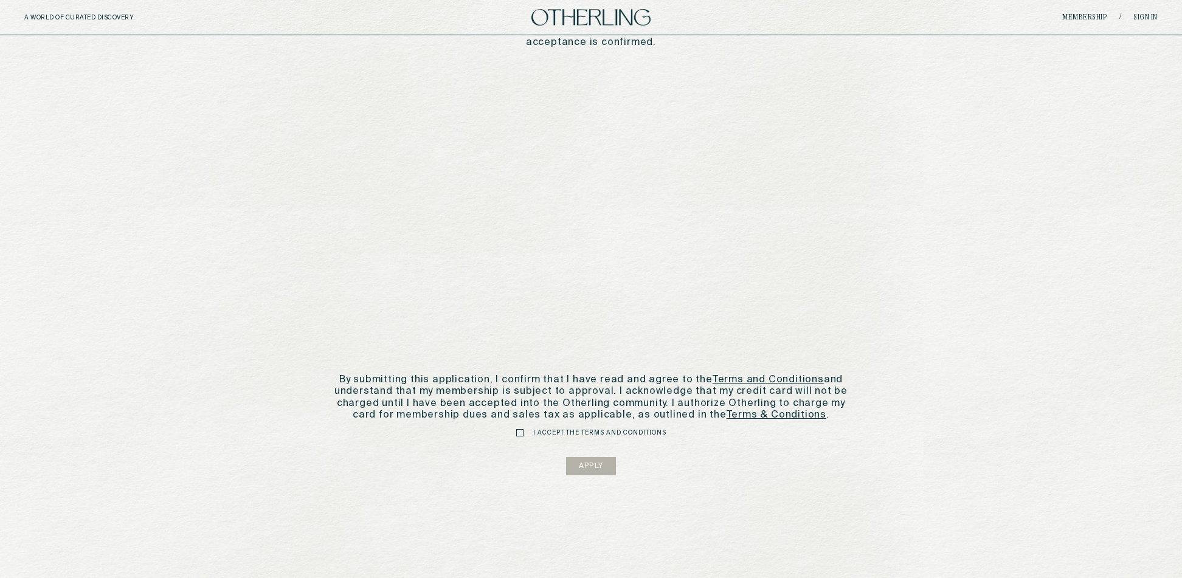
scroll to position [0, 0]
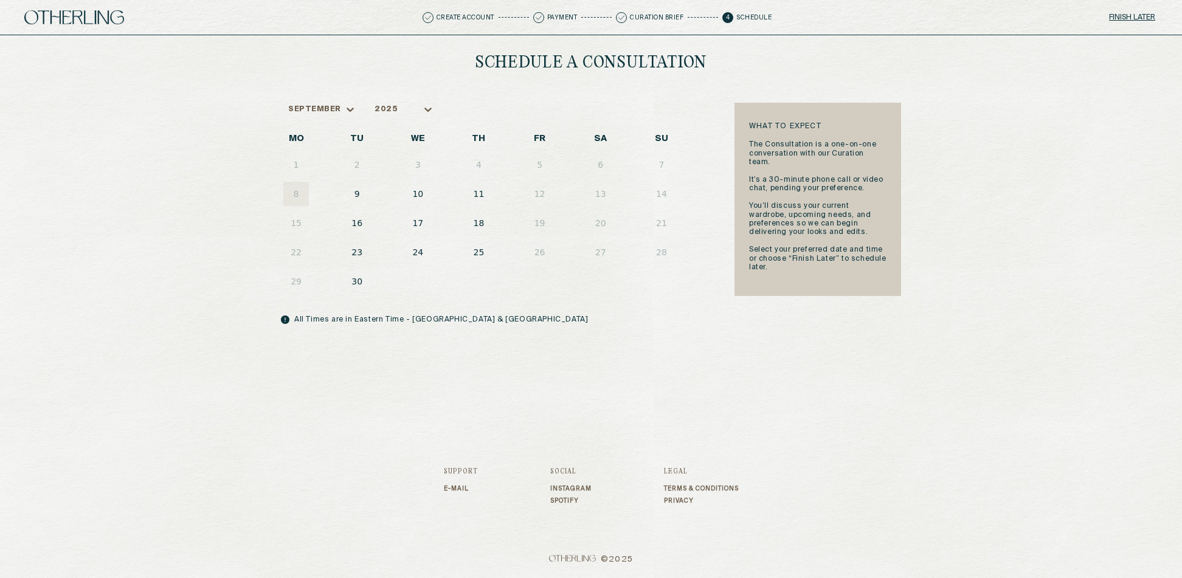
click at [359, 188] on button "9" at bounding box center [357, 194] width 26 height 24
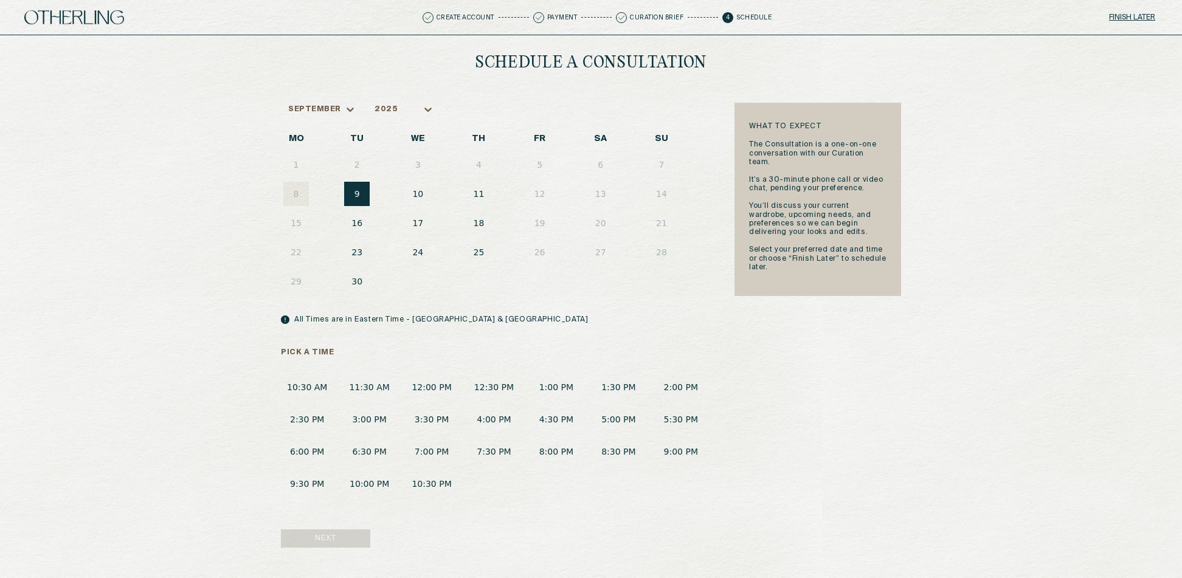
click at [384, 387] on button "11:30 AM" at bounding box center [369, 387] width 52 height 22
click at [353, 537] on button "Next" at bounding box center [325, 538] width 89 height 18
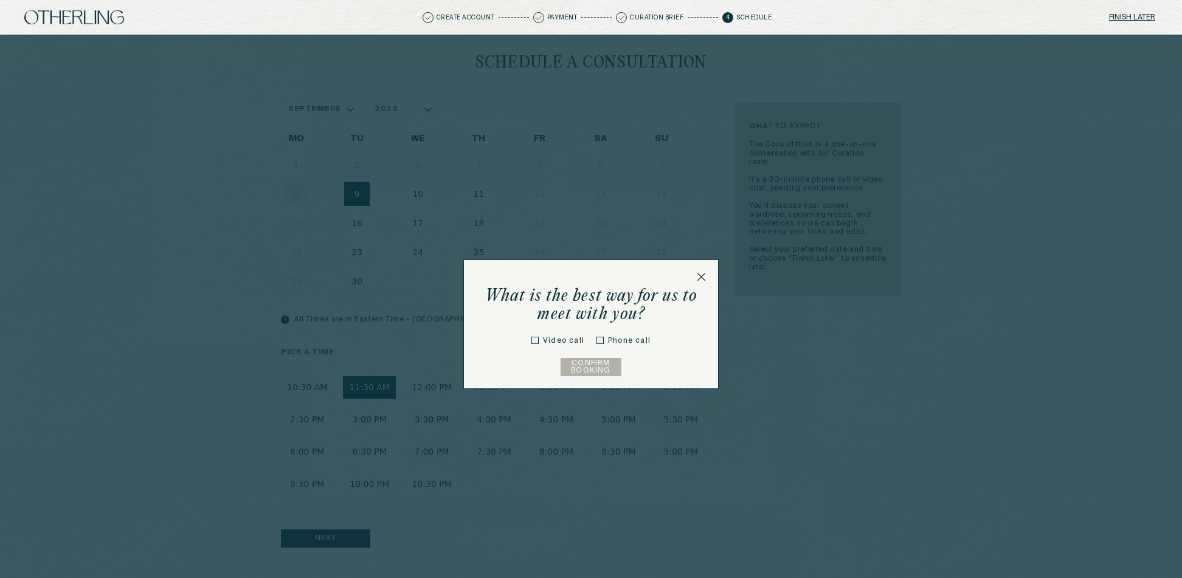
click at [556, 341] on label "Video call" at bounding box center [563, 341] width 41 height 11
click at [533, 336] on div at bounding box center [534, 341] width 7 height 15
click at [588, 362] on button "Confirm Booking" at bounding box center [590, 367] width 61 height 18
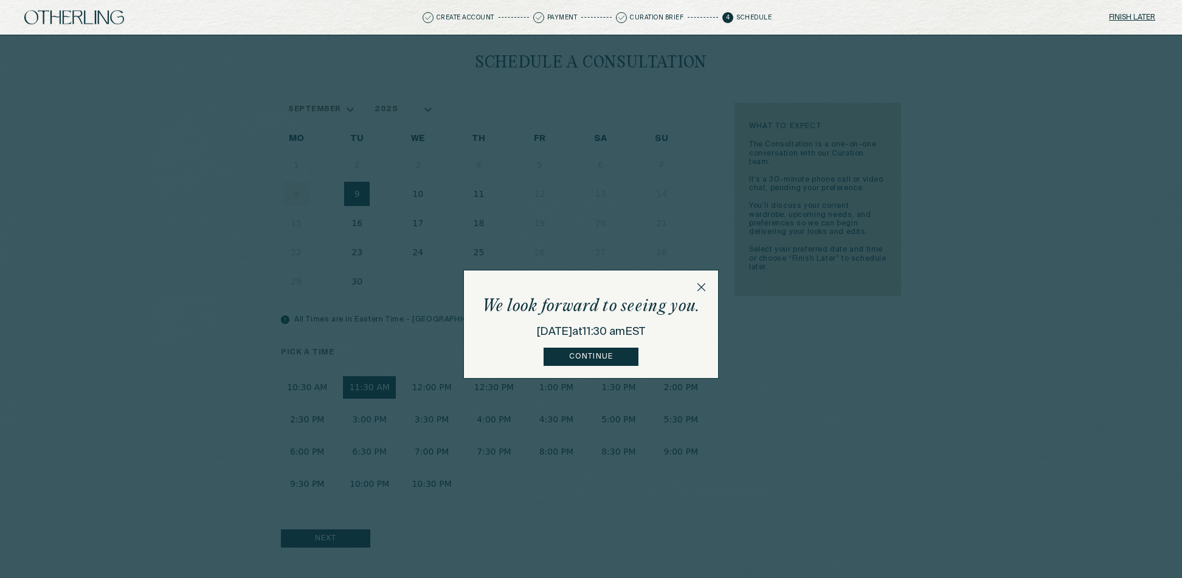
click at [602, 358] on button "Continue" at bounding box center [590, 357] width 94 height 18
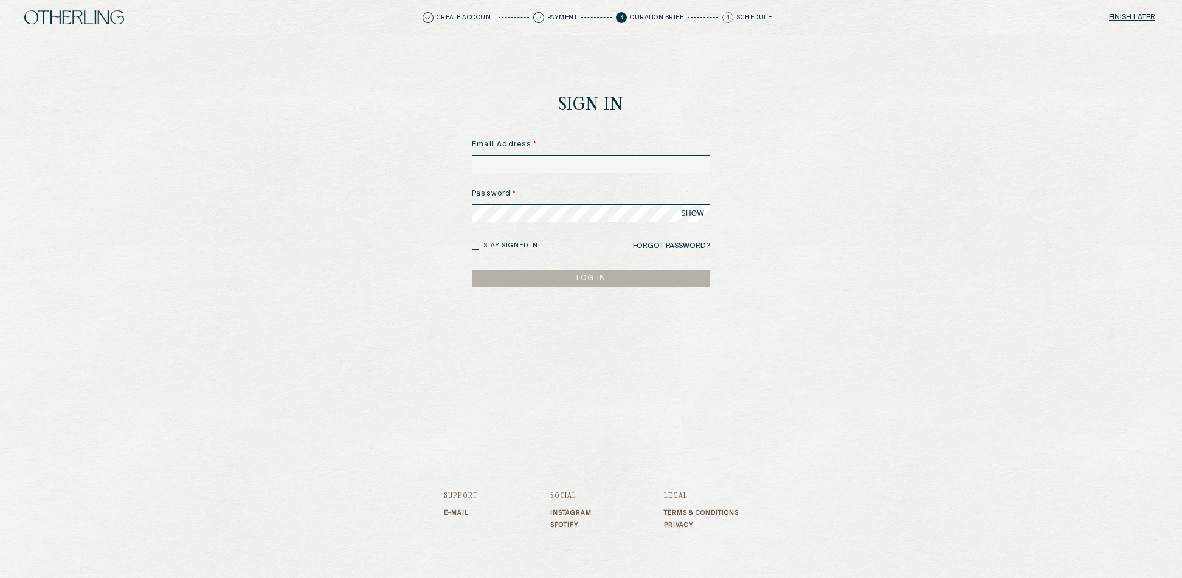
type input "**********"
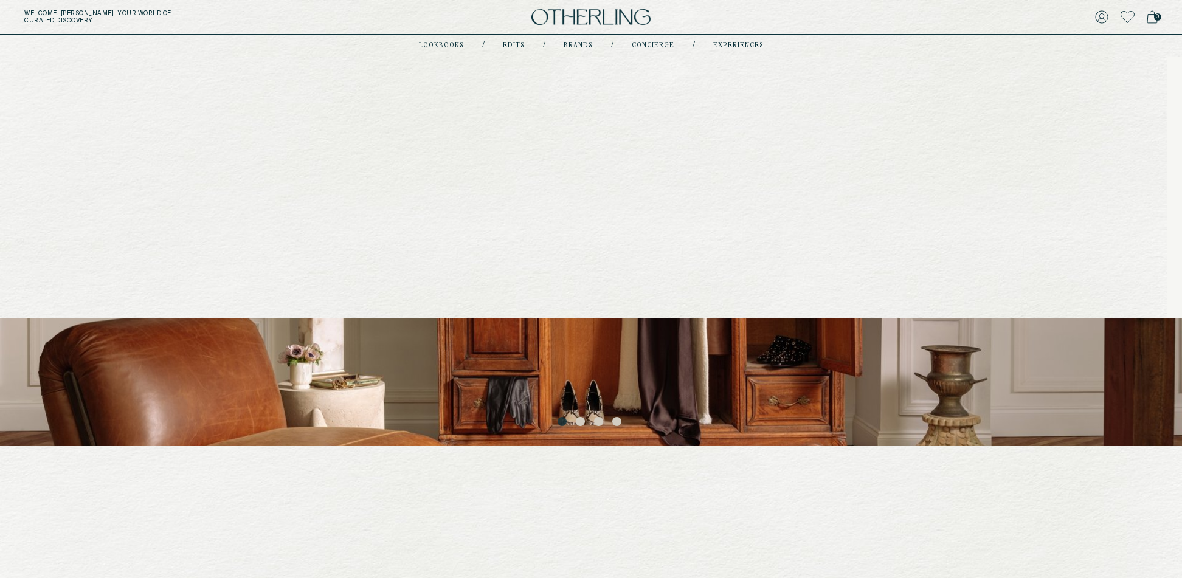
click at [655, 44] on link "concierge" at bounding box center [653, 46] width 43 height 6
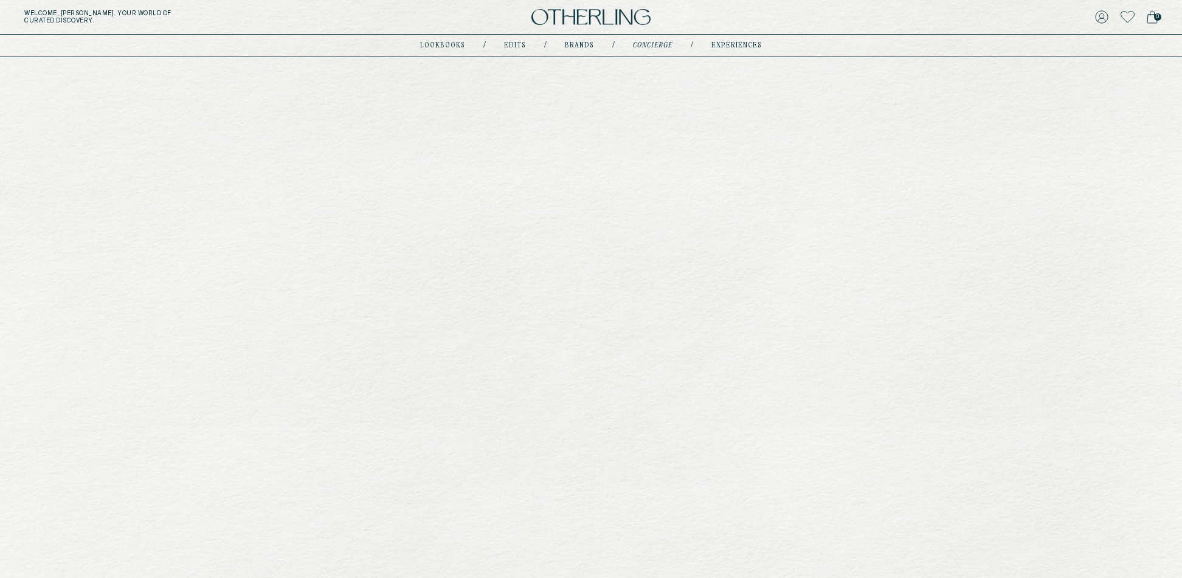
type input "********"
type input "**********"
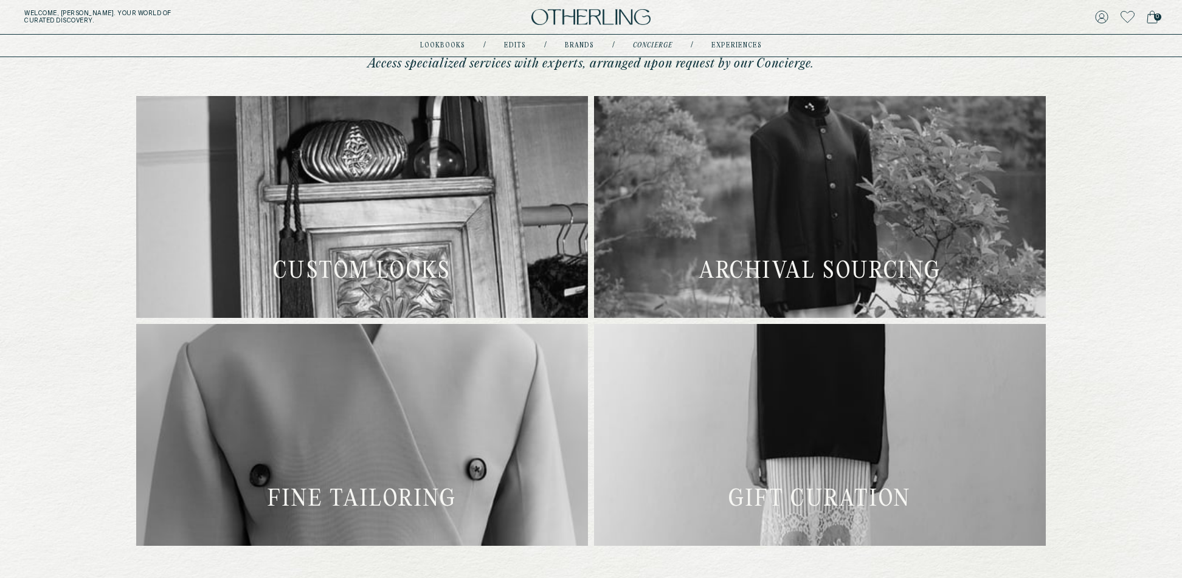
scroll to position [386, 0]
